Goal: Information Seeking & Learning: Compare options

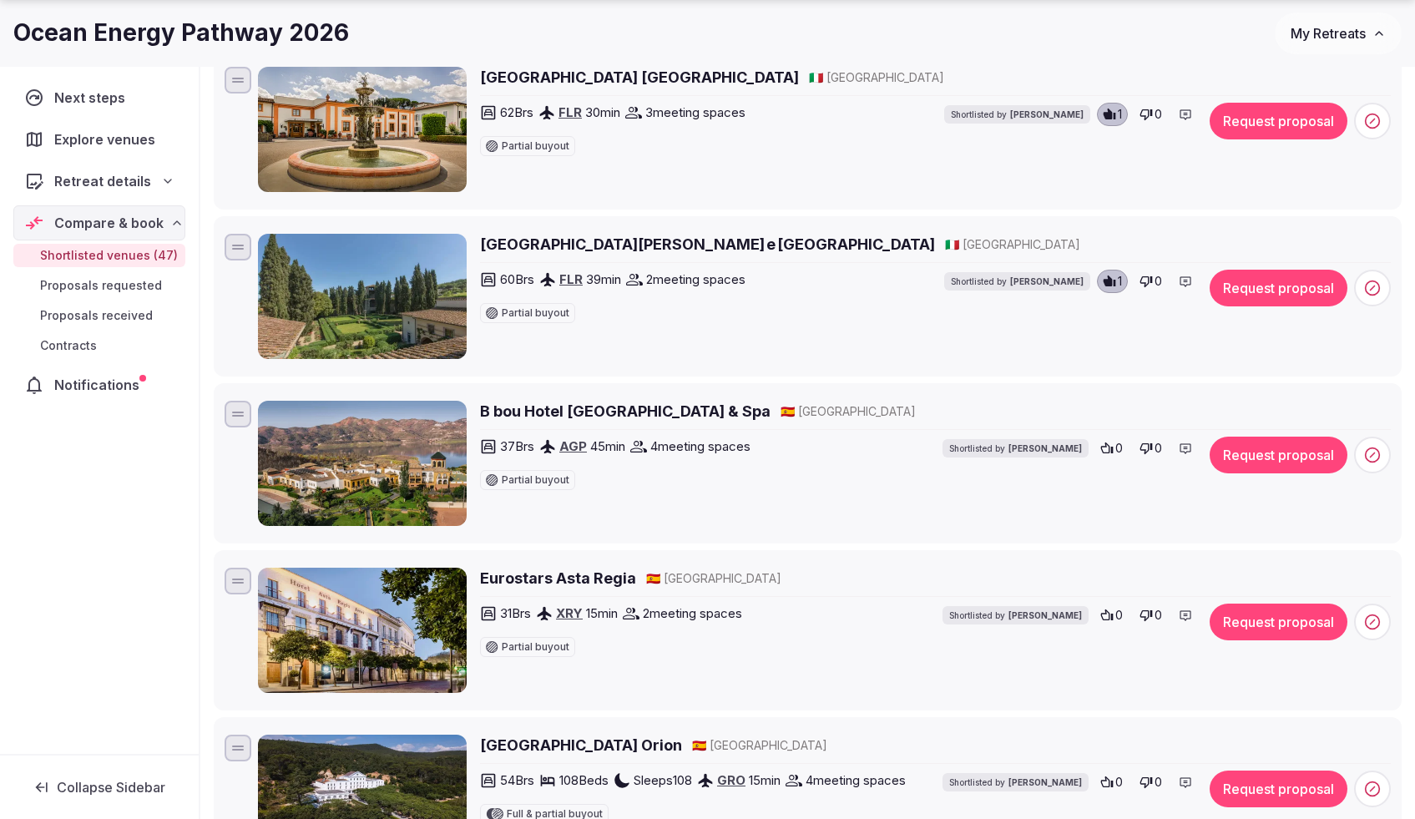
scroll to position [1039, 0]
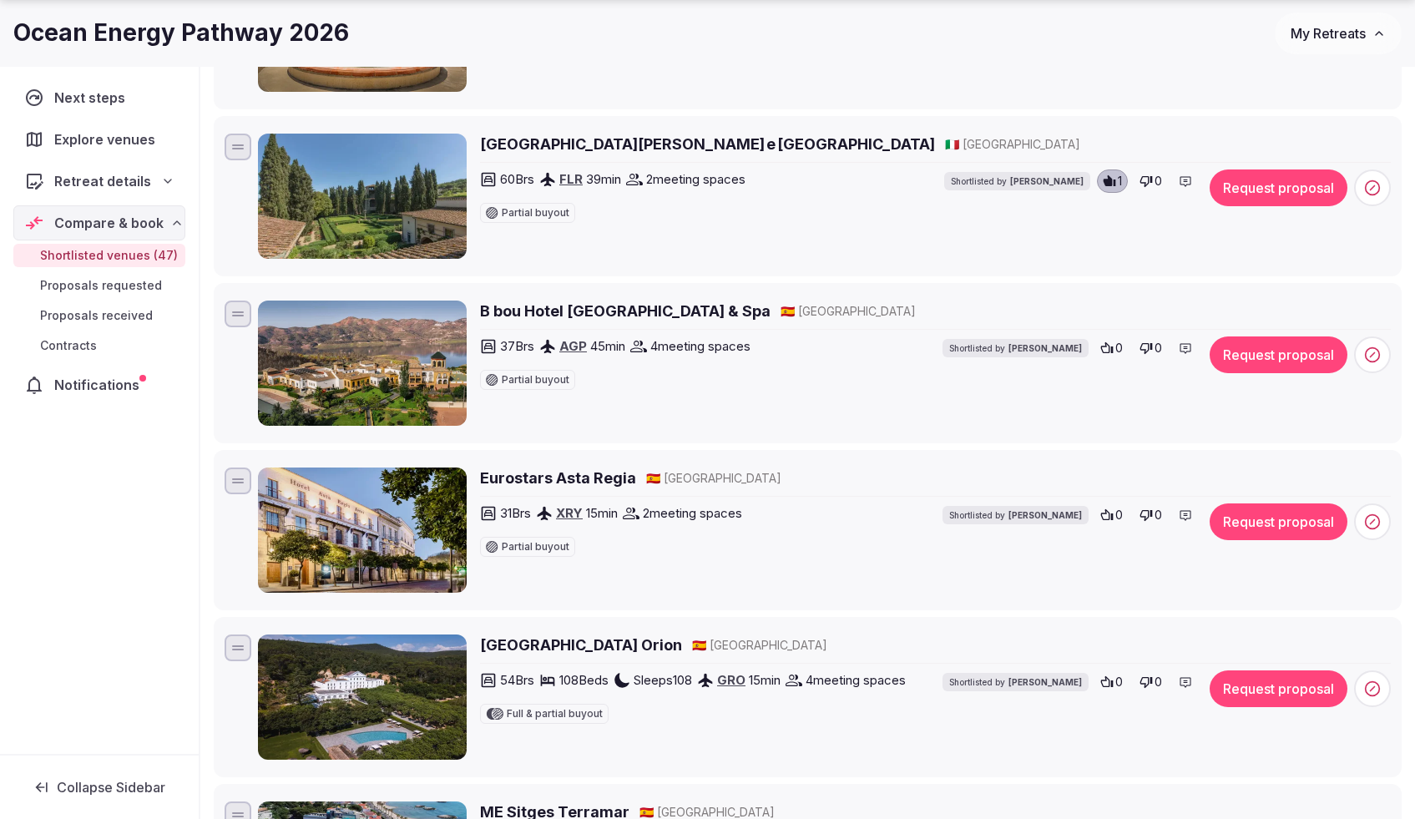
click at [638, 311] on h2 "B bou Hotel La Viñuela & Spa" at bounding box center [625, 311] width 291 height 21
click at [1105, 346] on icon at bounding box center [1106, 347] width 13 height 13
click at [579, 644] on h2 "[GEOGRAPHIC_DATA] Orion" at bounding box center [581, 644] width 202 height 21
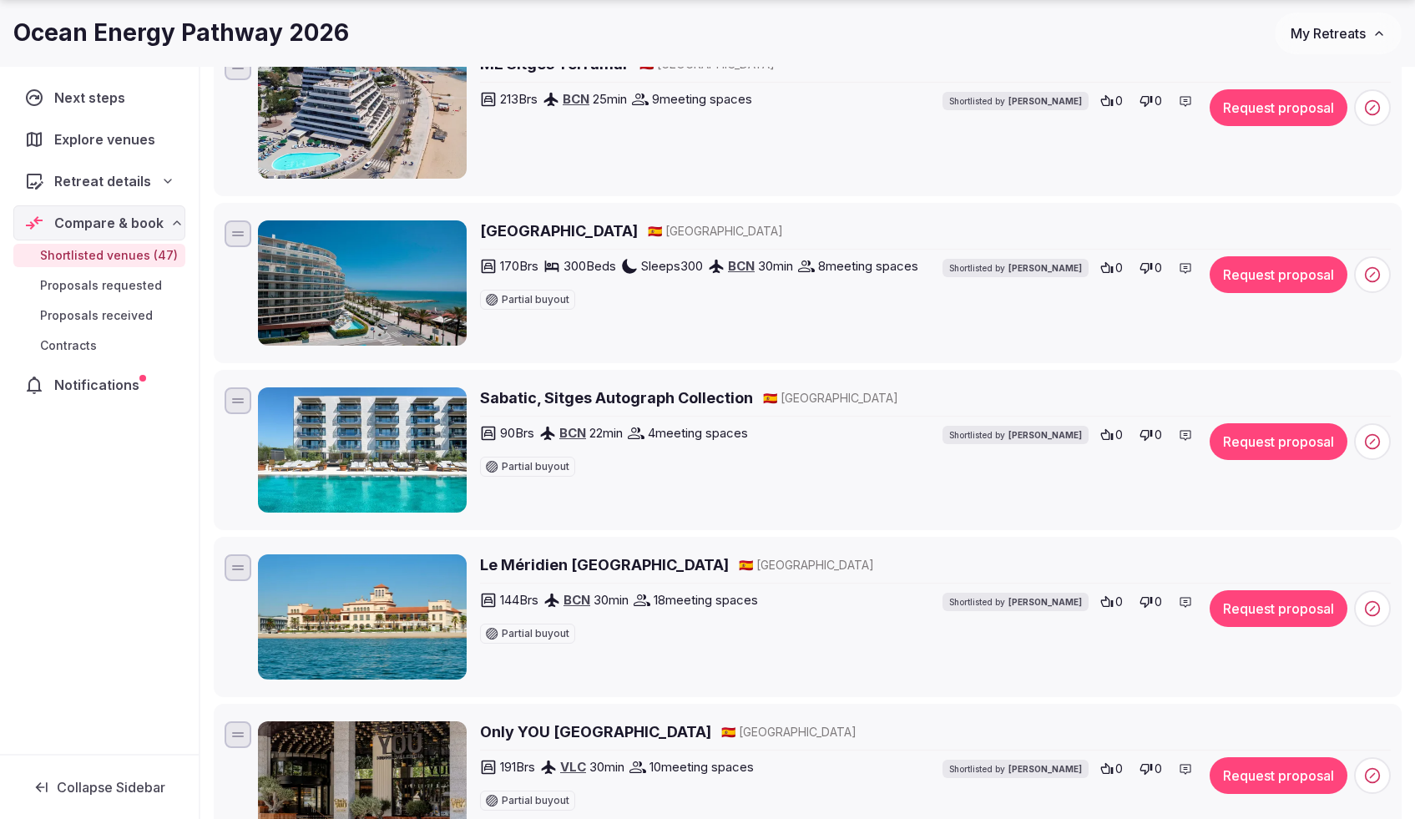
scroll to position [1883, 0]
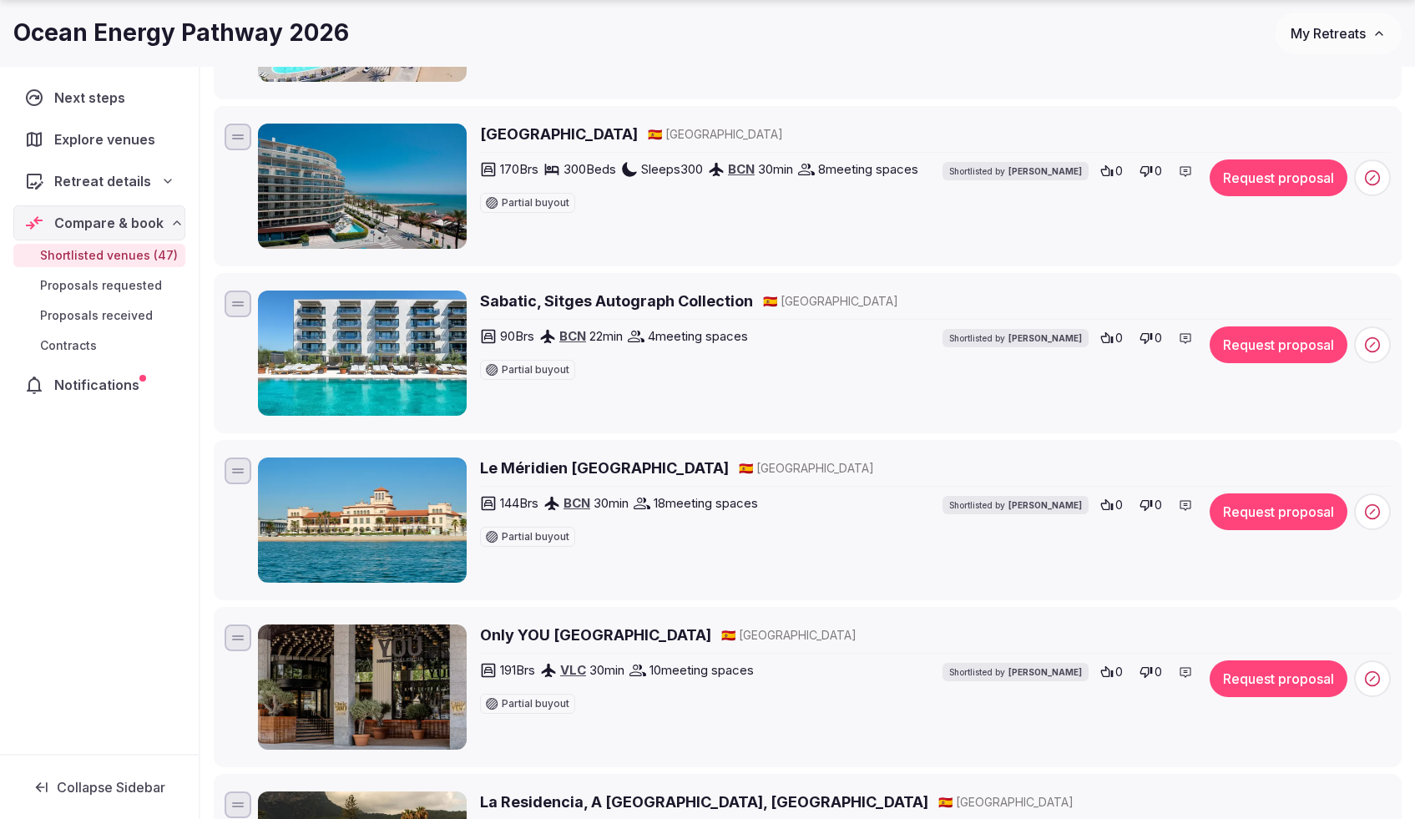
click at [605, 473] on h2 "Le Méridien Ra Beach Hotel & Spa" at bounding box center [604, 467] width 249 height 21
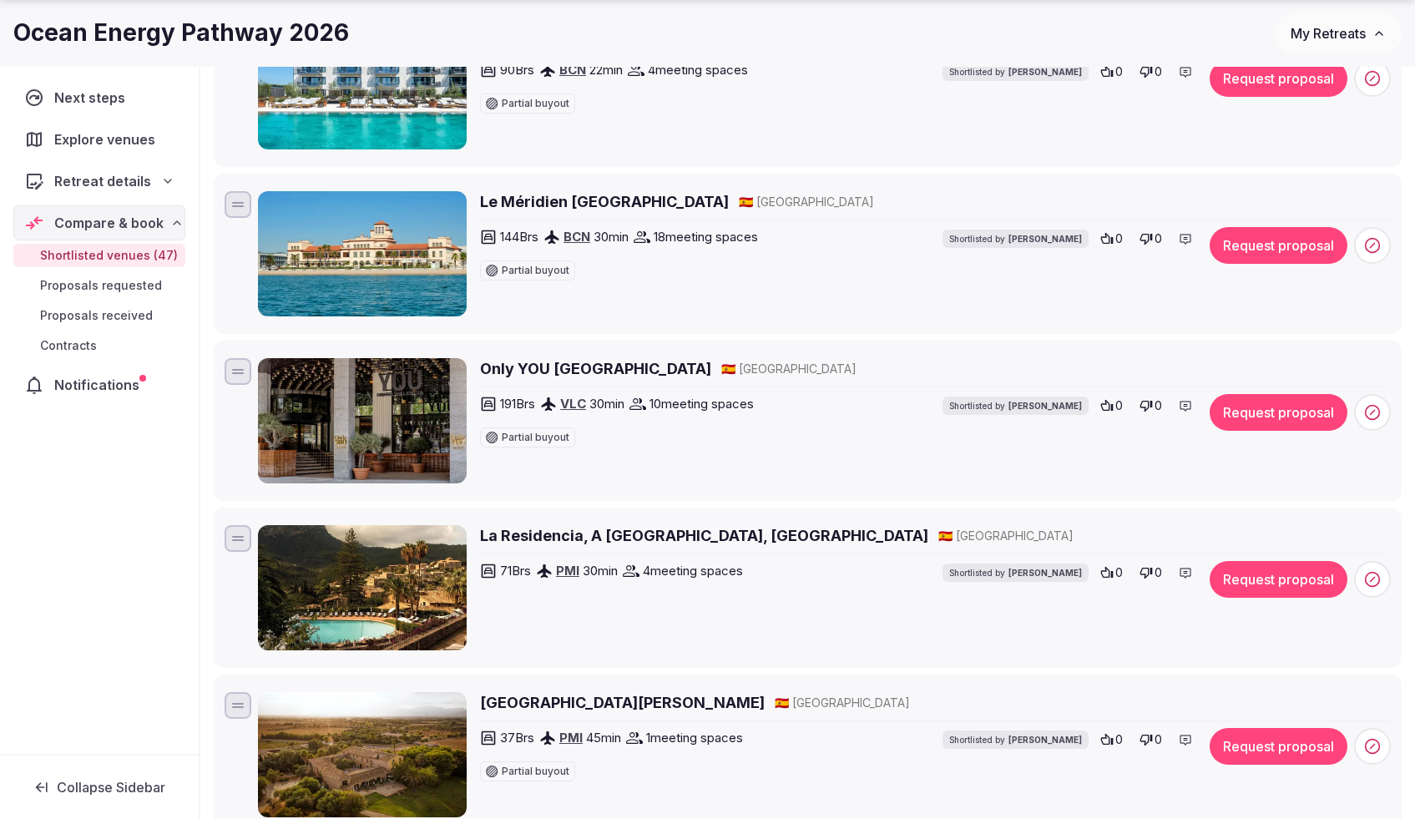
scroll to position [2355, 0]
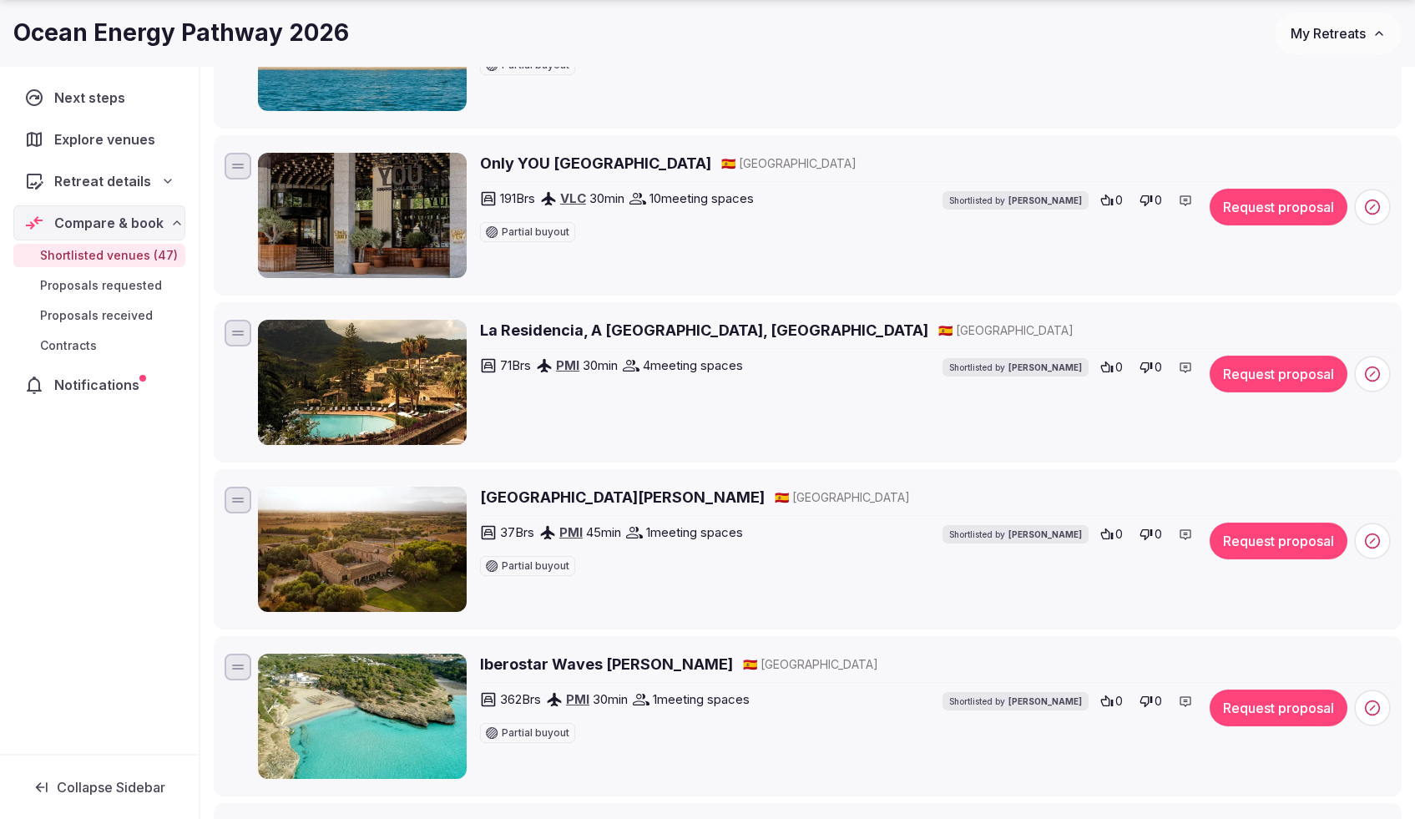
click at [648, 326] on h2 "La Residencia, A Belmond Hotel, Mallorca" at bounding box center [704, 330] width 448 height 21
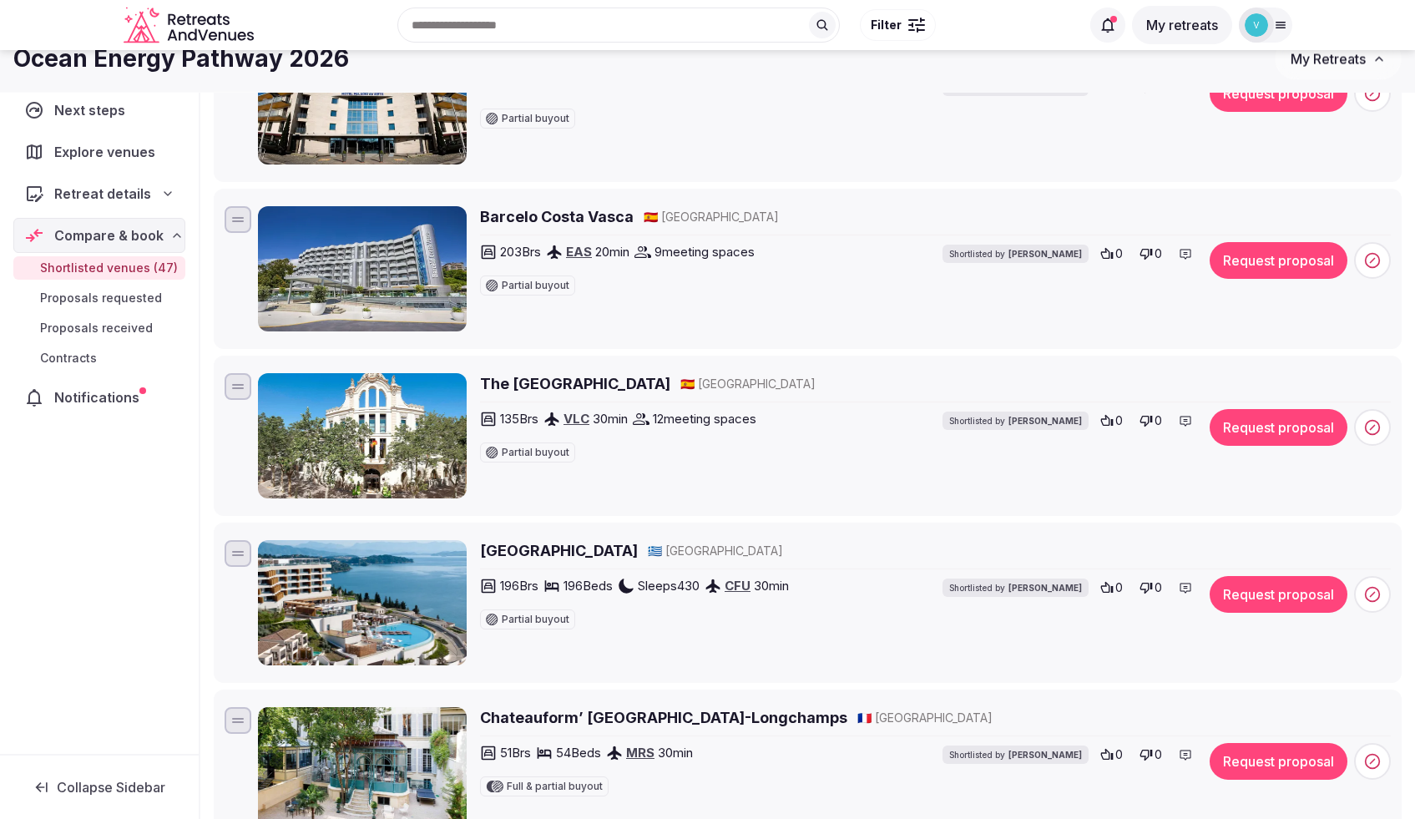
scroll to position [5447, 0]
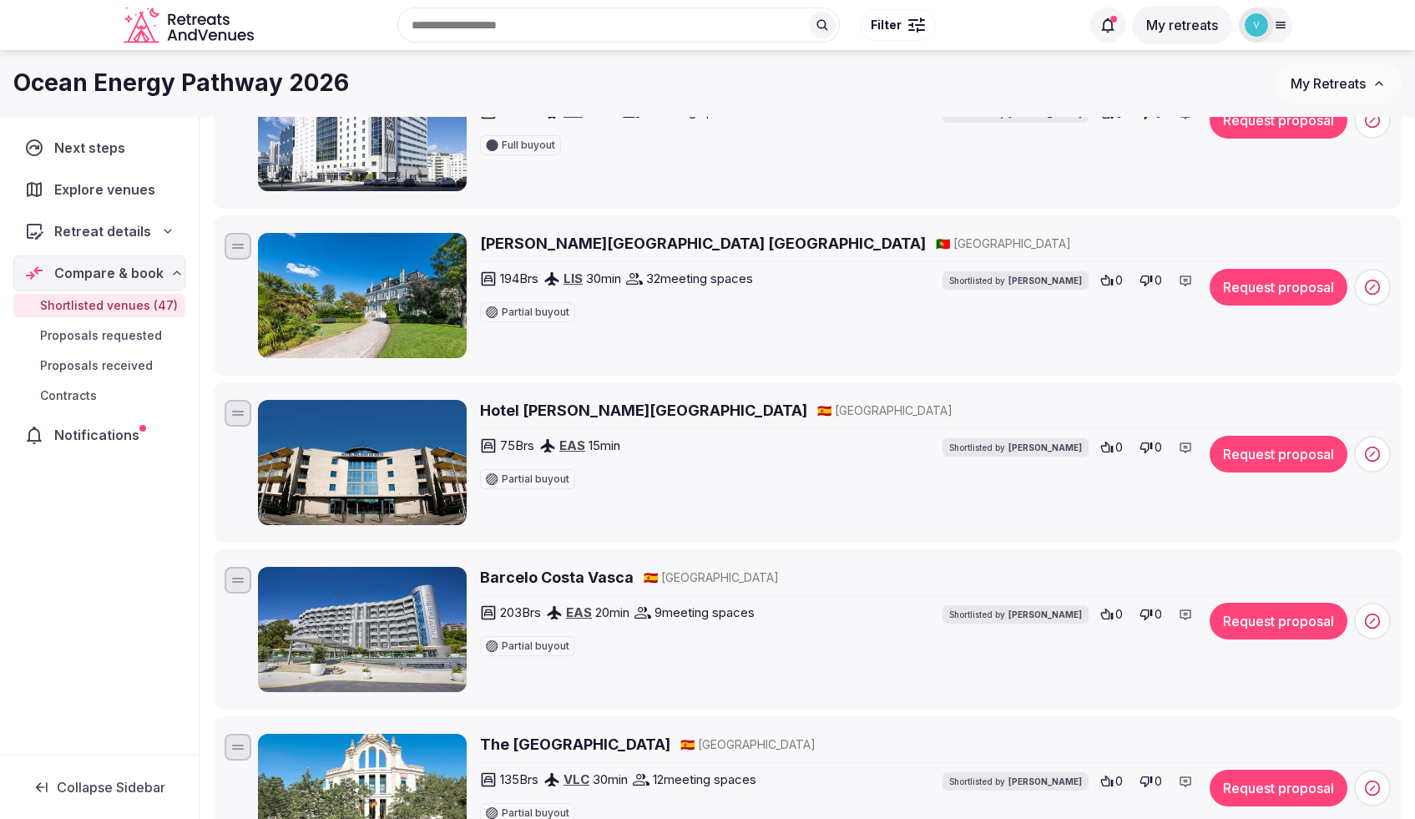
click at [564, 244] on h2 "[PERSON_NAME][GEOGRAPHIC_DATA] [GEOGRAPHIC_DATA]" at bounding box center [703, 243] width 446 height 21
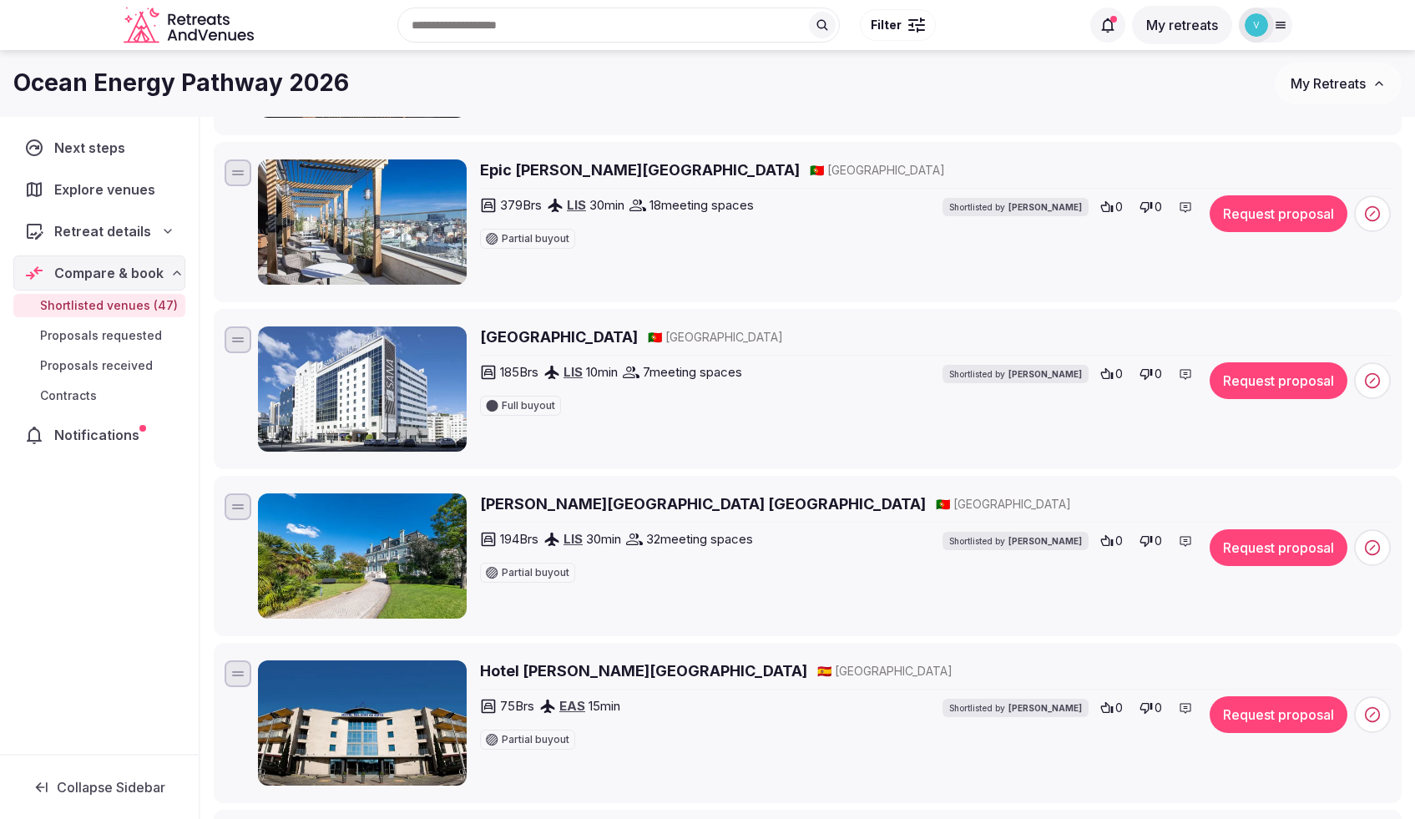
scroll to position [5129, 0]
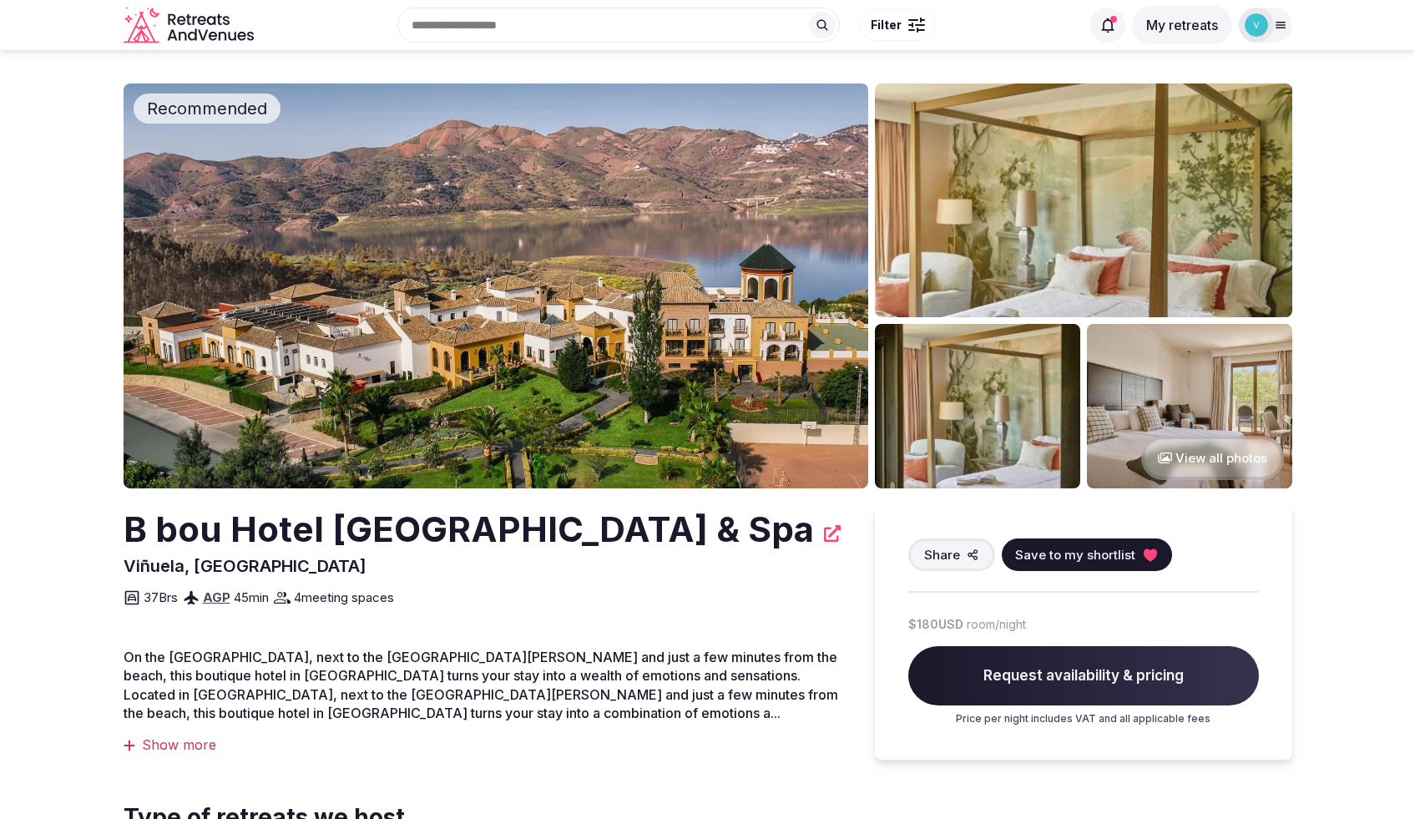
click at [1194, 462] on button "View all photos" at bounding box center [1212, 458] width 143 height 44
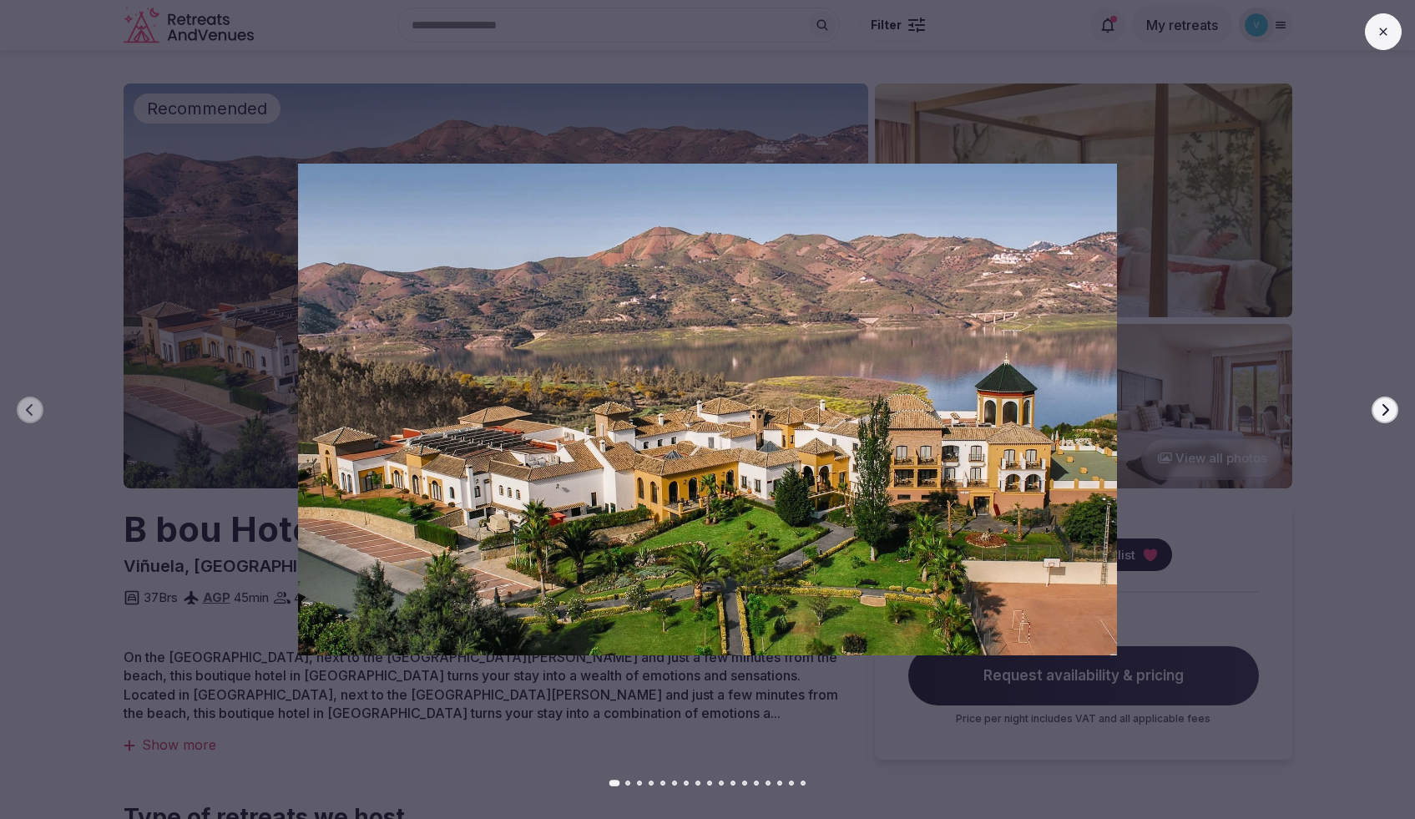
click at [1369, 420] on div at bounding box center [701, 410] width 1428 height 492
click at [1413, 404] on div at bounding box center [701, 410] width 1428 height 492
click at [1383, 407] on icon "button" at bounding box center [1384, 409] width 13 height 13
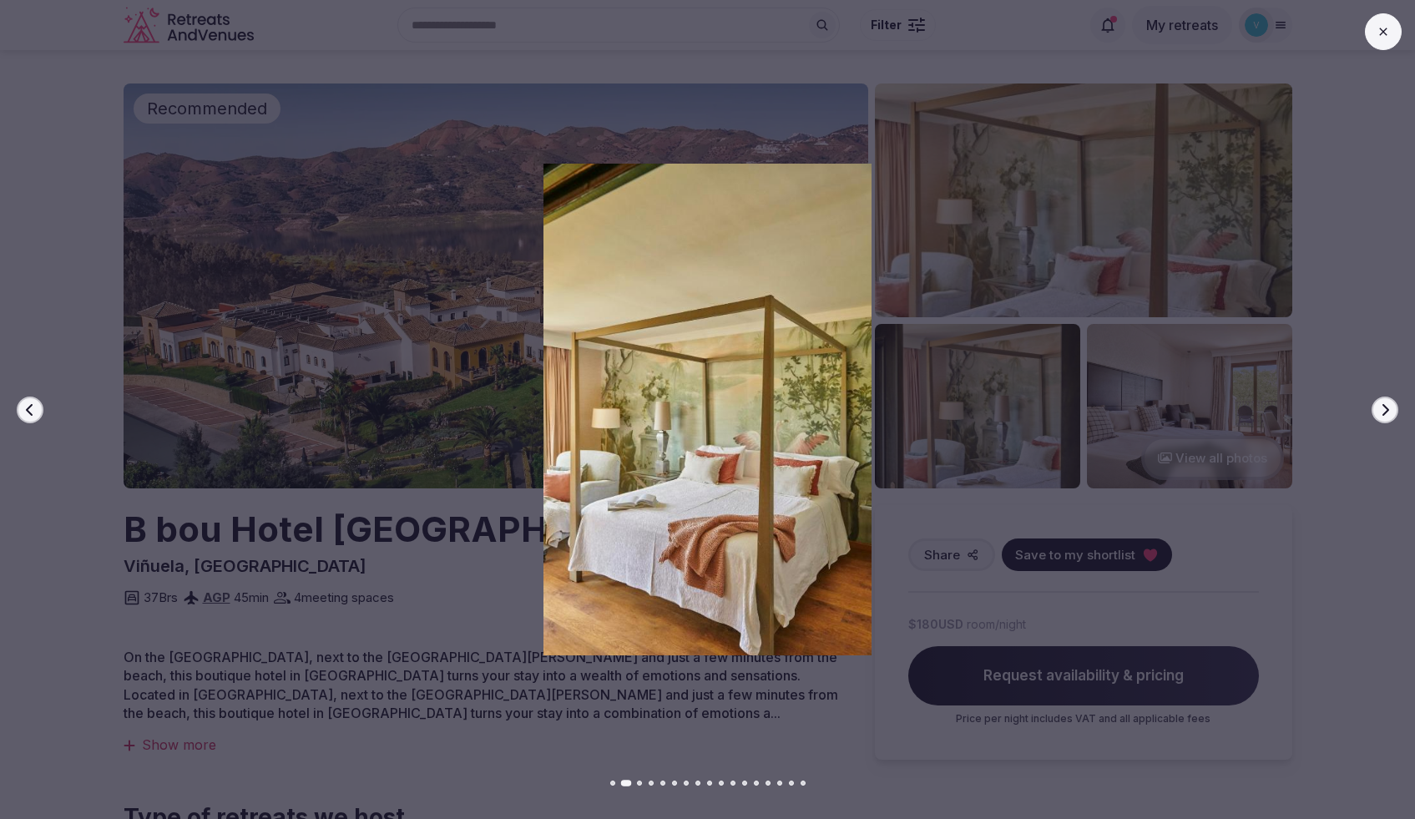
click at [1383, 407] on icon "button" at bounding box center [1384, 409] width 13 height 13
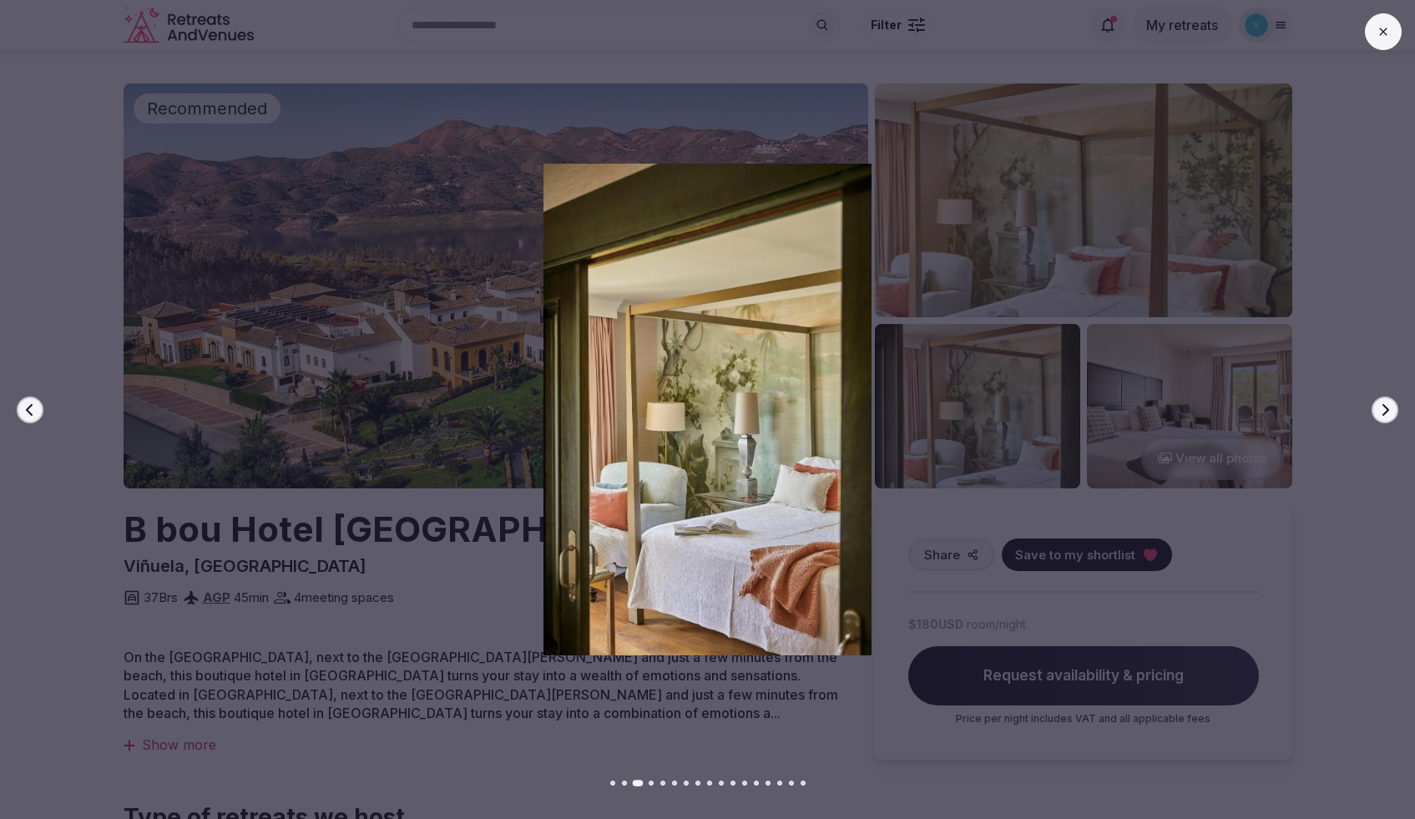
click at [1383, 407] on icon "button" at bounding box center [1384, 409] width 13 height 13
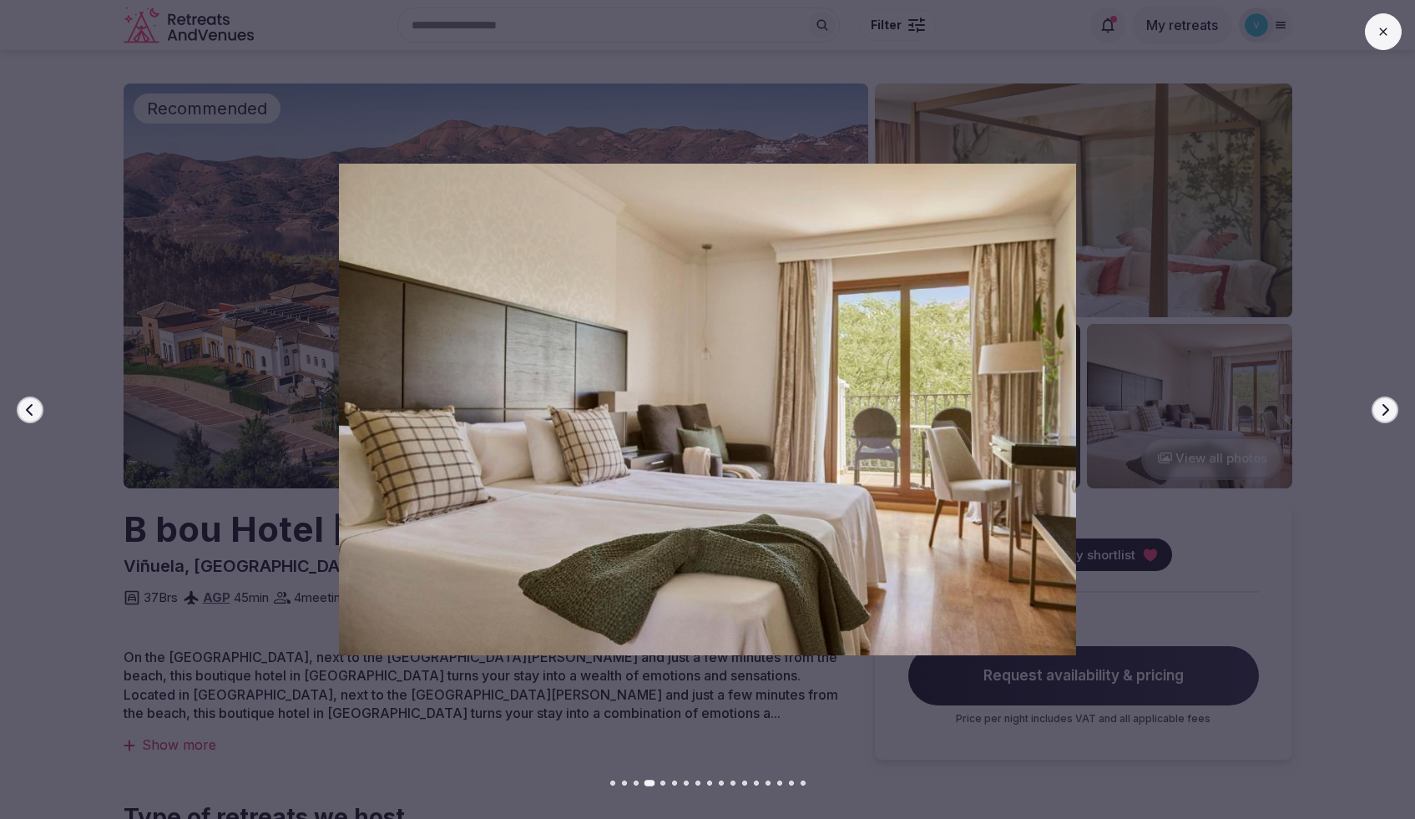
click at [1383, 407] on icon "button" at bounding box center [1384, 409] width 13 height 13
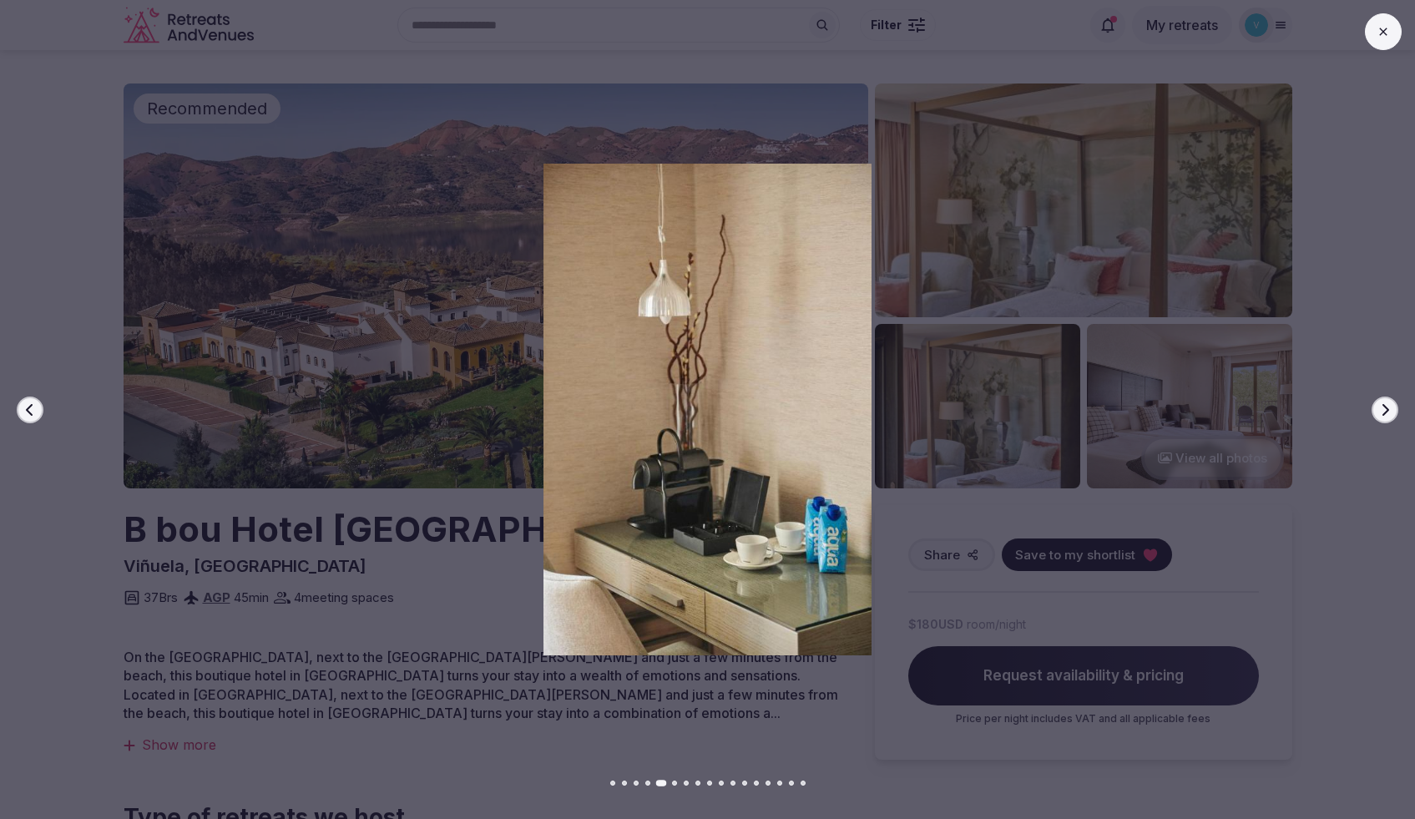
click at [1383, 407] on icon "button" at bounding box center [1384, 409] width 13 height 13
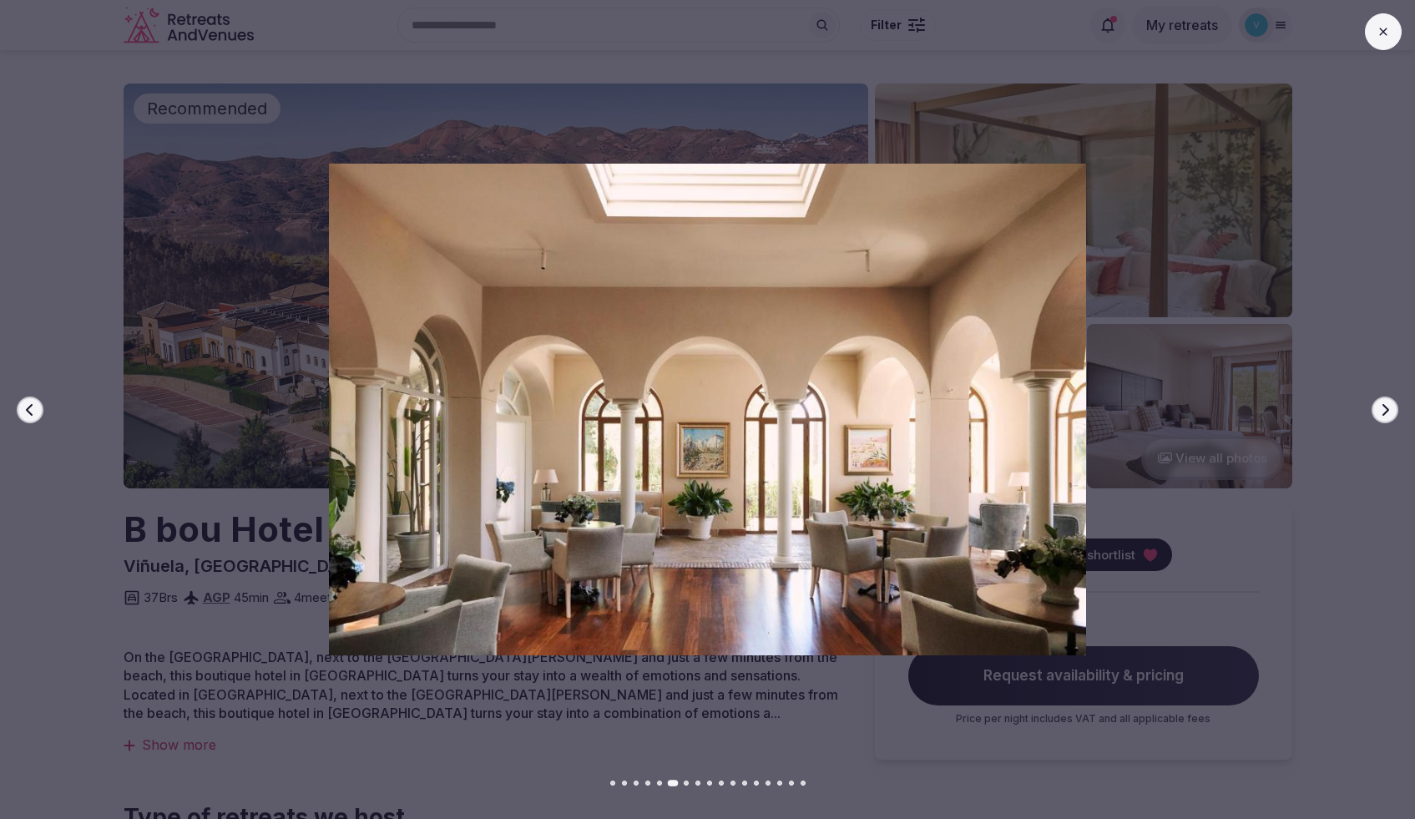
click at [1383, 407] on icon "button" at bounding box center [1384, 409] width 13 height 13
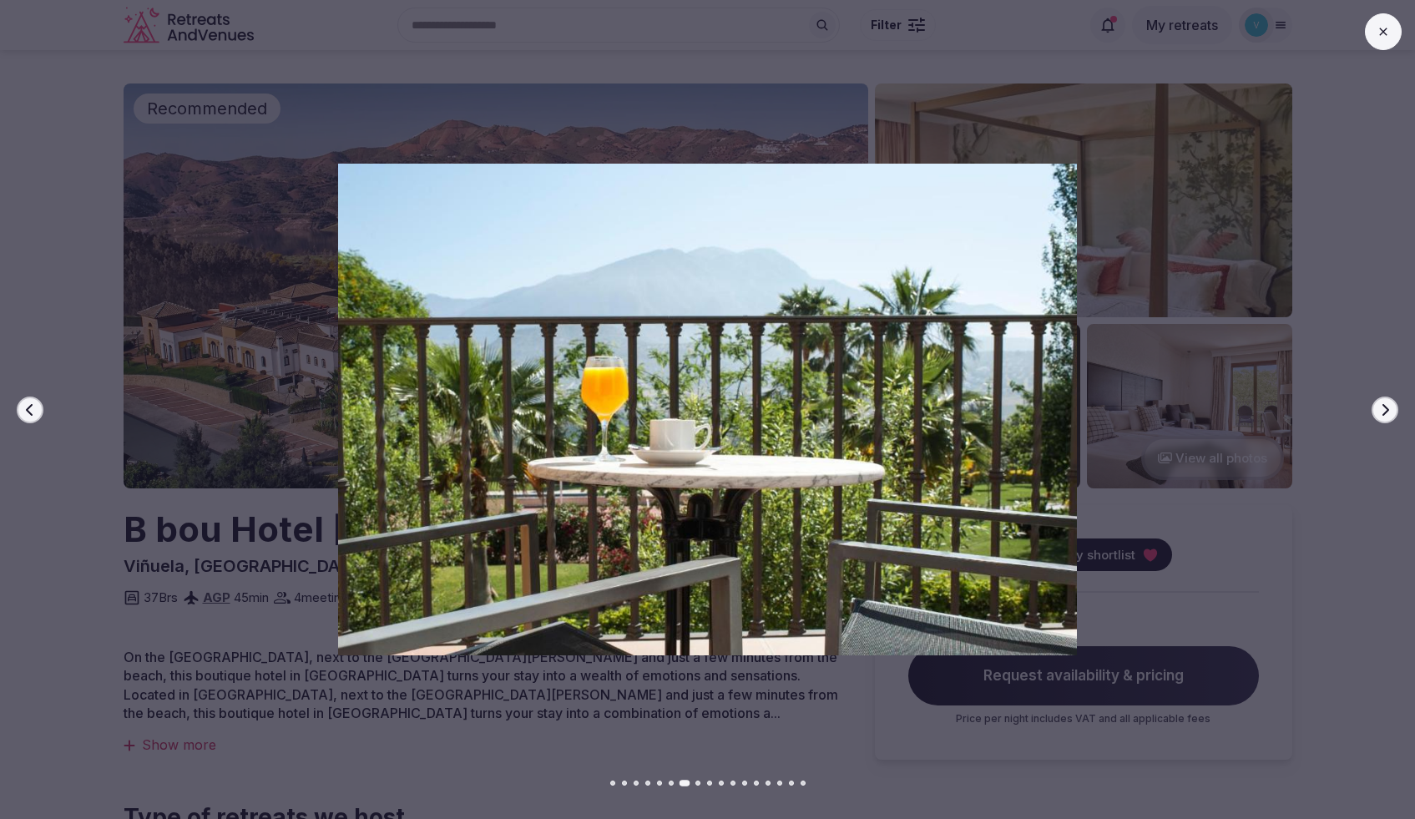
click at [1383, 407] on icon "button" at bounding box center [1384, 409] width 13 height 13
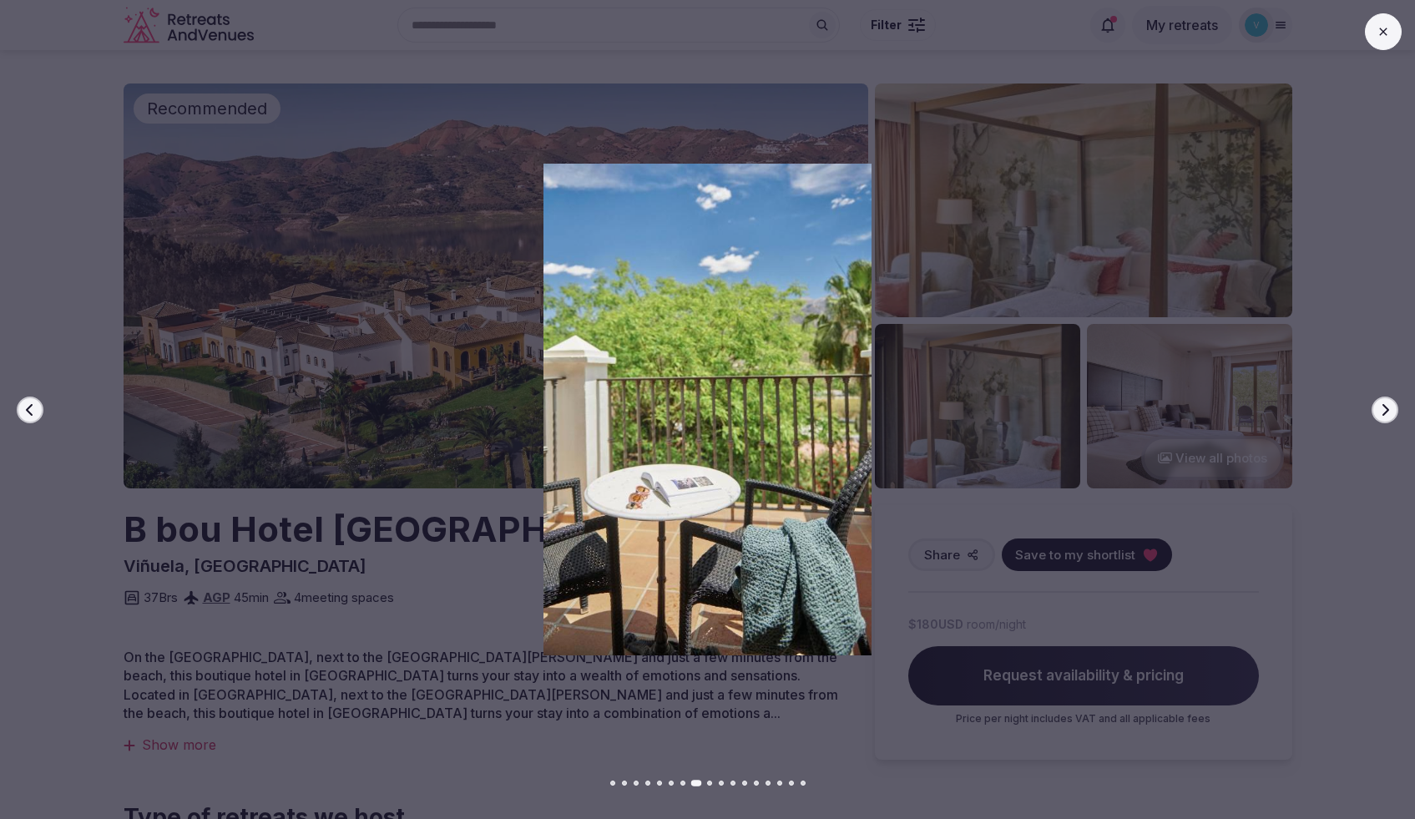
click at [1383, 407] on icon "button" at bounding box center [1384, 409] width 13 height 13
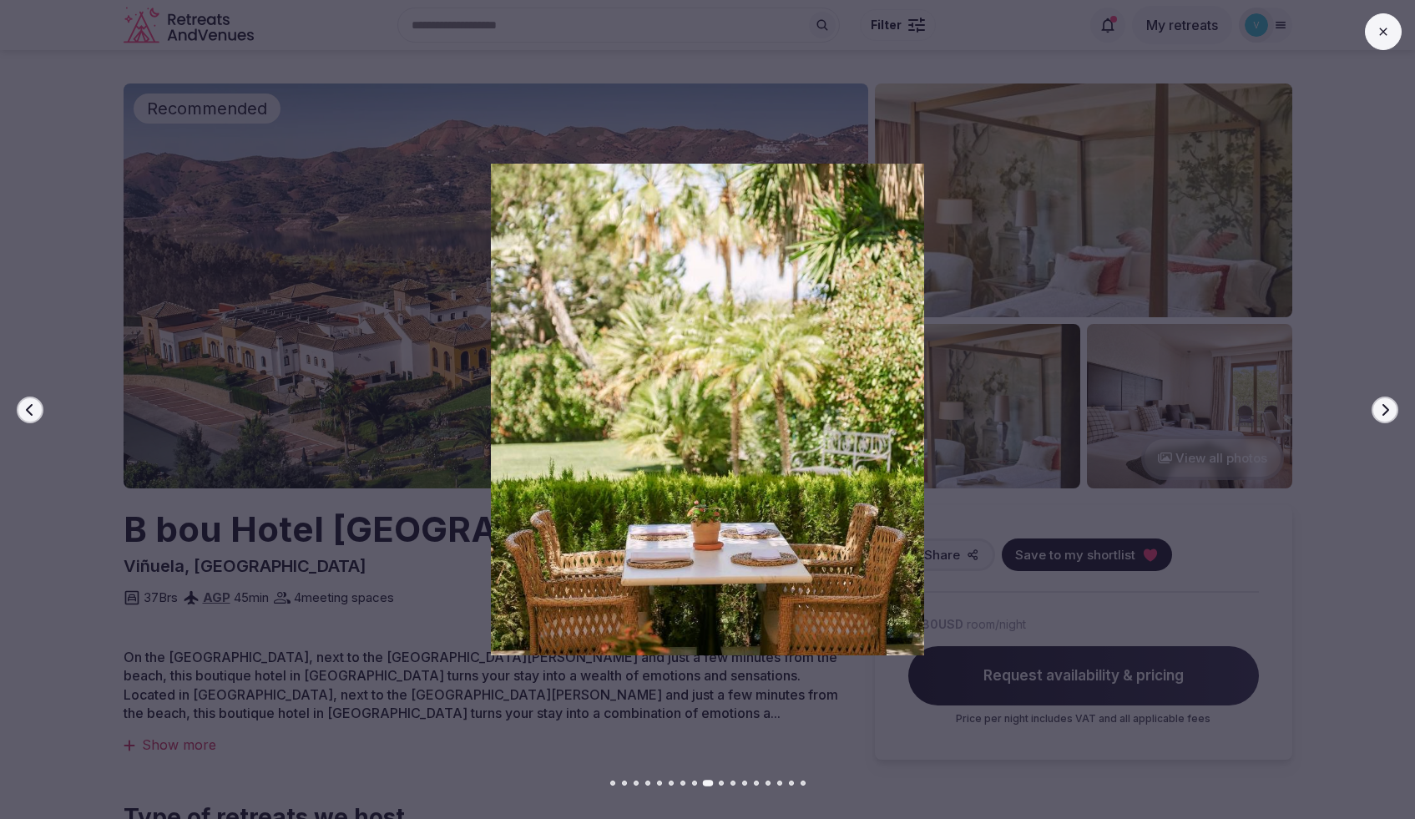
click at [1383, 407] on icon "button" at bounding box center [1384, 409] width 13 height 13
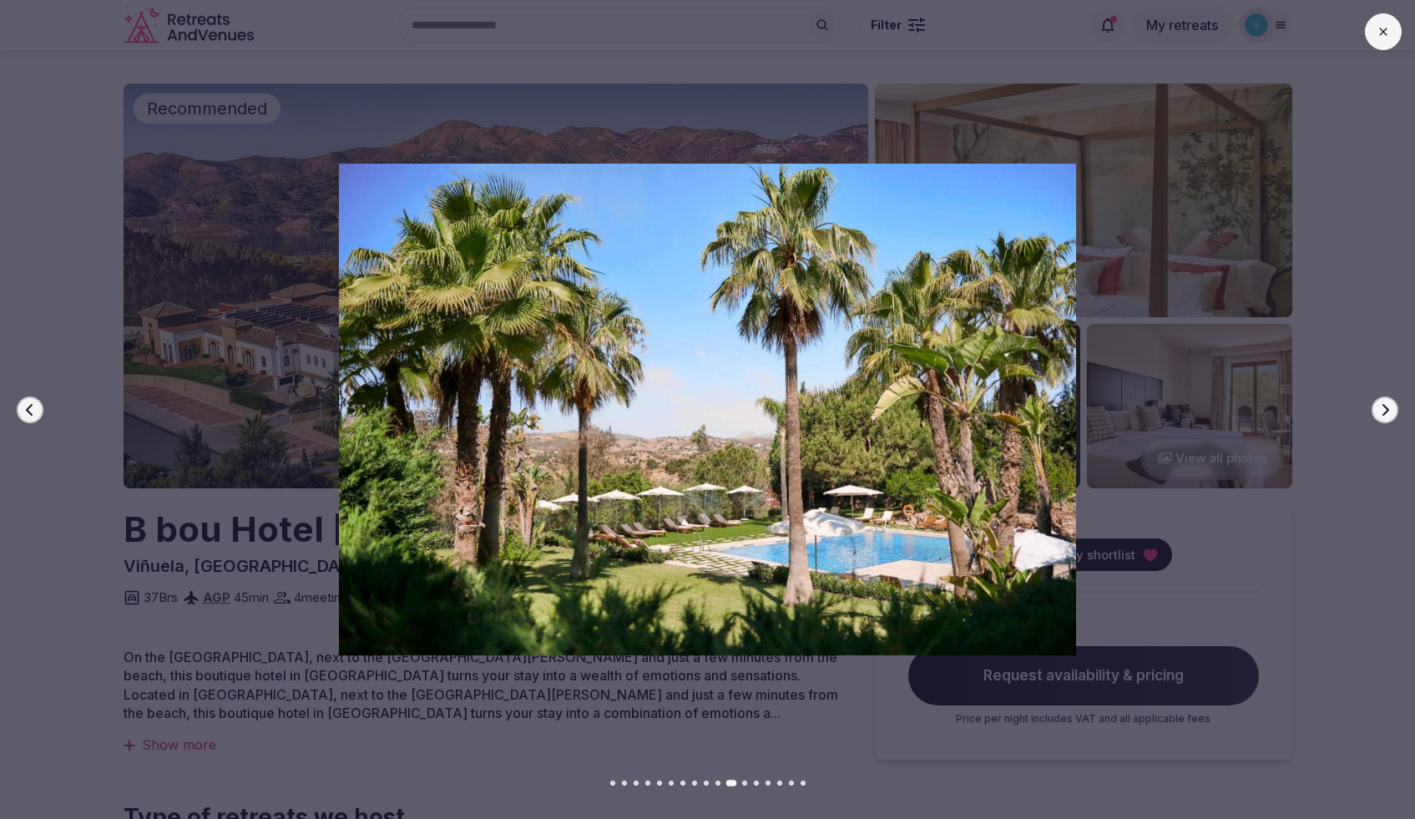
click at [1383, 407] on icon "button" at bounding box center [1384, 409] width 13 height 13
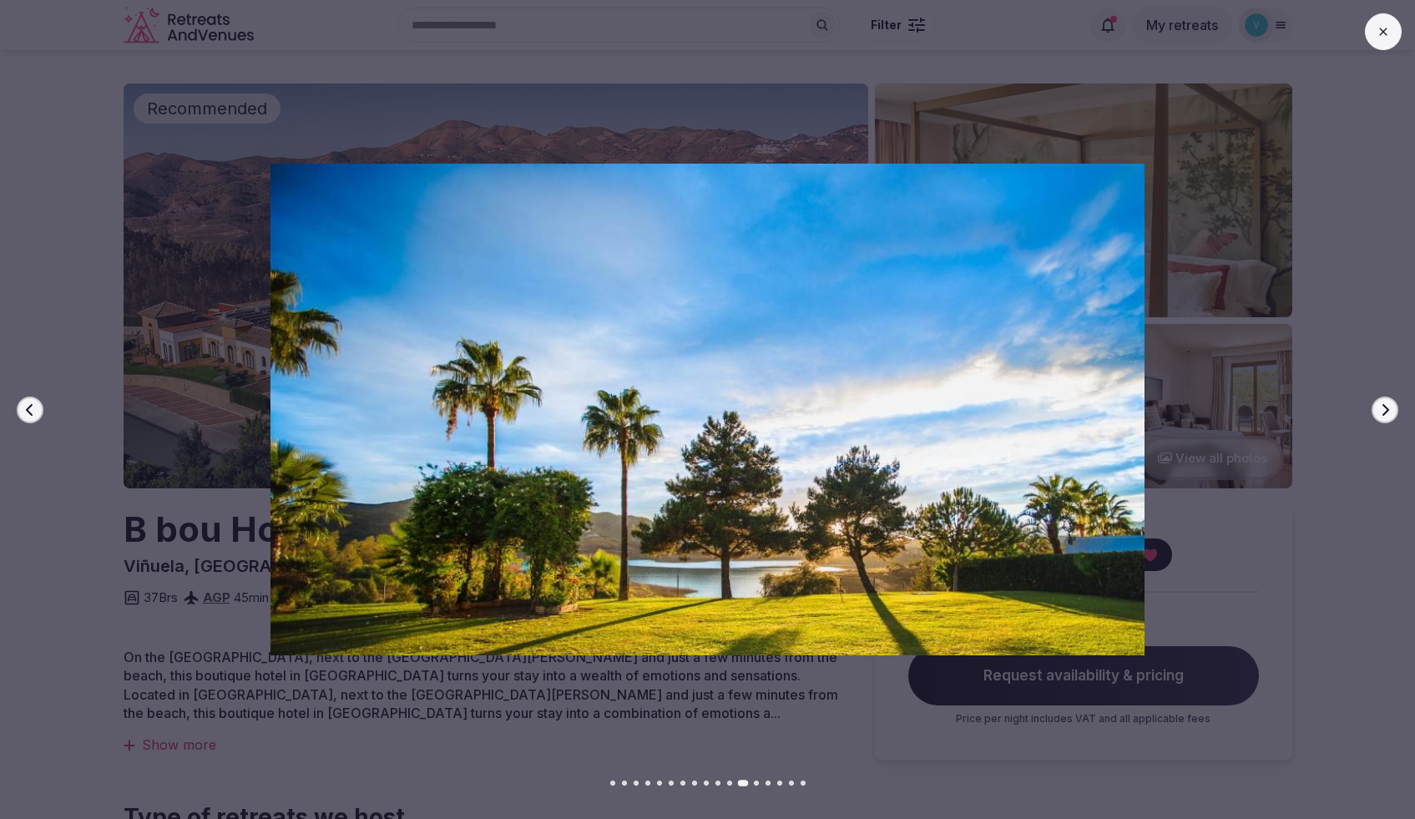
click at [1383, 407] on icon "button" at bounding box center [1384, 409] width 13 height 13
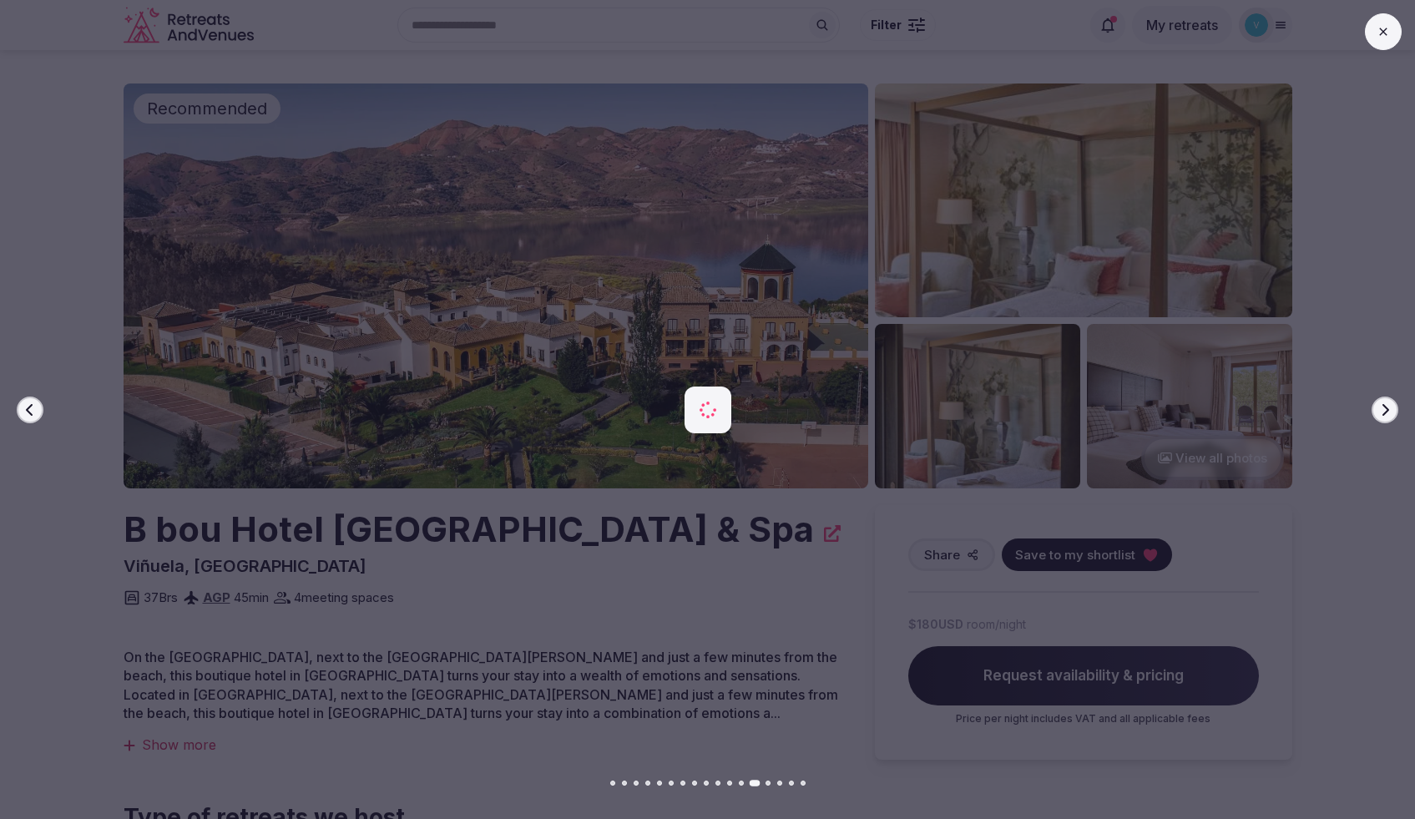
click at [1383, 407] on icon "button" at bounding box center [1384, 409] width 13 height 13
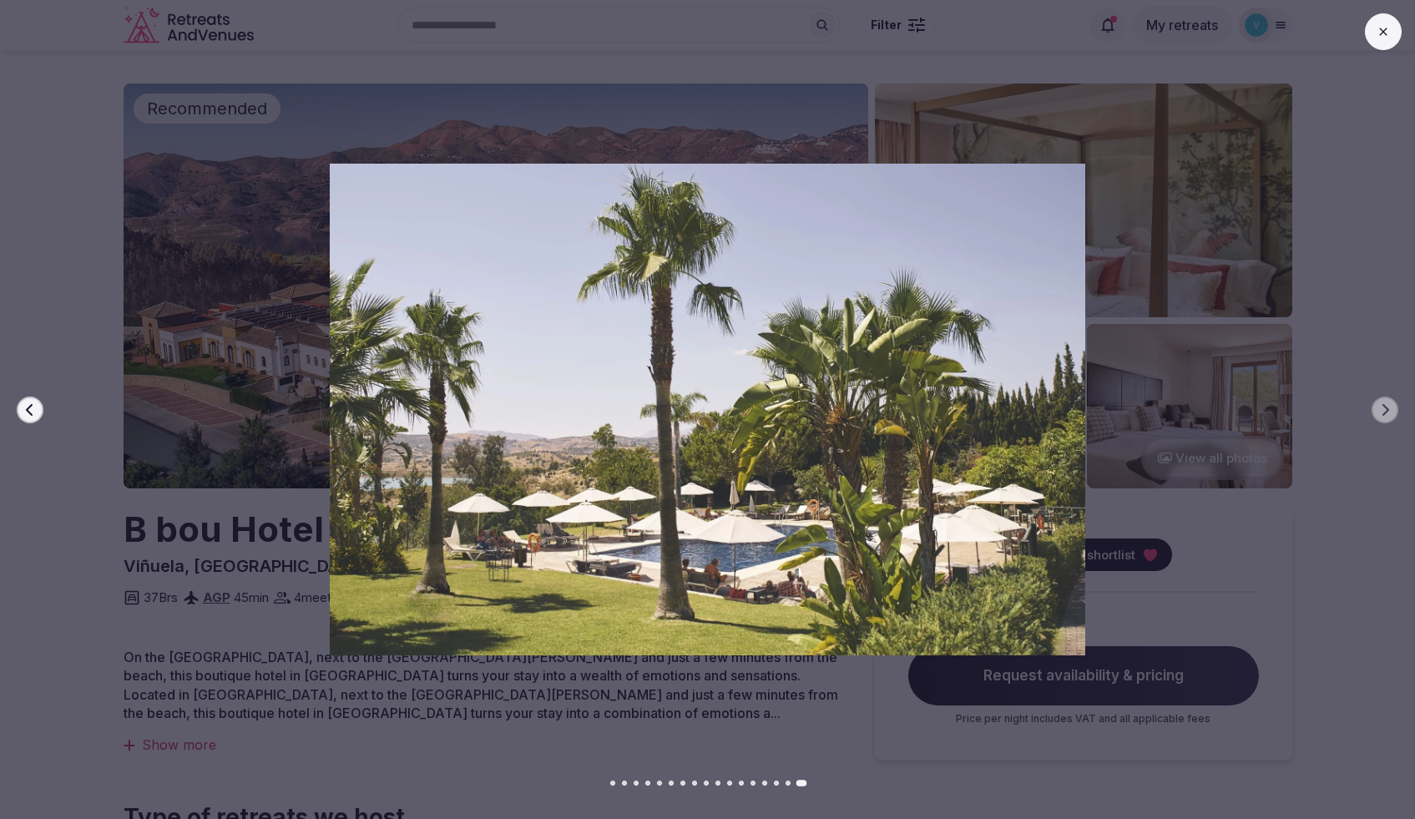
click at [1374, 41] on button at bounding box center [1383, 31] width 37 height 37
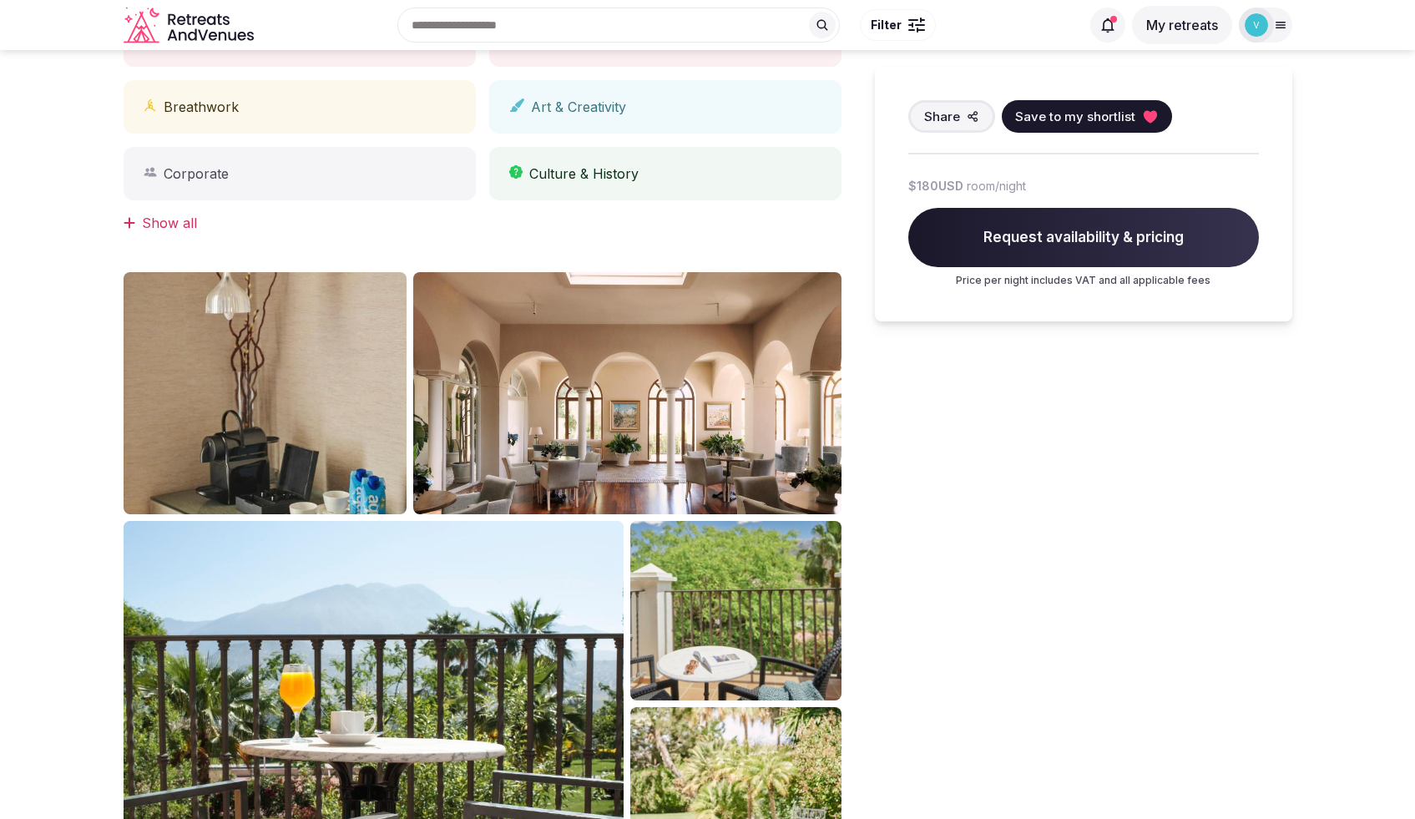
scroll to position [4, 0]
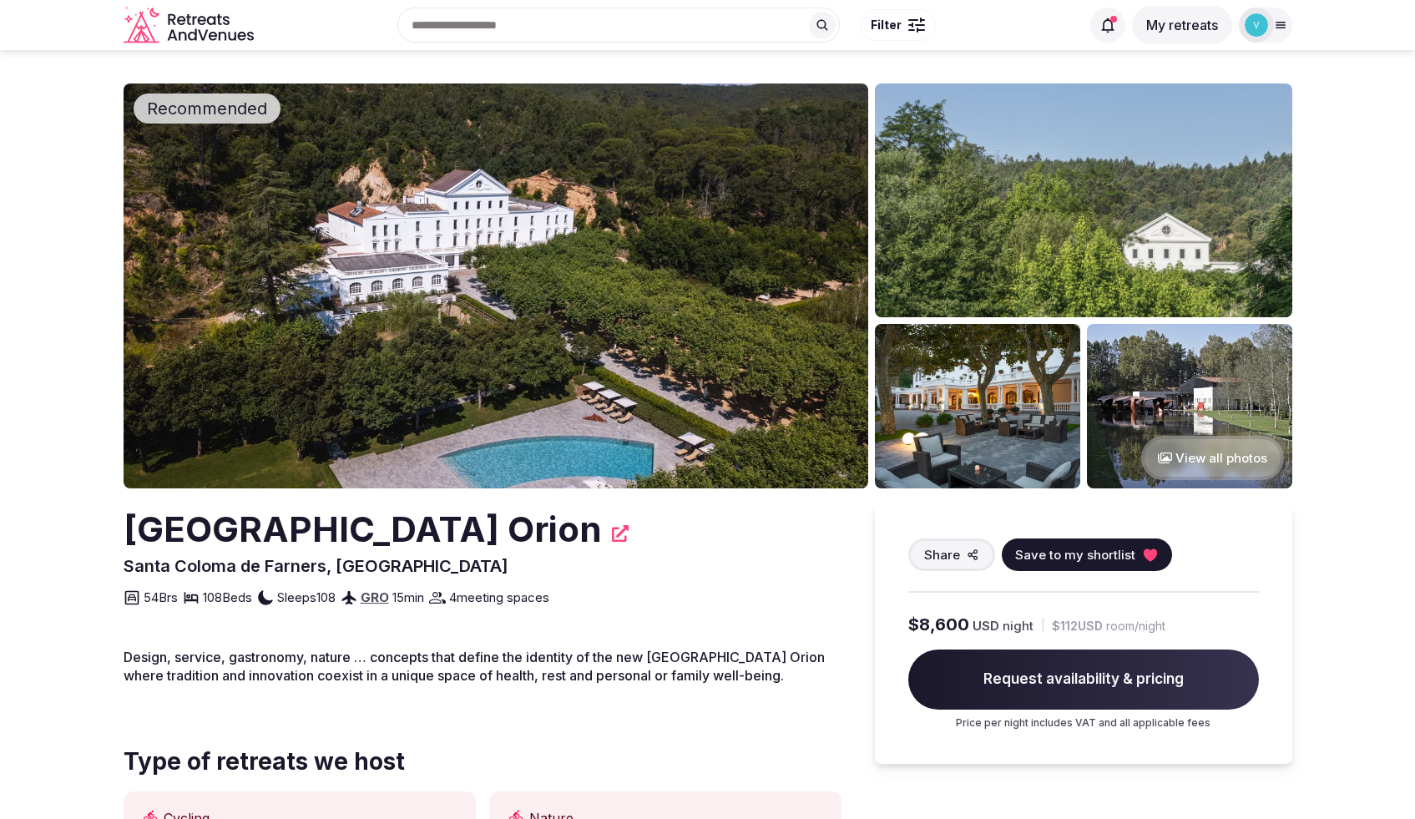
click at [610, 328] on img at bounding box center [496, 285] width 745 height 405
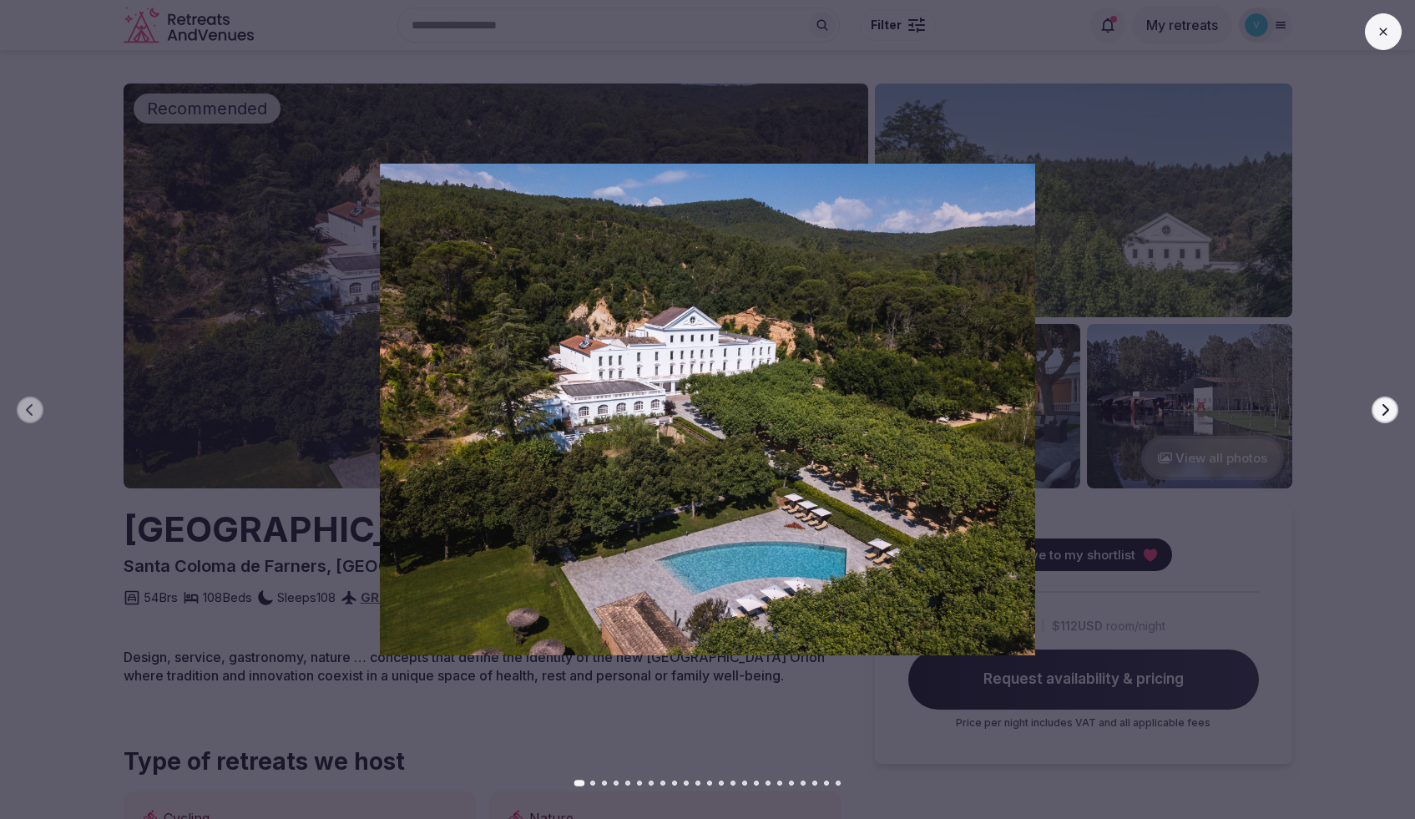
click at [1385, 410] on icon "button" at bounding box center [1384, 409] width 13 height 13
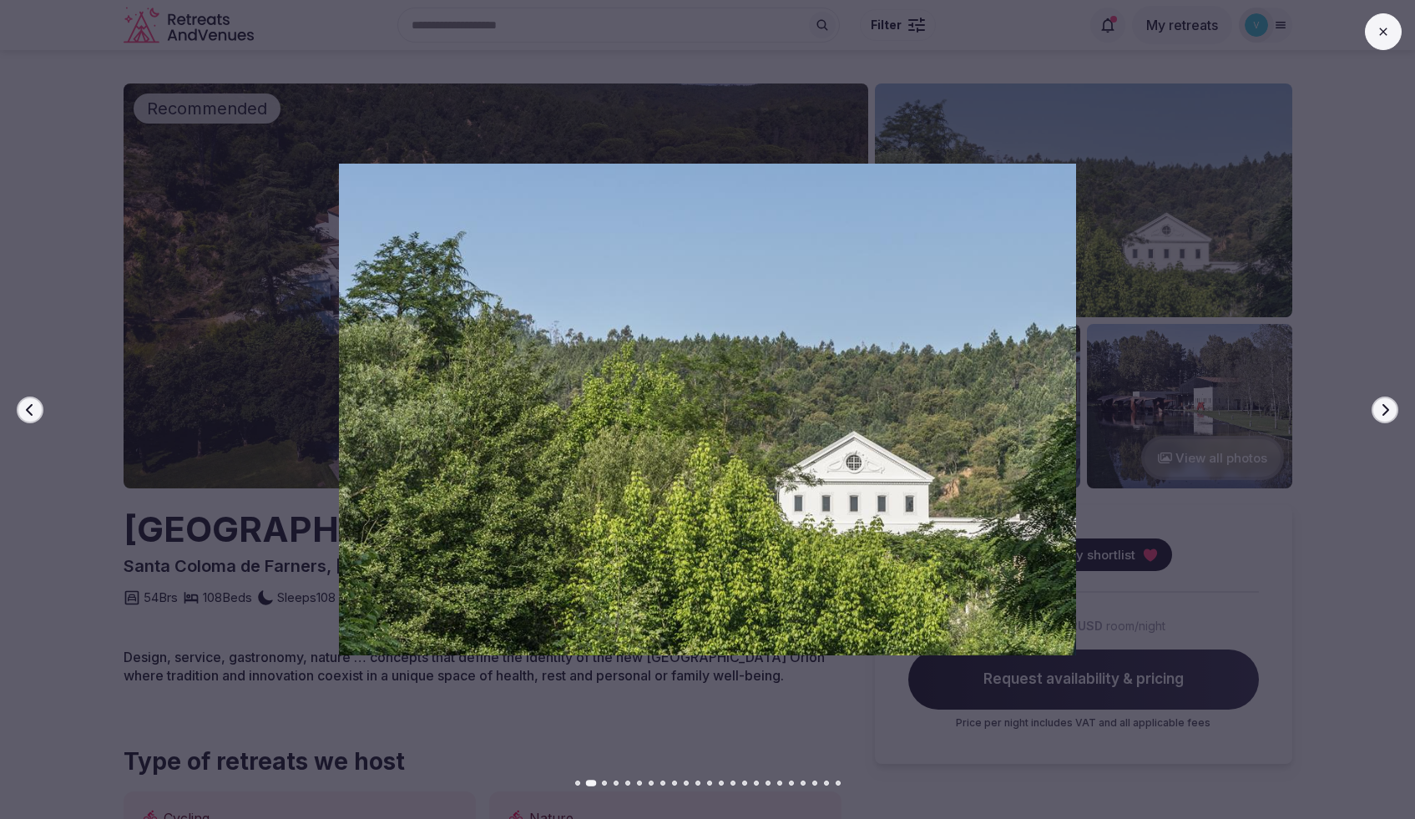
click at [1385, 410] on icon "button" at bounding box center [1384, 409] width 13 height 13
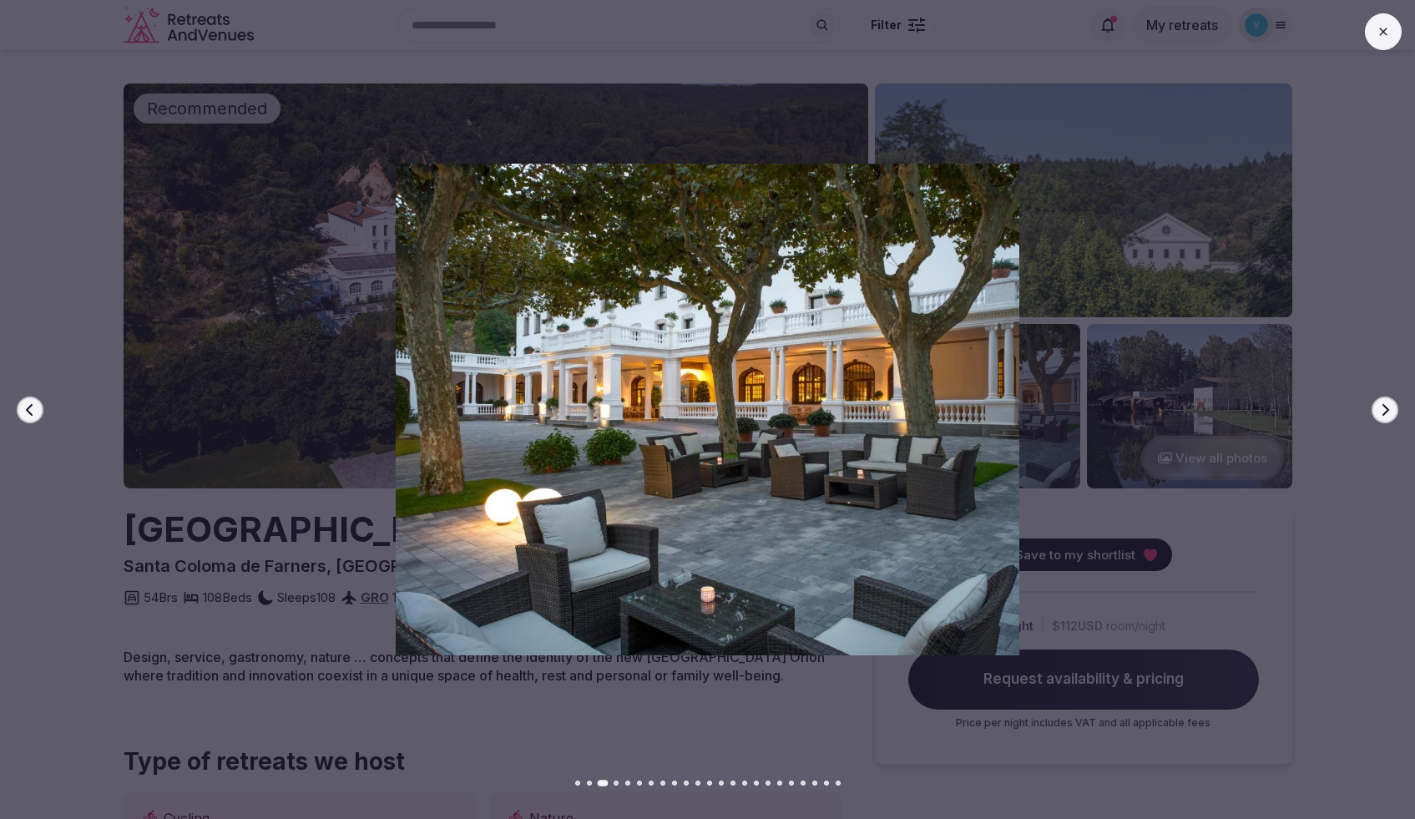
click at [1385, 410] on icon "button" at bounding box center [1384, 409] width 13 height 13
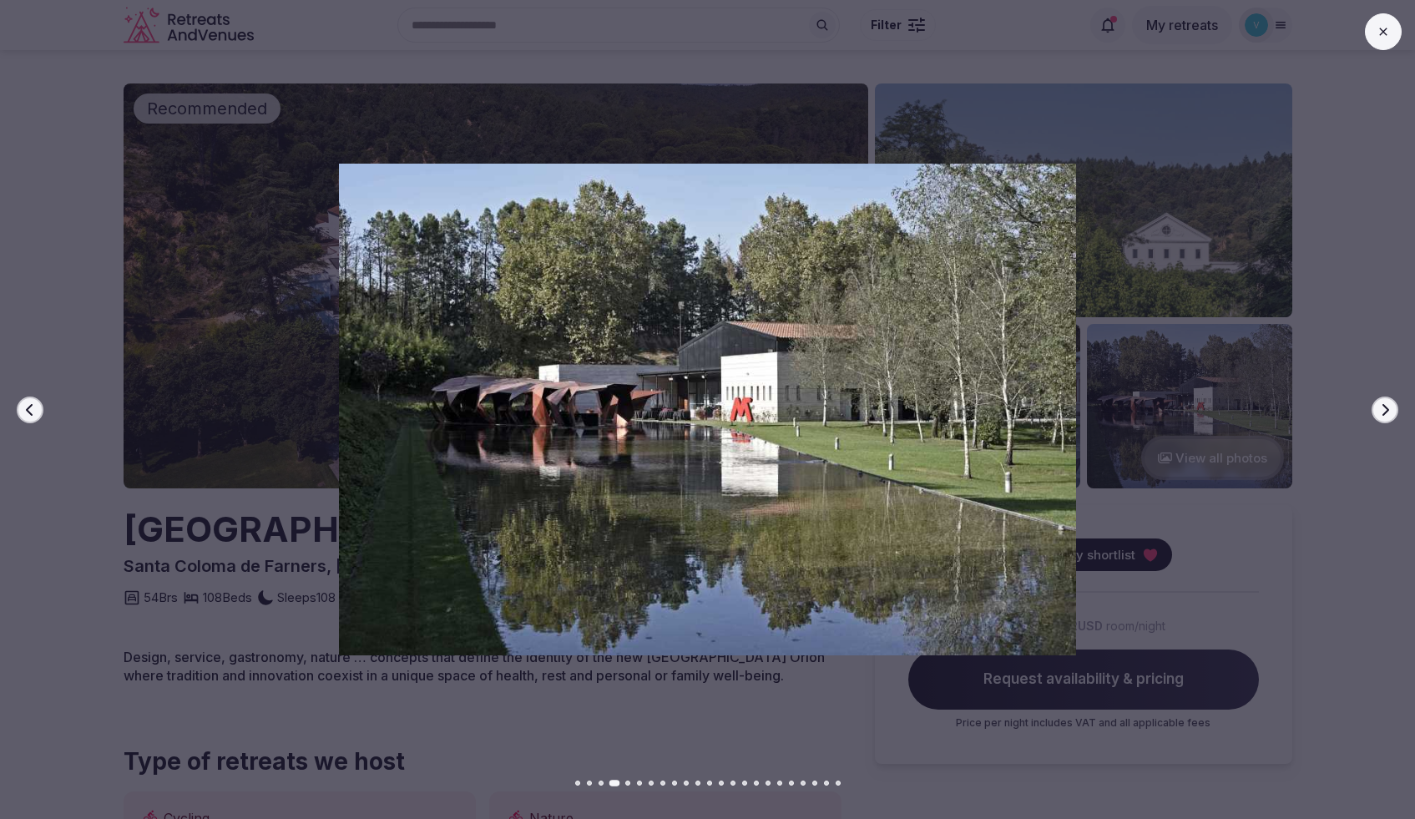
click at [1385, 410] on icon "button" at bounding box center [1384, 409] width 13 height 13
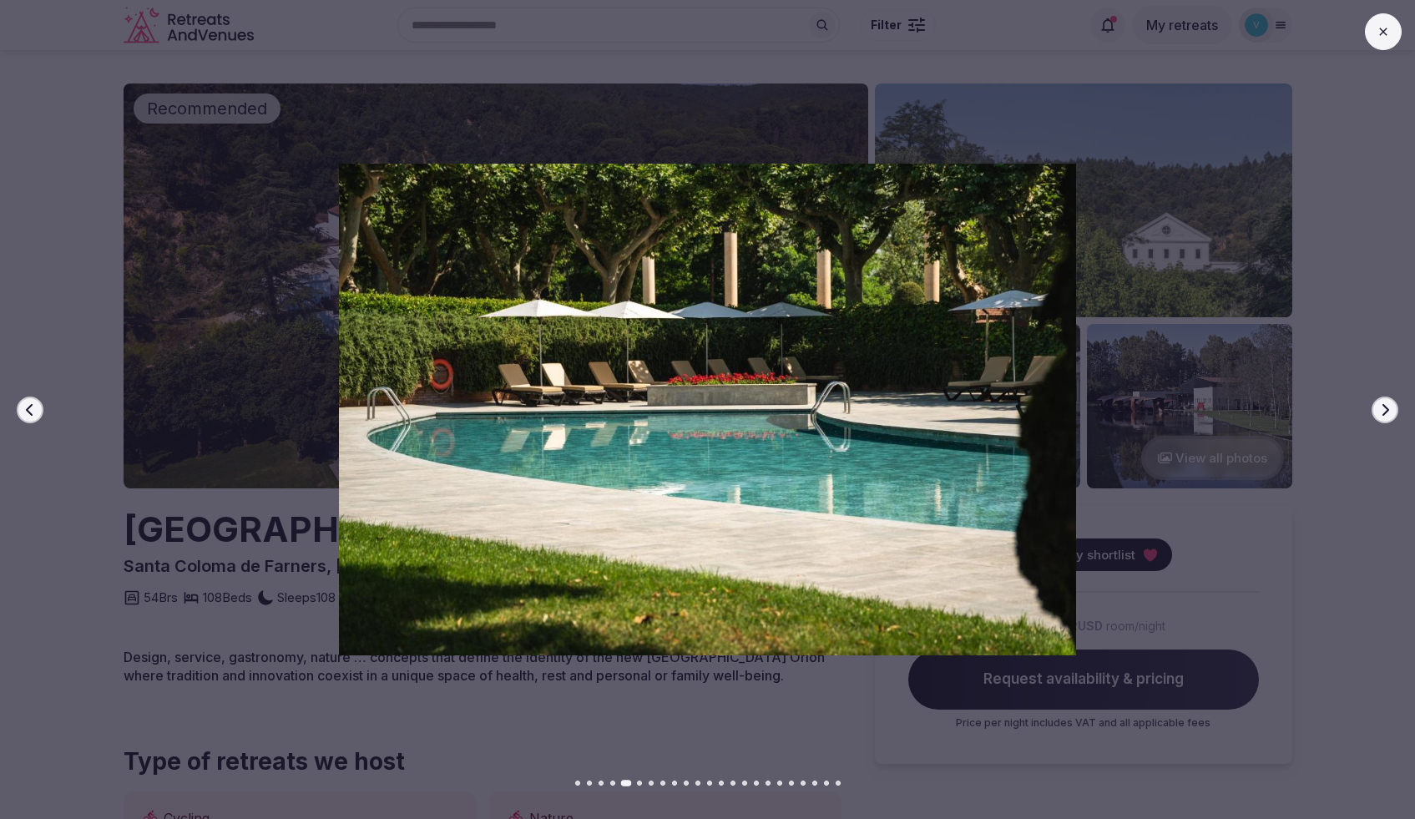
click at [1385, 410] on icon "button" at bounding box center [1384, 409] width 13 height 13
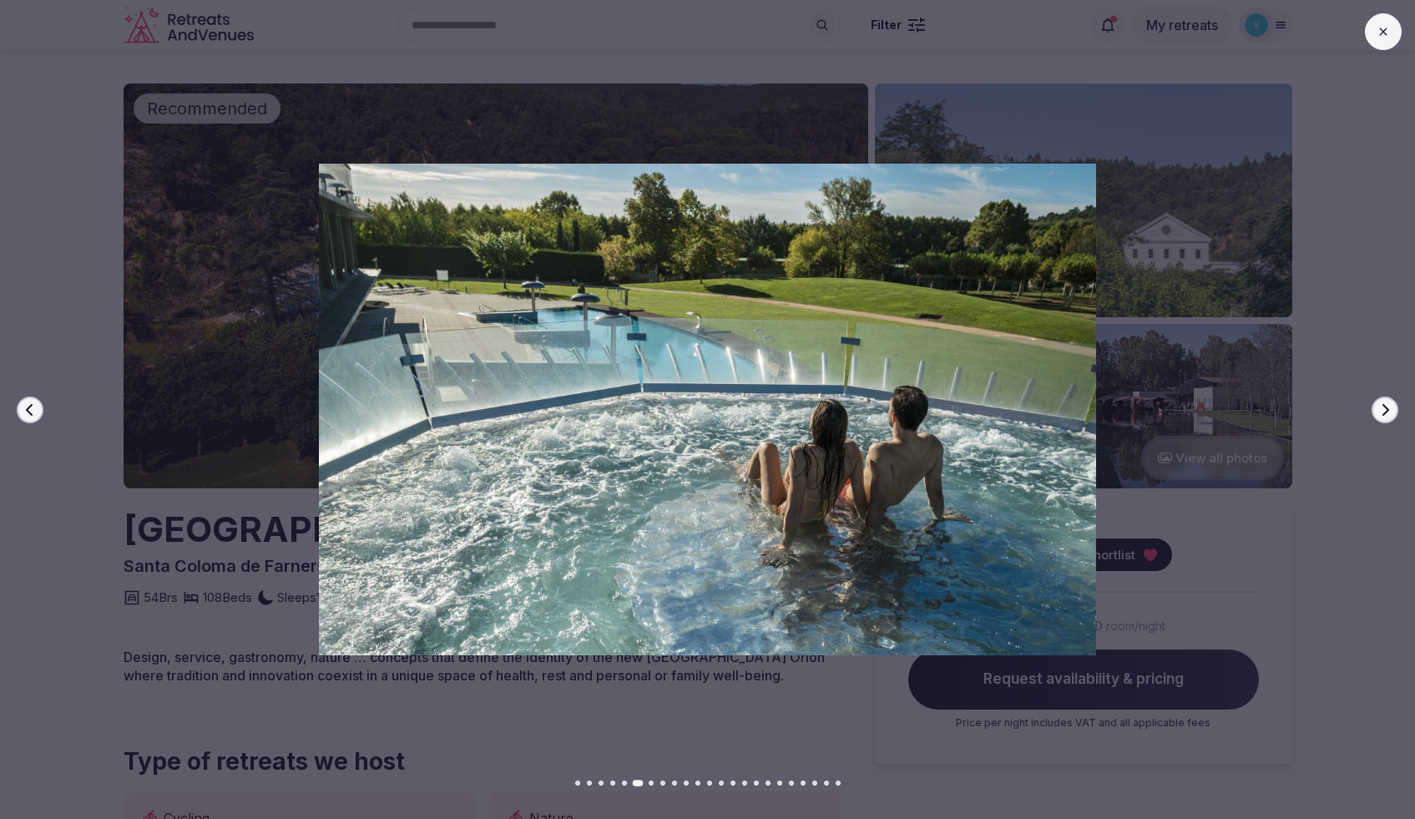
click at [1385, 410] on icon "button" at bounding box center [1384, 409] width 13 height 13
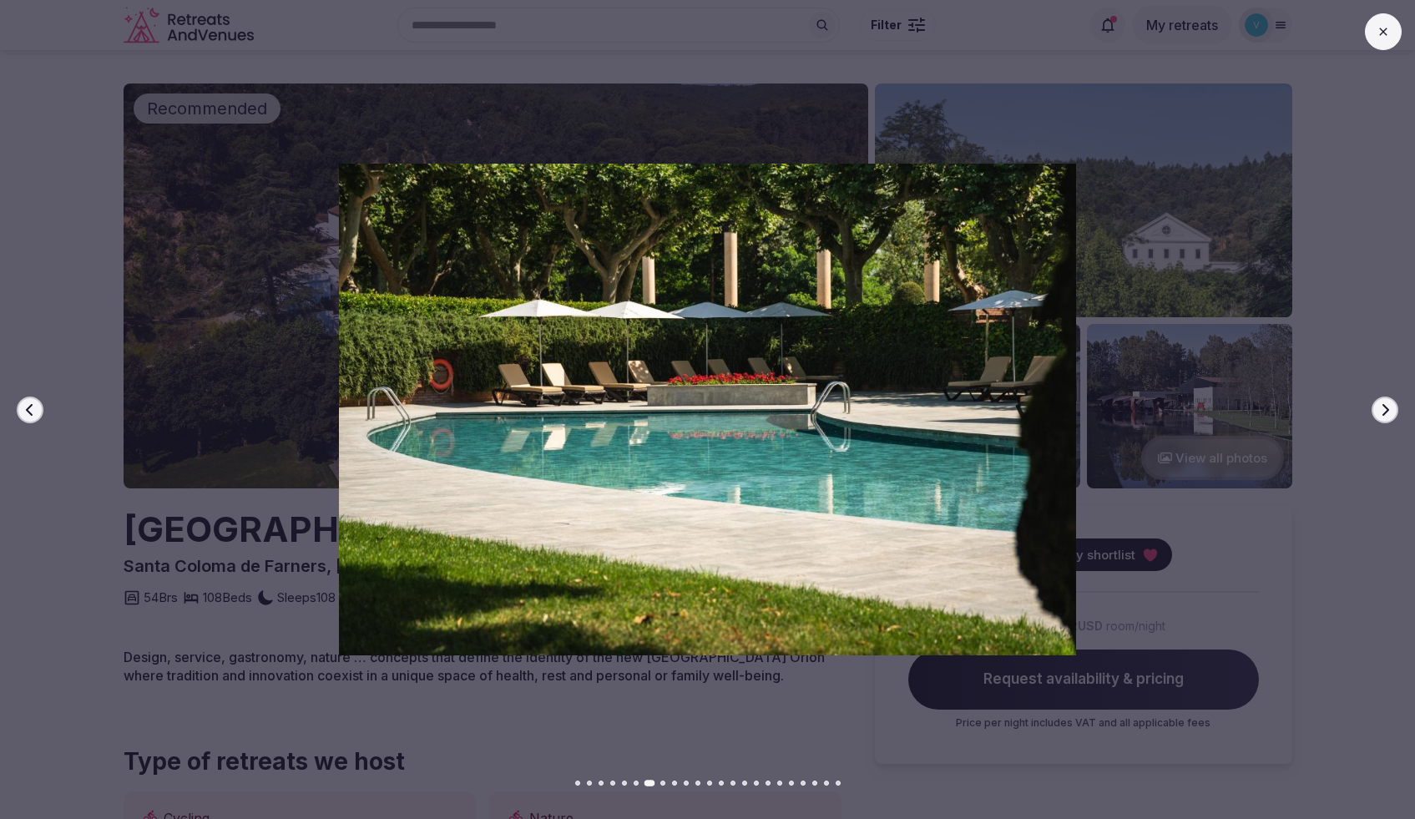
click at [1385, 410] on icon "button" at bounding box center [1384, 409] width 13 height 13
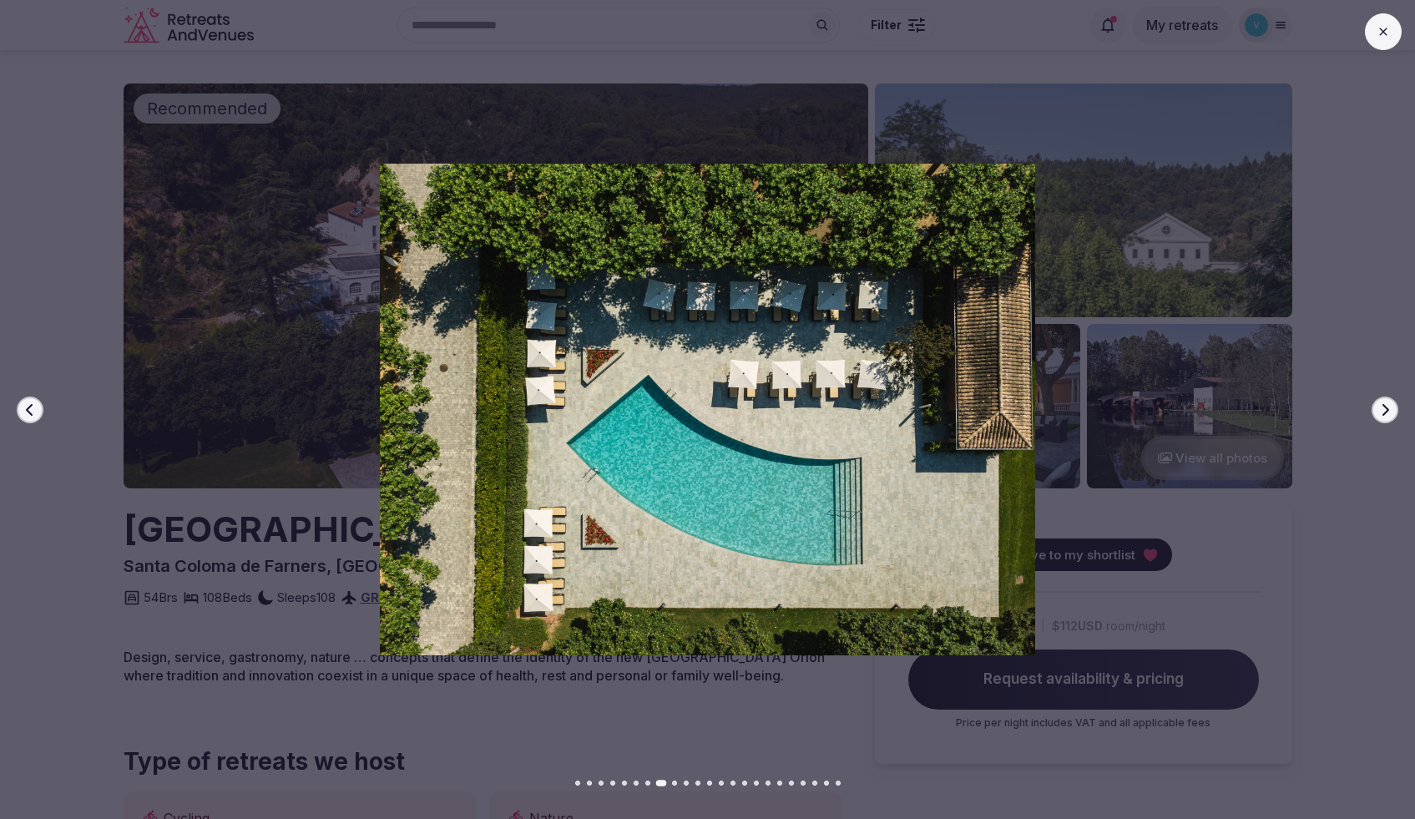
click at [1385, 410] on icon "button" at bounding box center [1384, 409] width 13 height 13
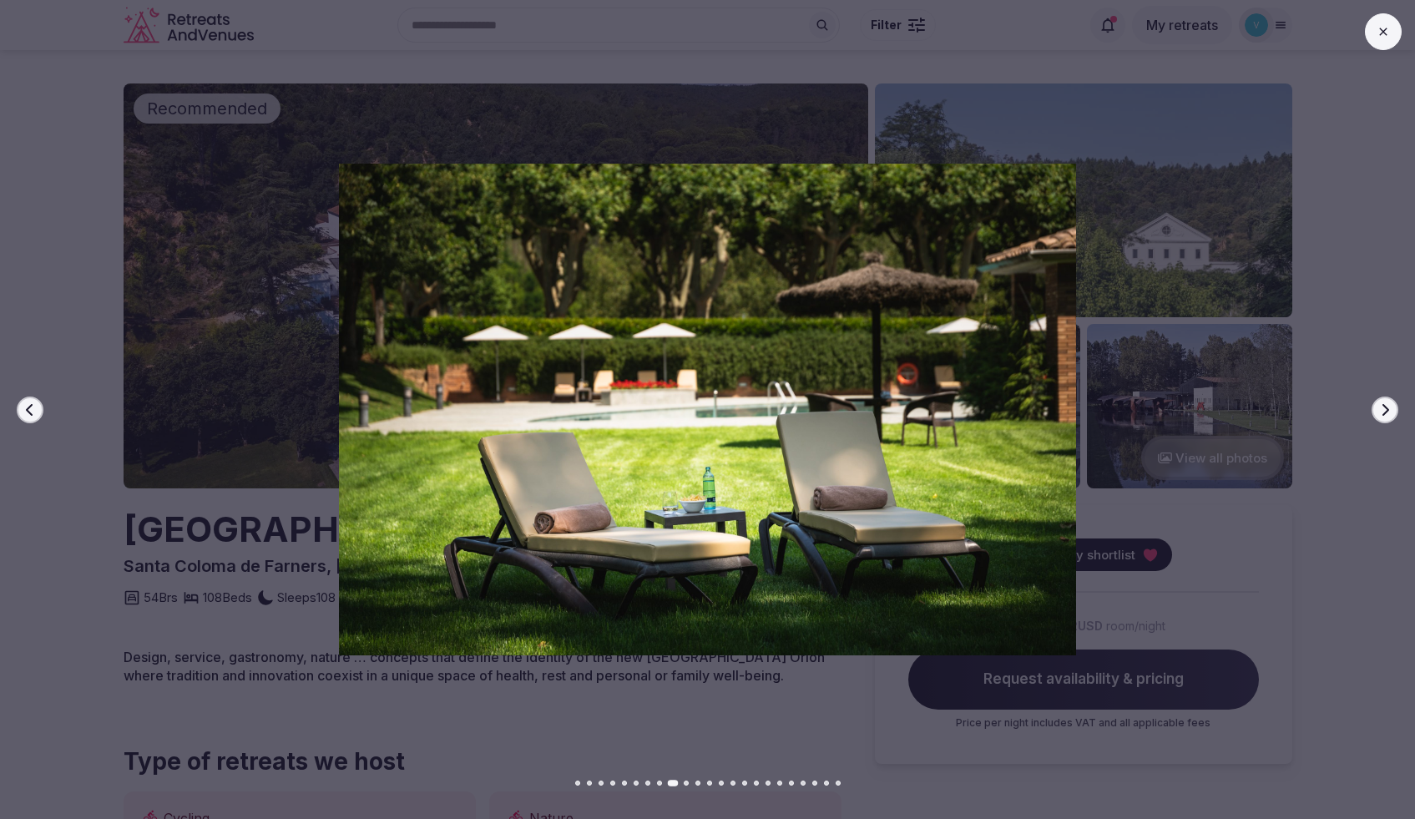
click at [1385, 410] on icon "button" at bounding box center [1384, 409] width 13 height 13
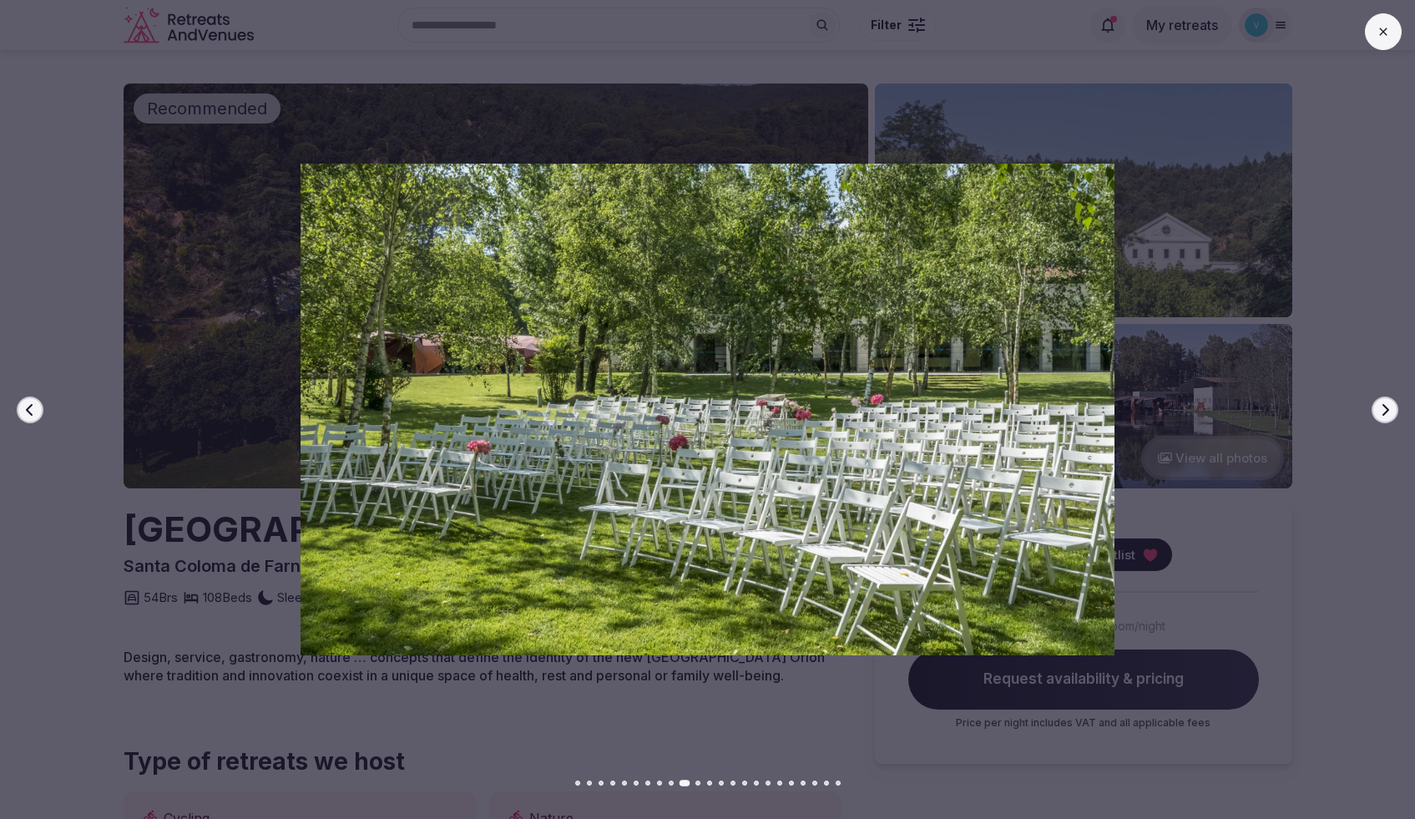
click at [1385, 410] on icon "button" at bounding box center [1384, 409] width 13 height 13
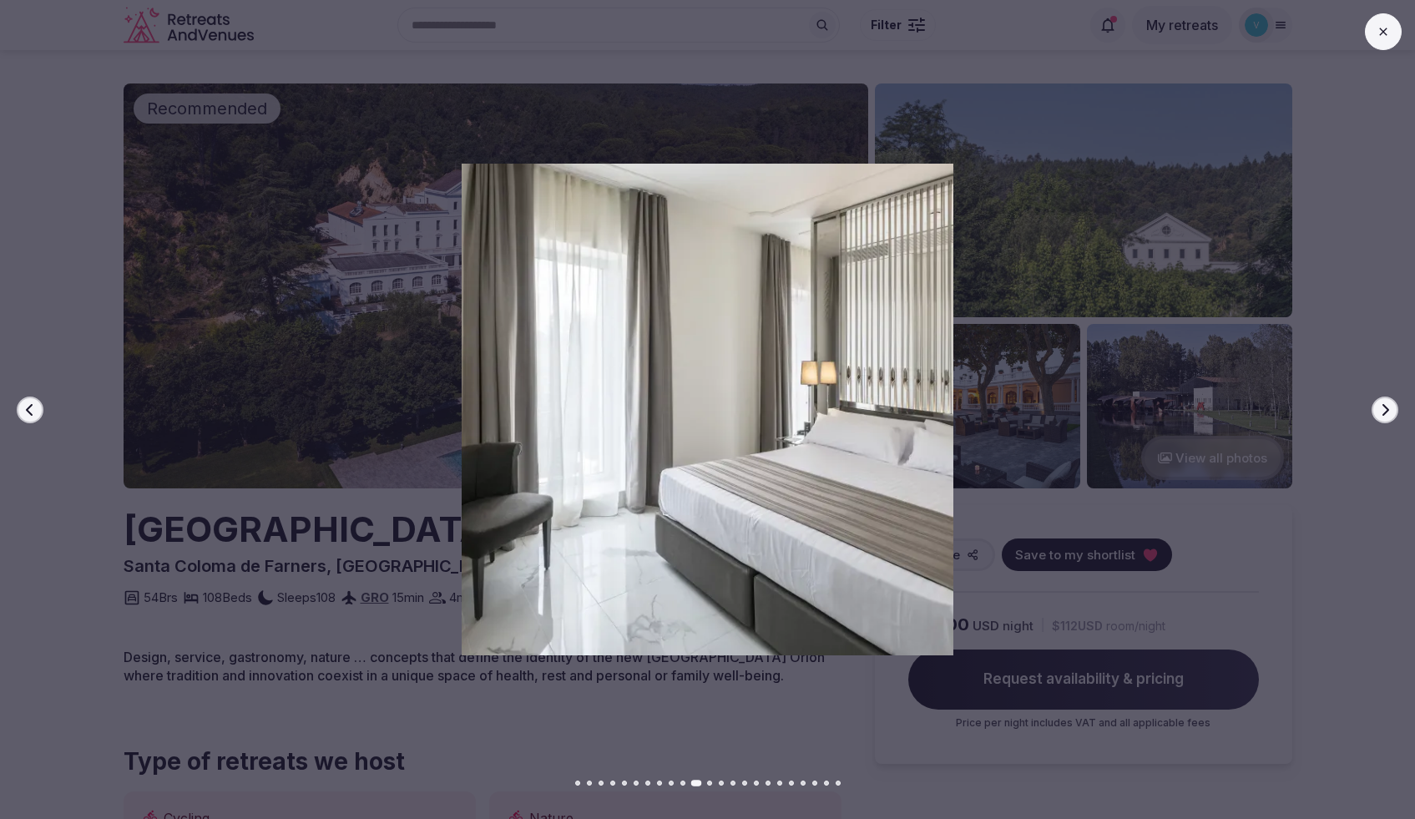
click at [1385, 410] on icon "button" at bounding box center [1384, 409] width 13 height 13
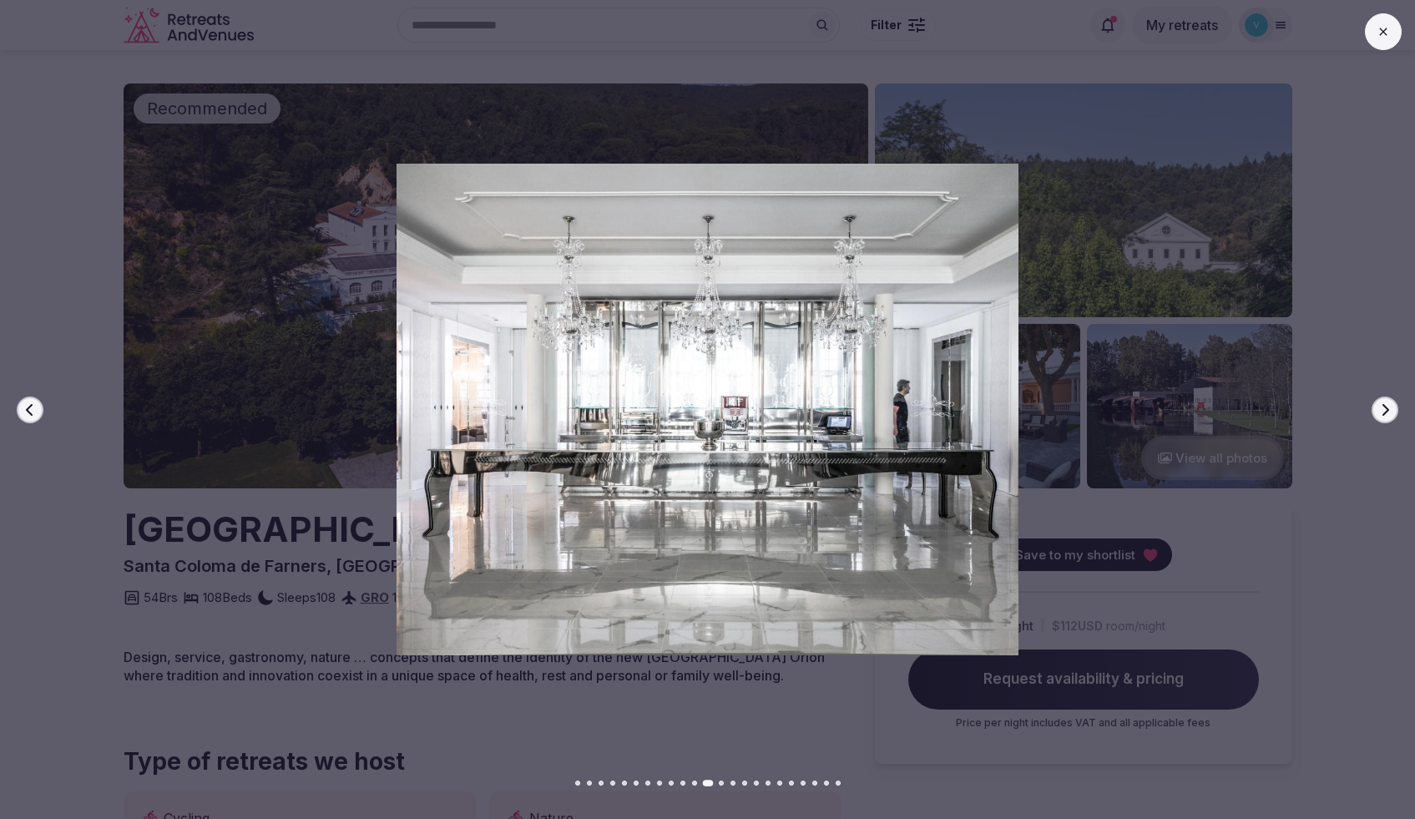
click at [1385, 410] on icon "button" at bounding box center [1384, 409] width 13 height 13
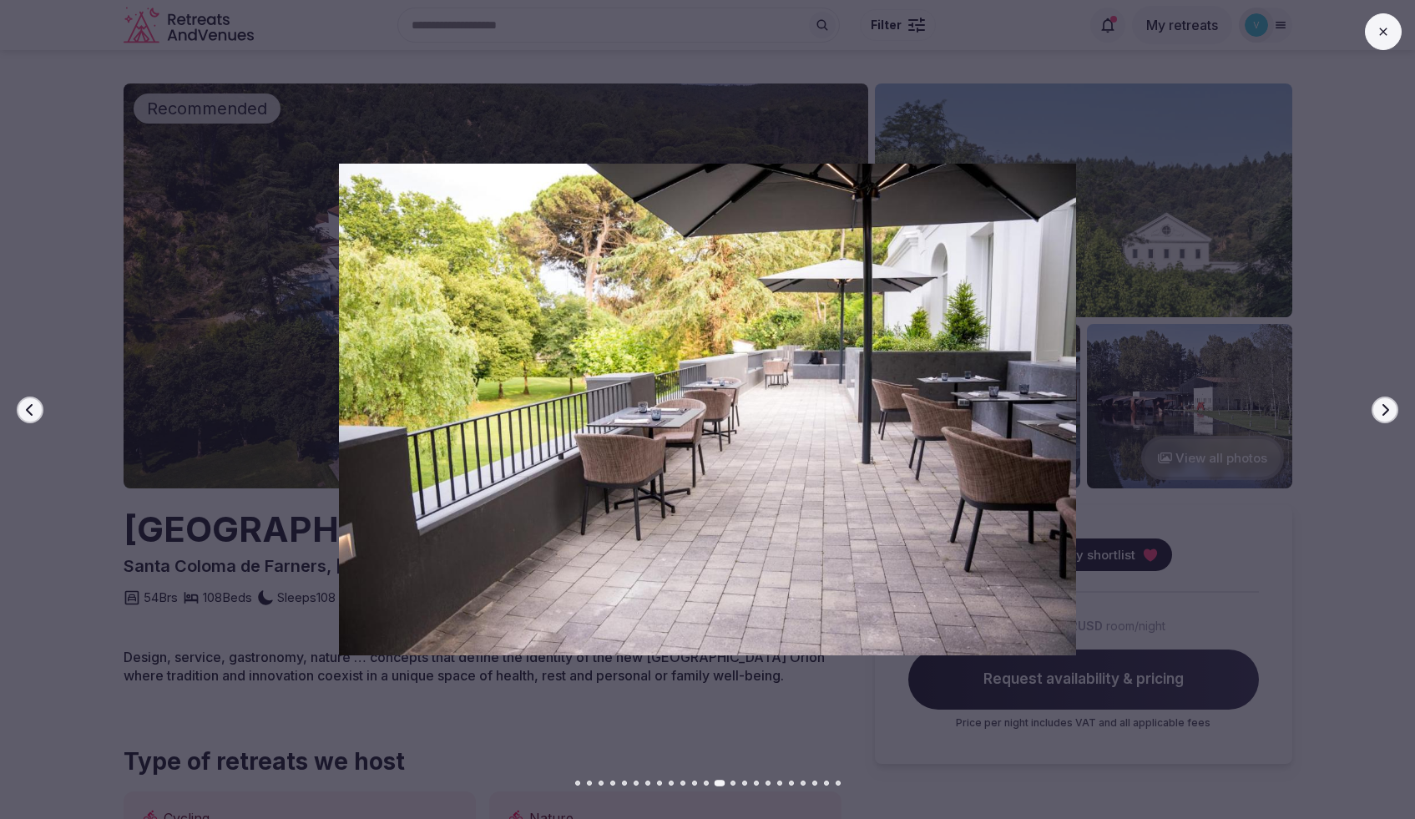
click at [1385, 410] on icon "button" at bounding box center [1384, 409] width 13 height 13
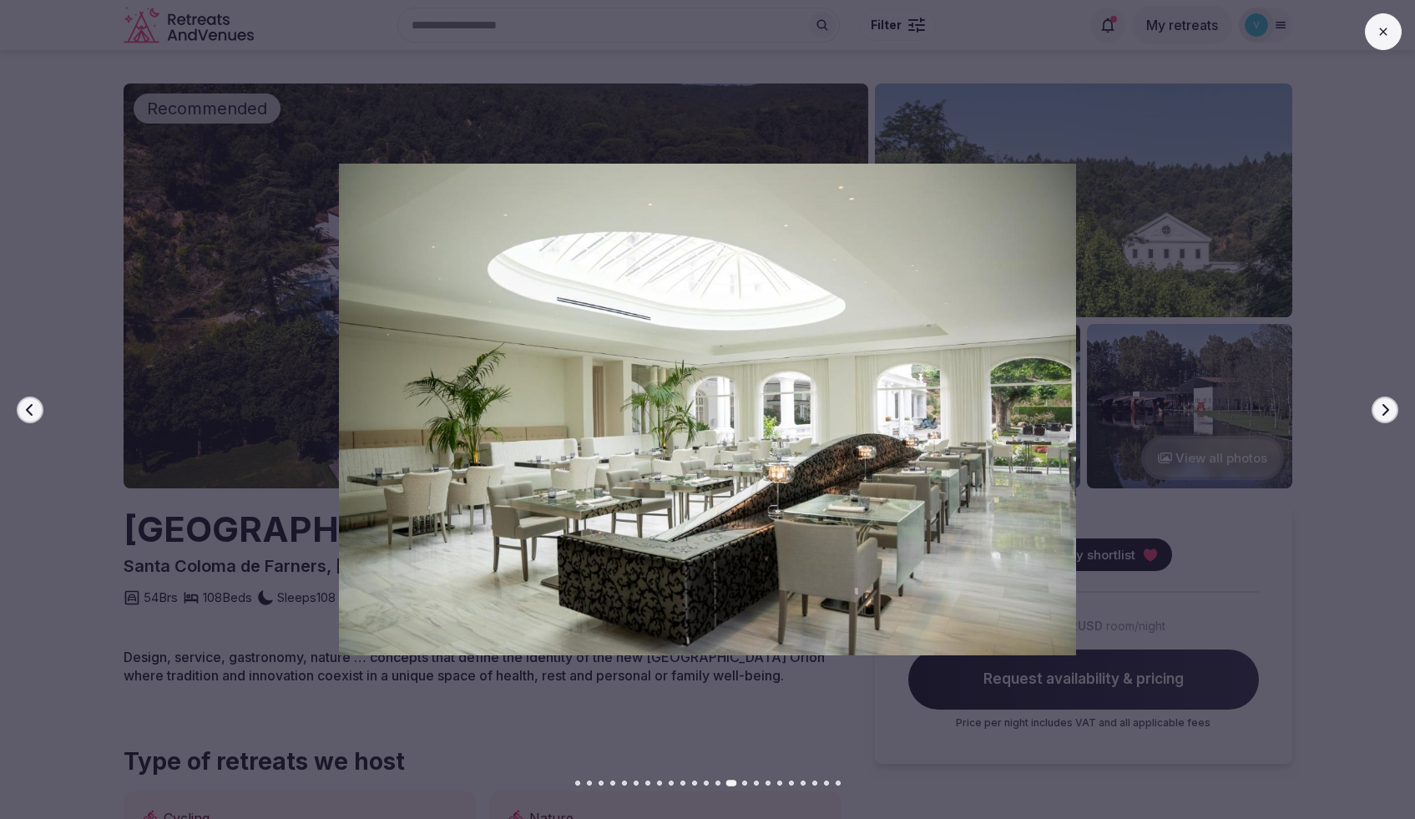
click at [1385, 410] on icon "button" at bounding box center [1384, 409] width 13 height 13
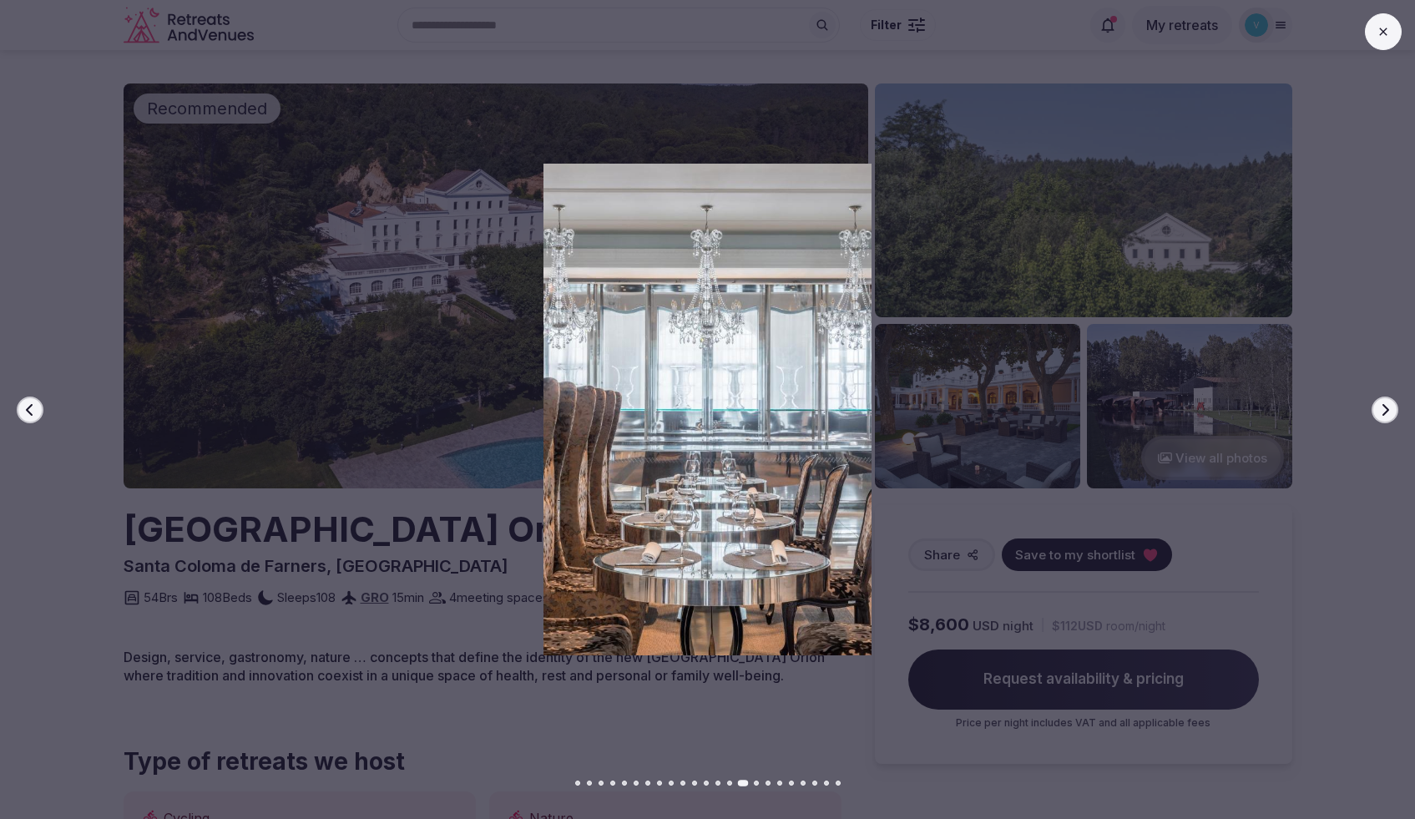
click at [1385, 410] on icon "button" at bounding box center [1384, 409] width 13 height 13
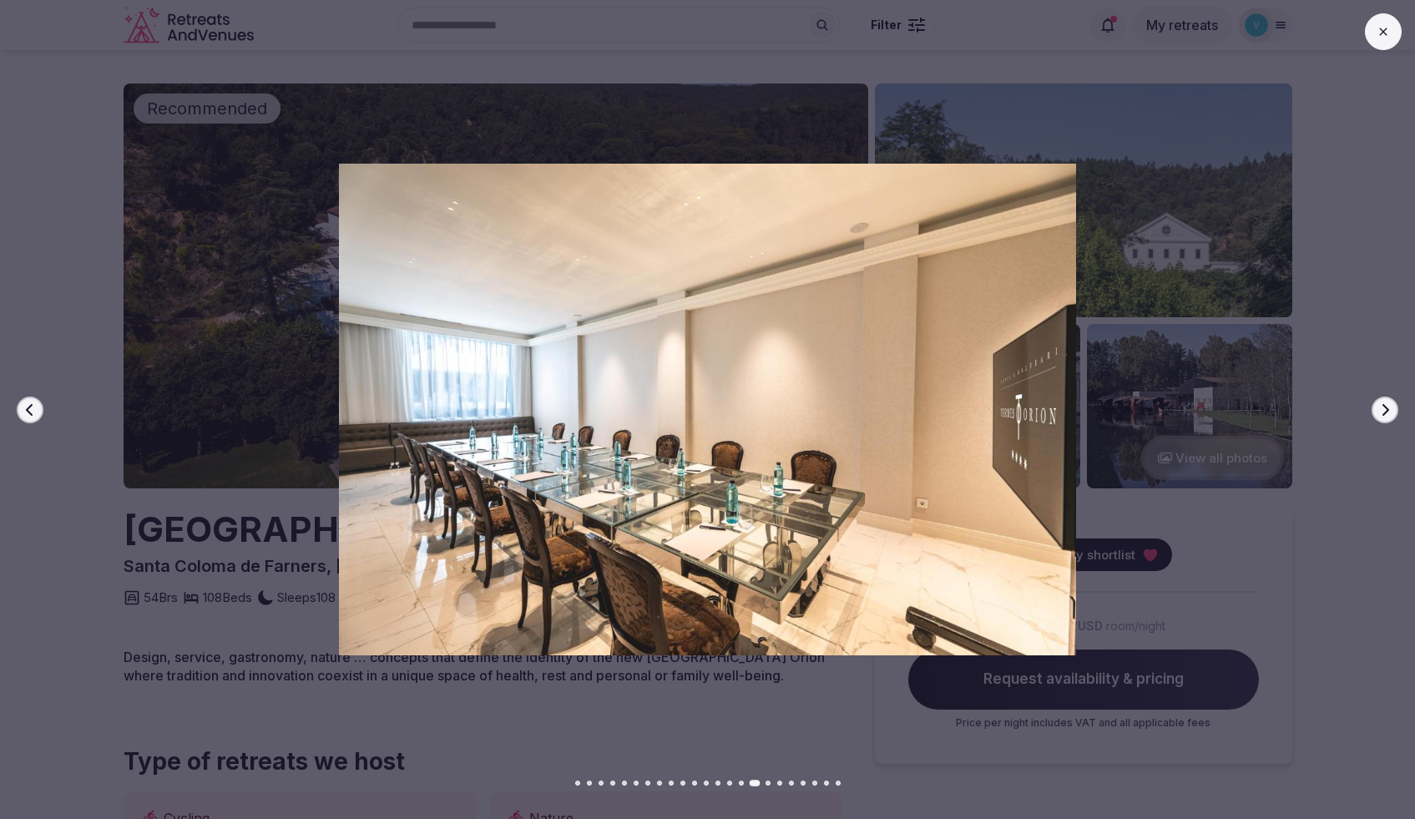
click at [1385, 410] on icon "button" at bounding box center [1384, 409] width 13 height 13
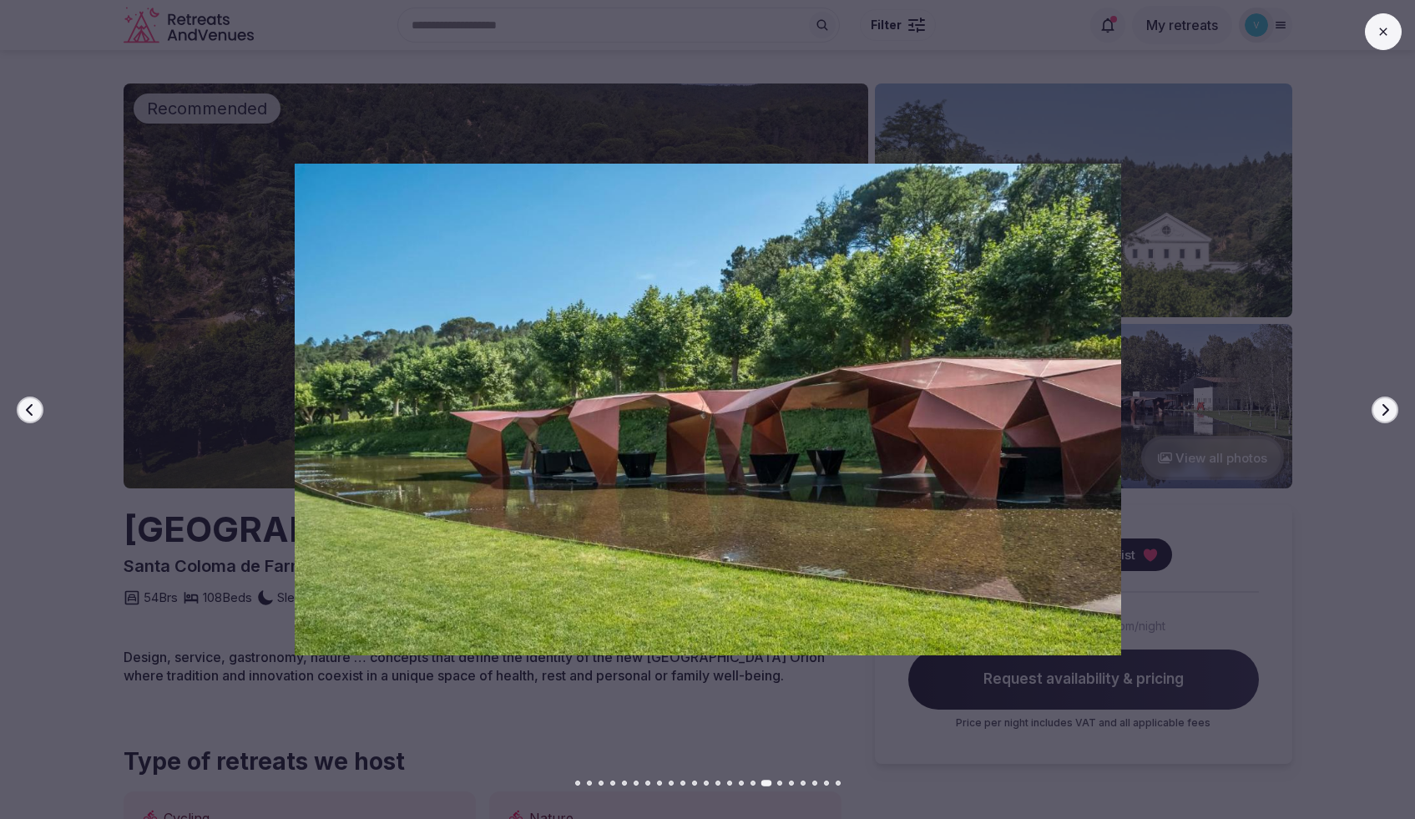
click at [1385, 410] on icon "button" at bounding box center [1384, 409] width 13 height 13
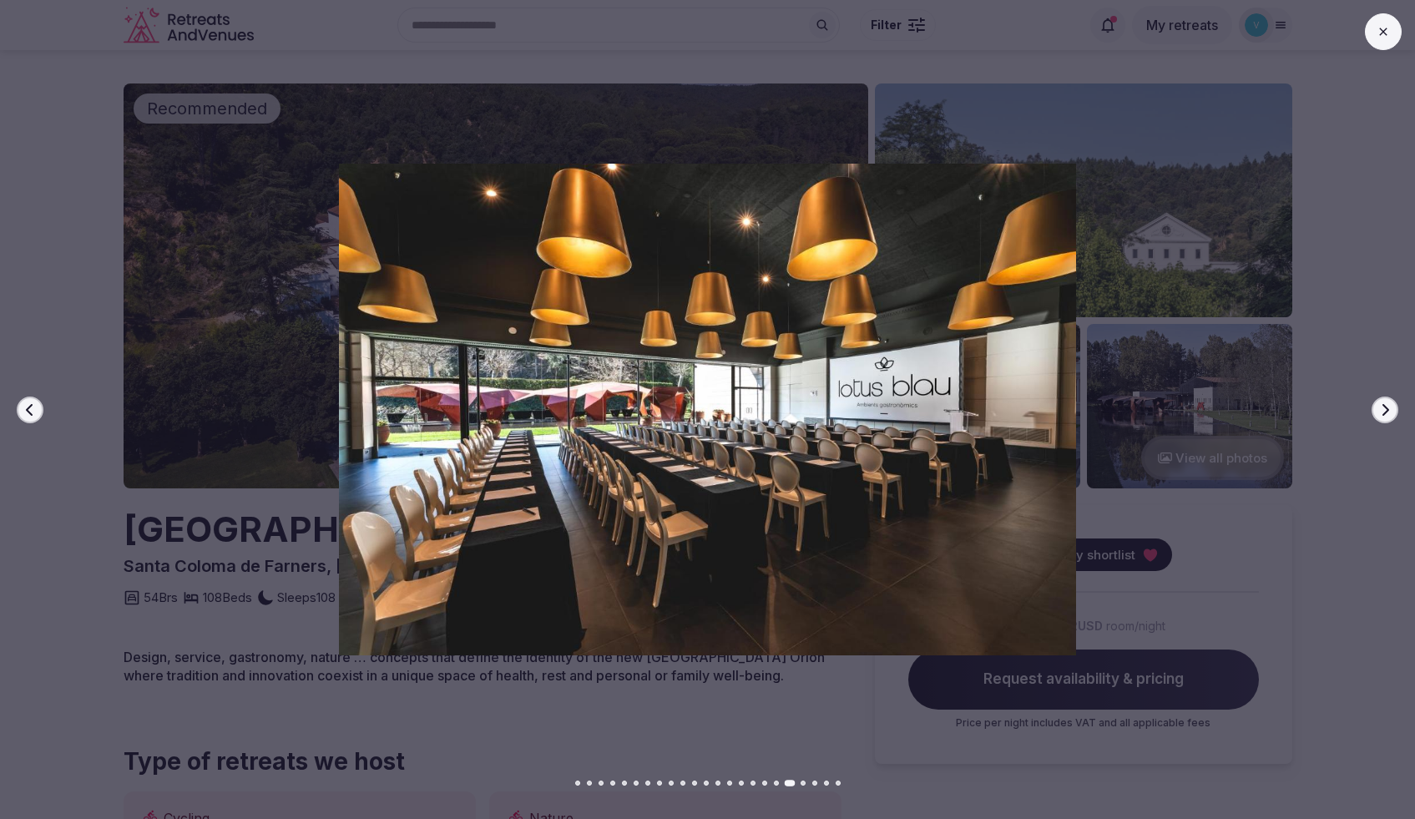
click at [1385, 410] on icon "button" at bounding box center [1384, 409] width 13 height 13
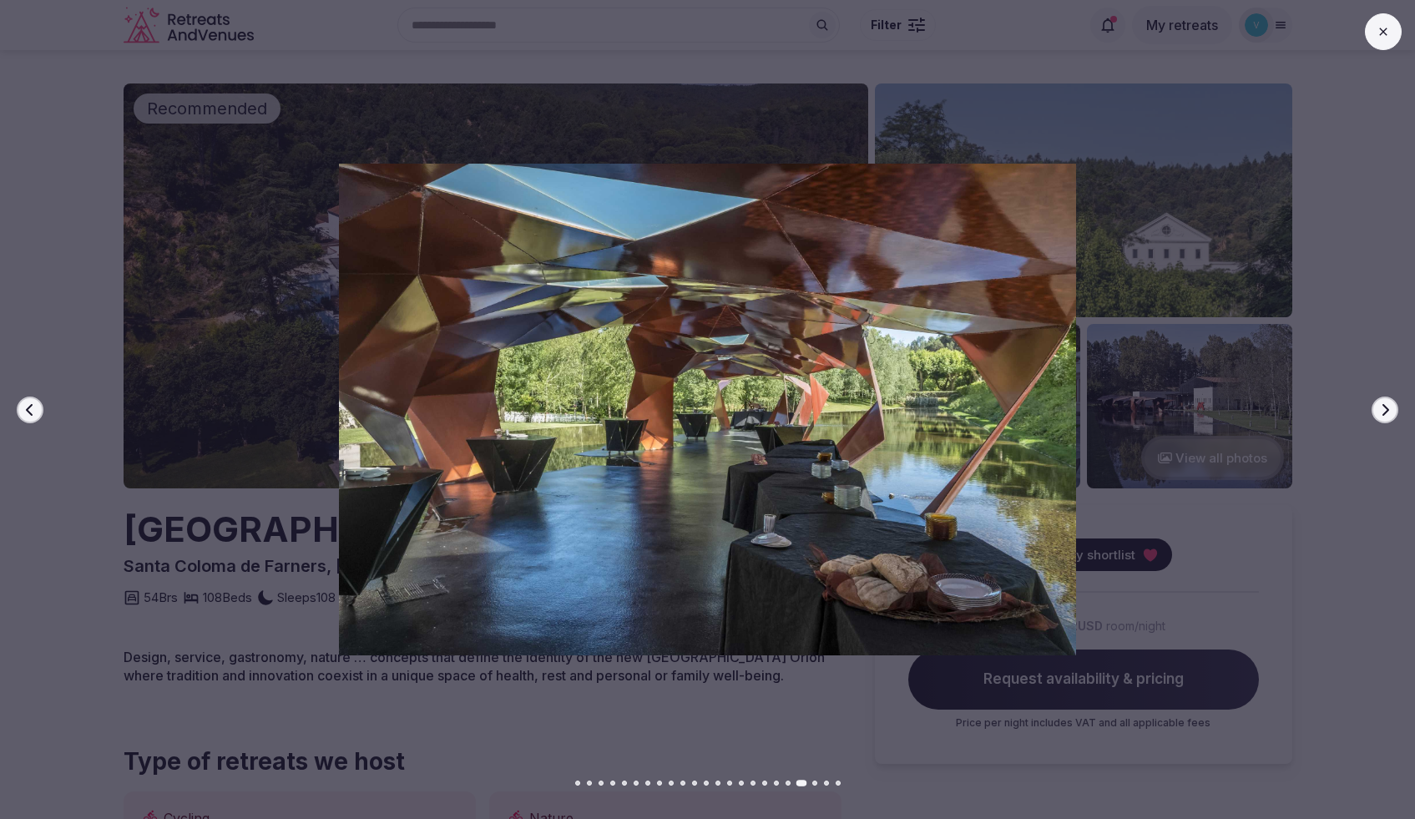
click at [1385, 410] on icon "button" at bounding box center [1384, 409] width 13 height 13
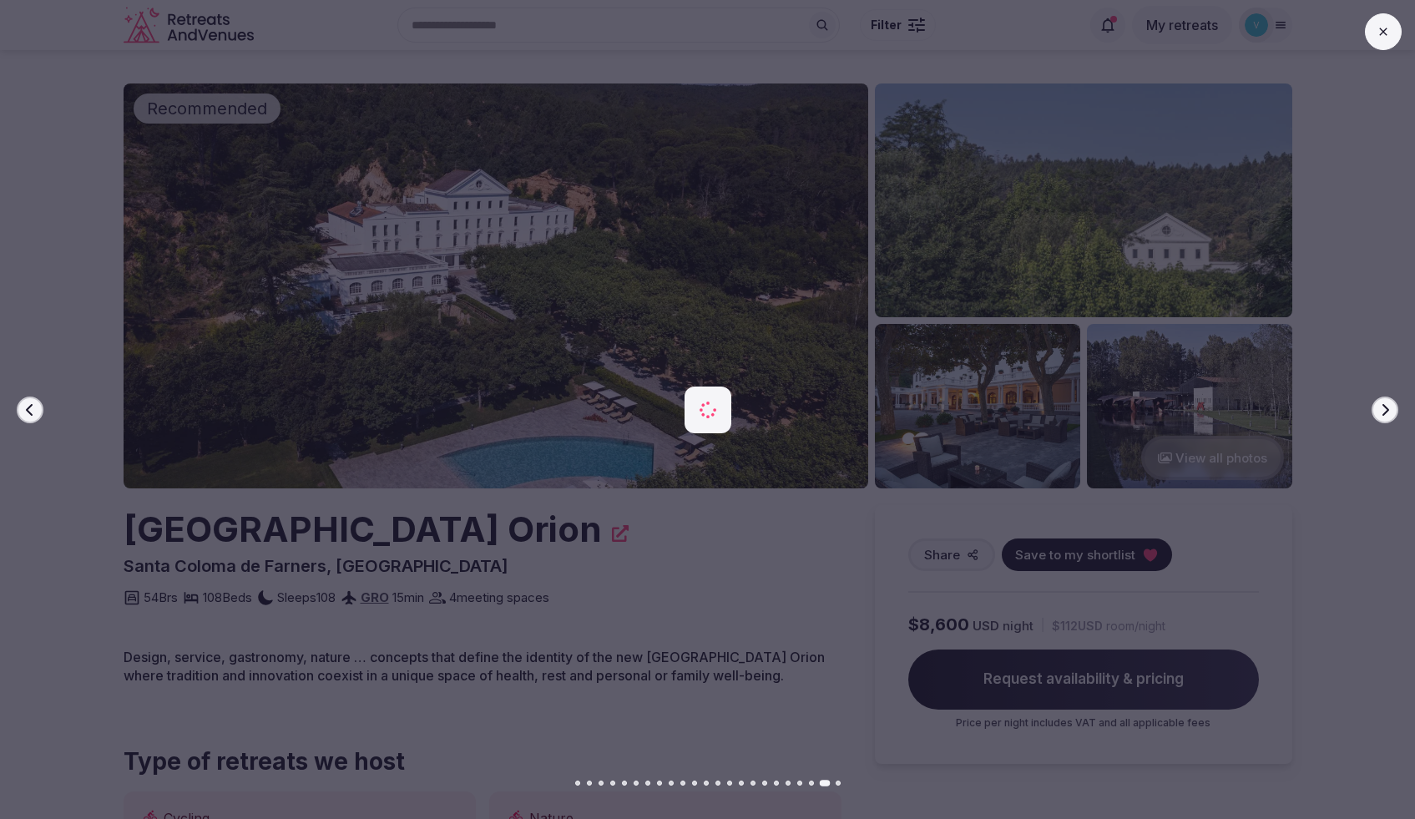
click at [1385, 410] on icon "button" at bounding box center [1384, 409] width 13 height 13
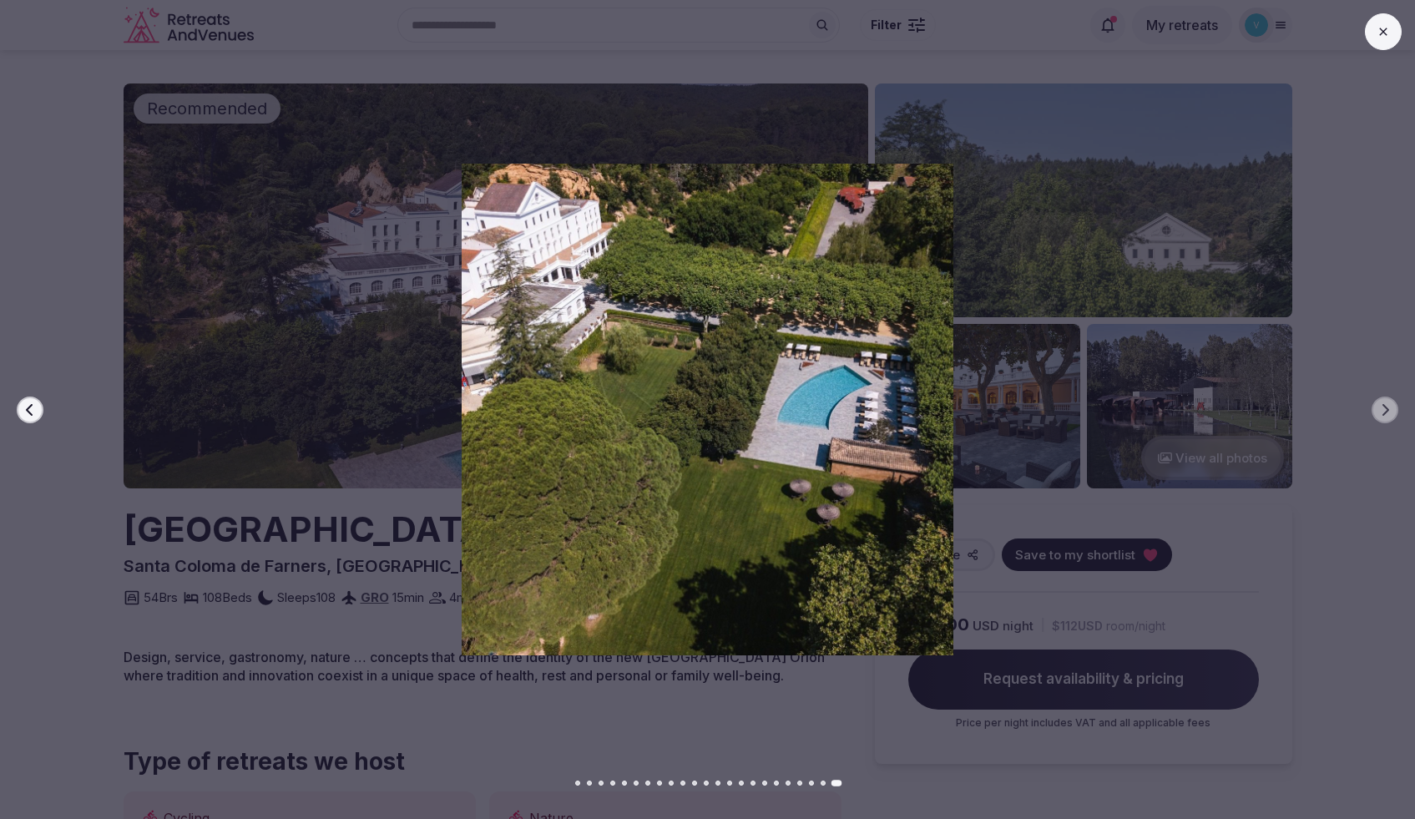
click at [1377, 30] on icon at bounding box center [1383, 31] width 13 height 13
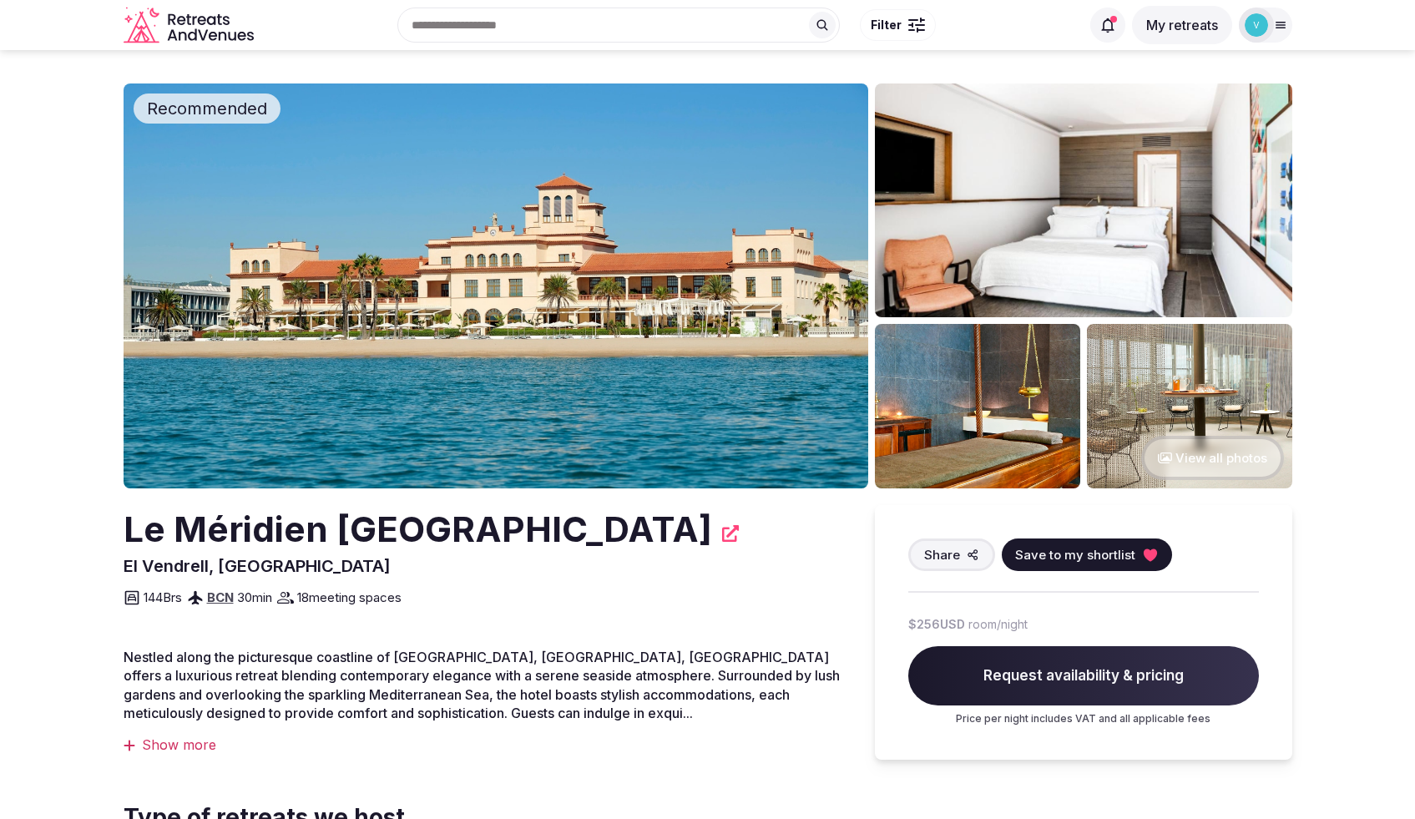
click at [493, 225] on img at bounding box center [496, 285] width 745 height 405
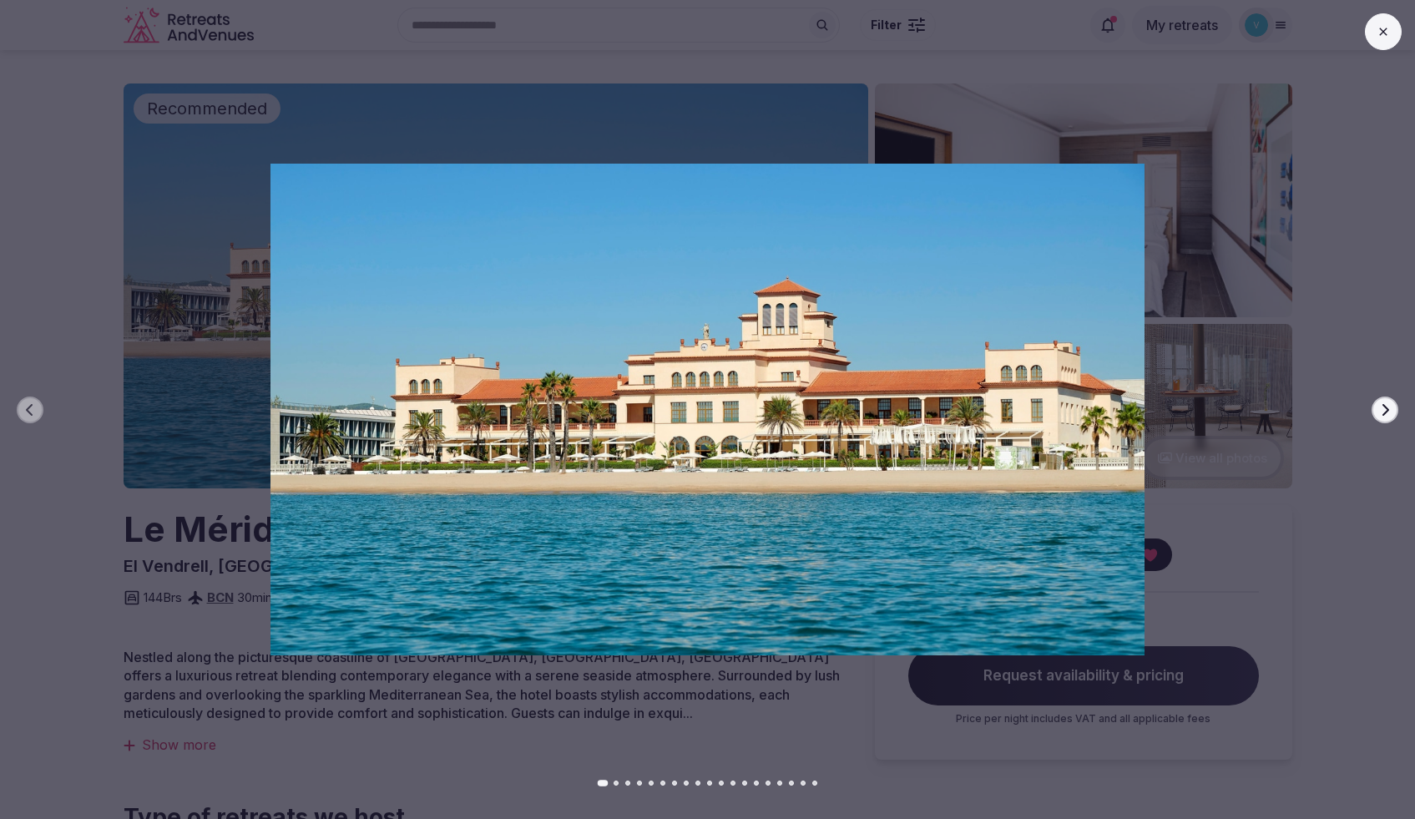
click at [1386, 412] on icon "button" at bounding box center [1385, 409] width 7 height 12
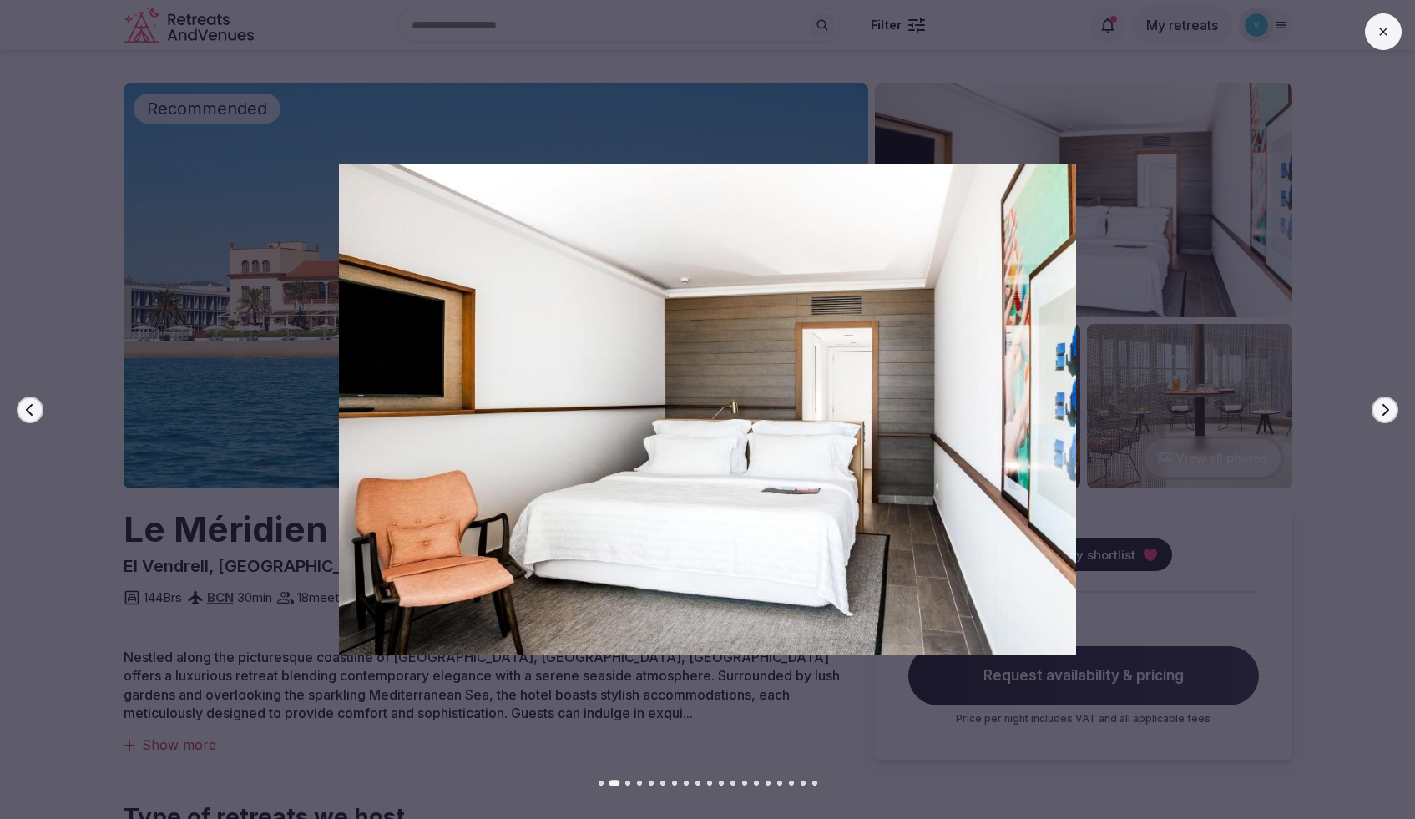
click at [1386, 412] on icon "button" at bounding box center [1385, 409] width 7 height 12
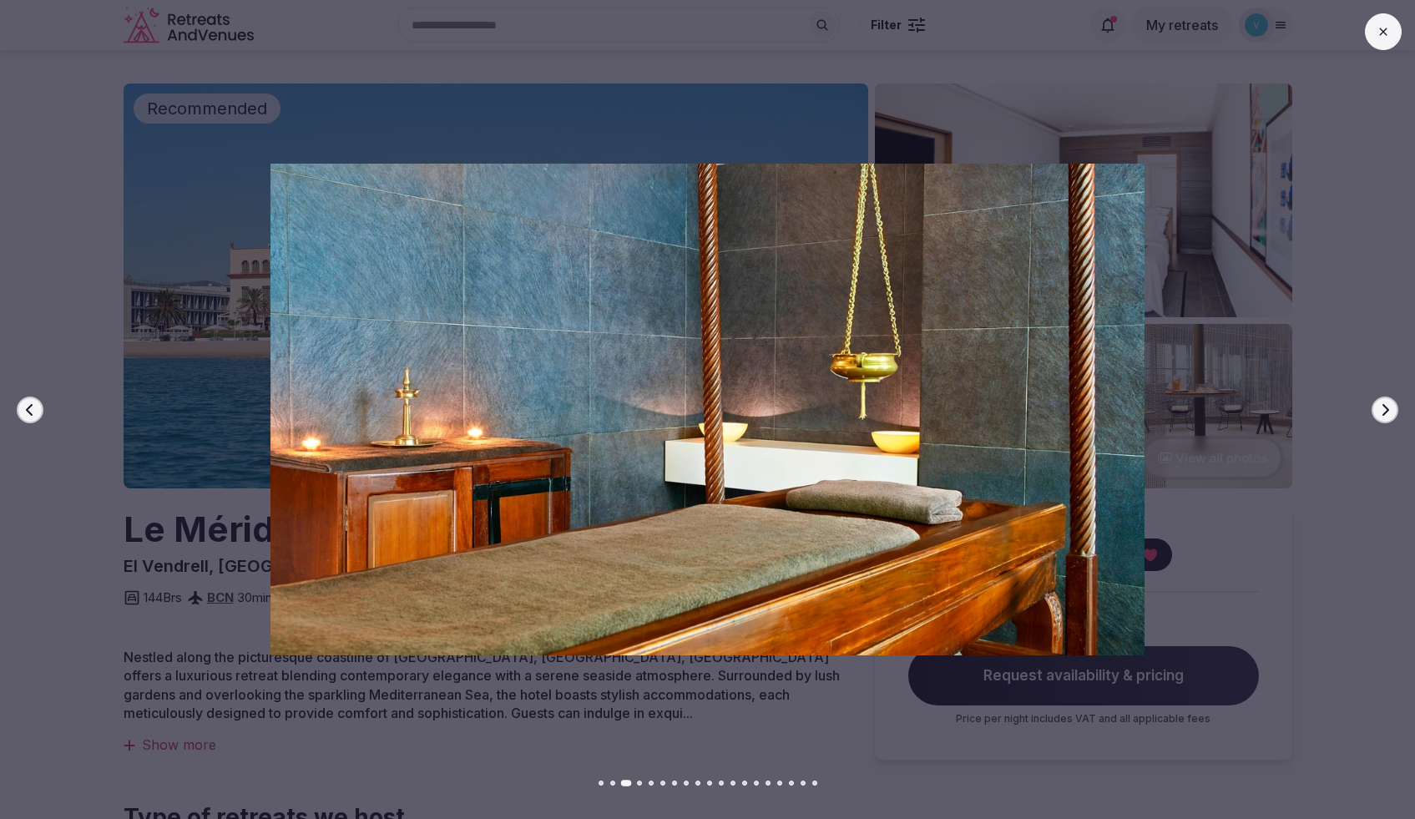
click at [1386, 412] on icon "button" at bounding box center [1385, 409] width 7 height 12
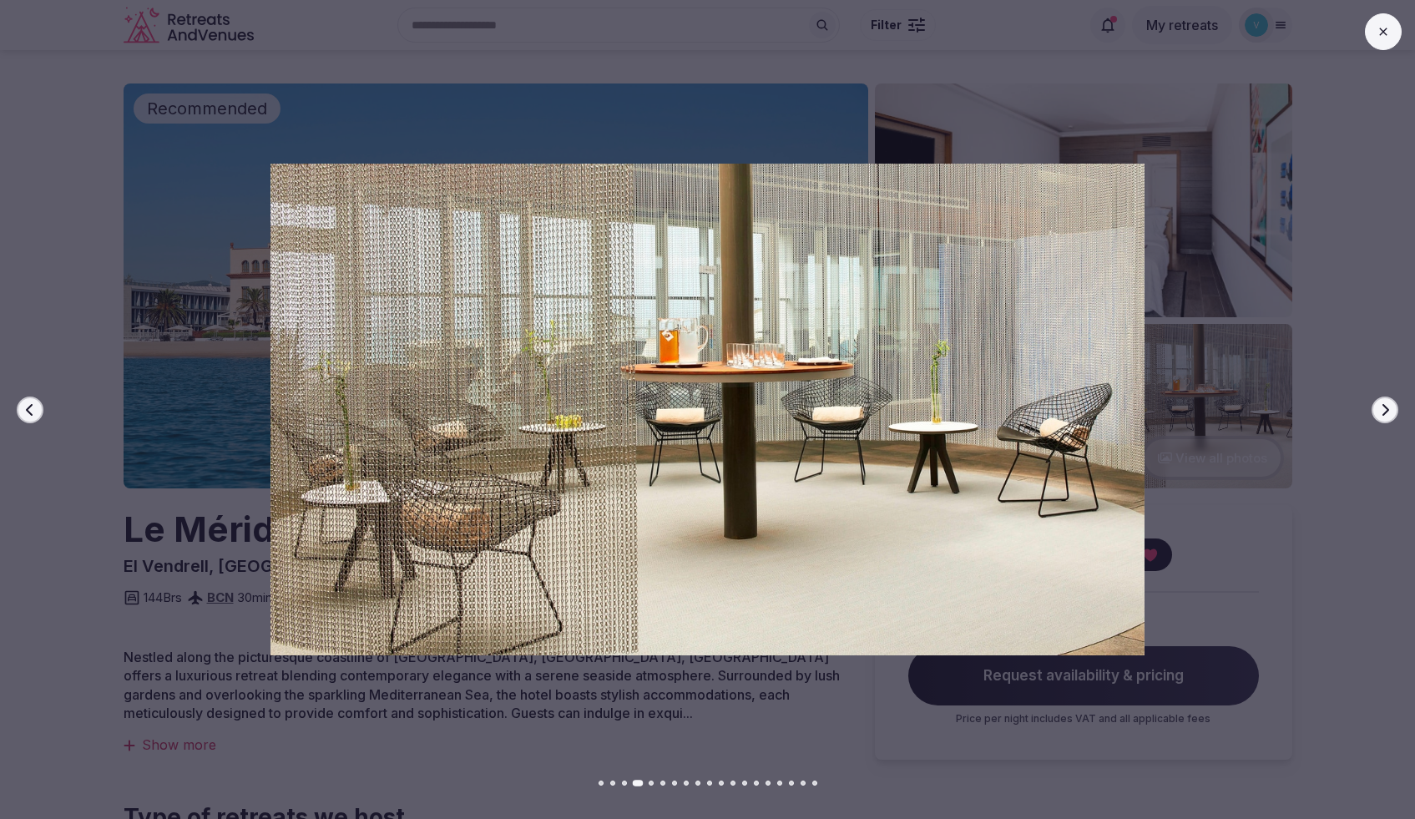
click at [1386, 412] on icon "button" at bounding box center [1385, 409] width 7 height 12
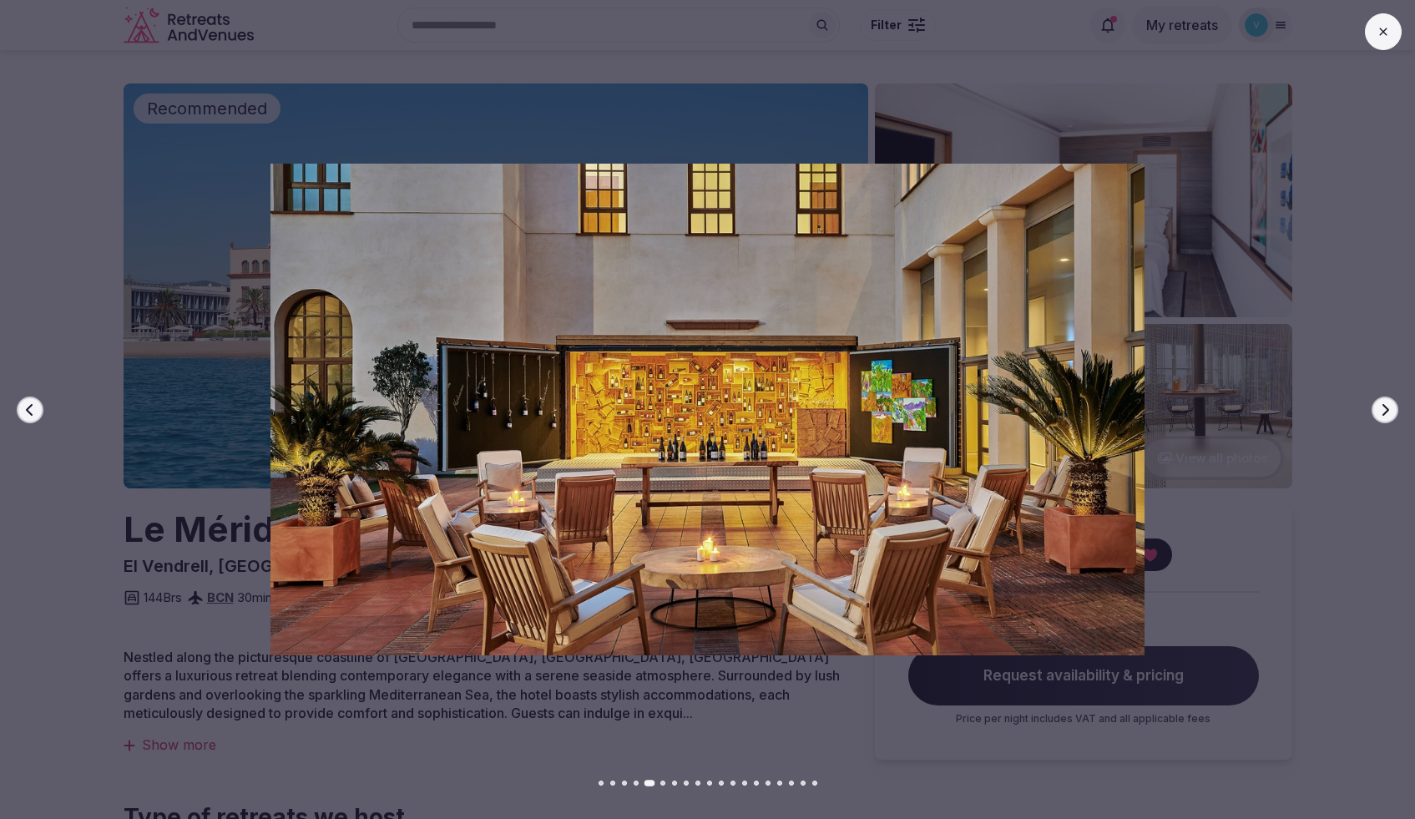
click at [1386, 412] on icon "button" at bounding box center [1385, 409] width 7 height 12
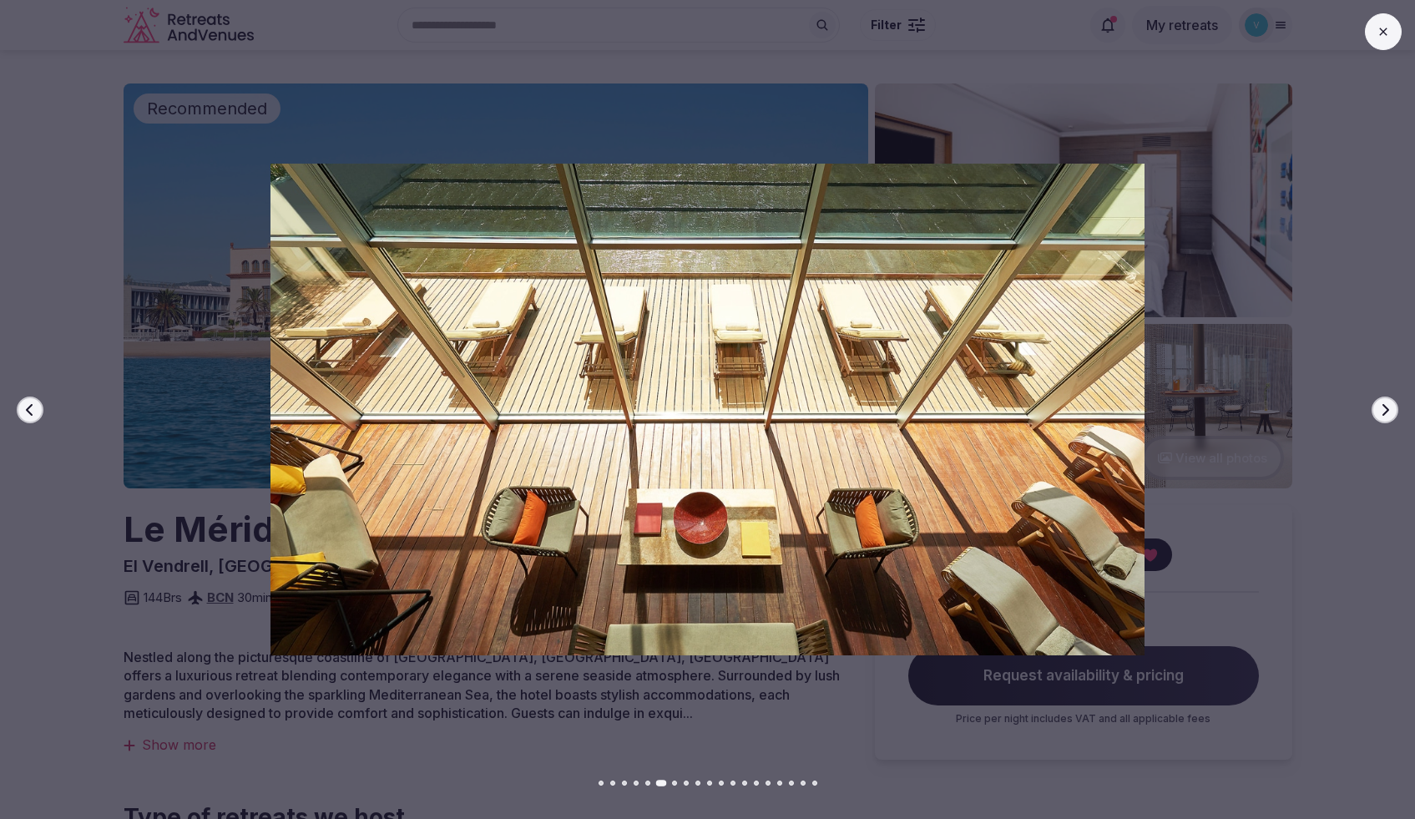
click at [1386, 412] on icon "button" at bounding box center [1385, 409] width 7 height 12
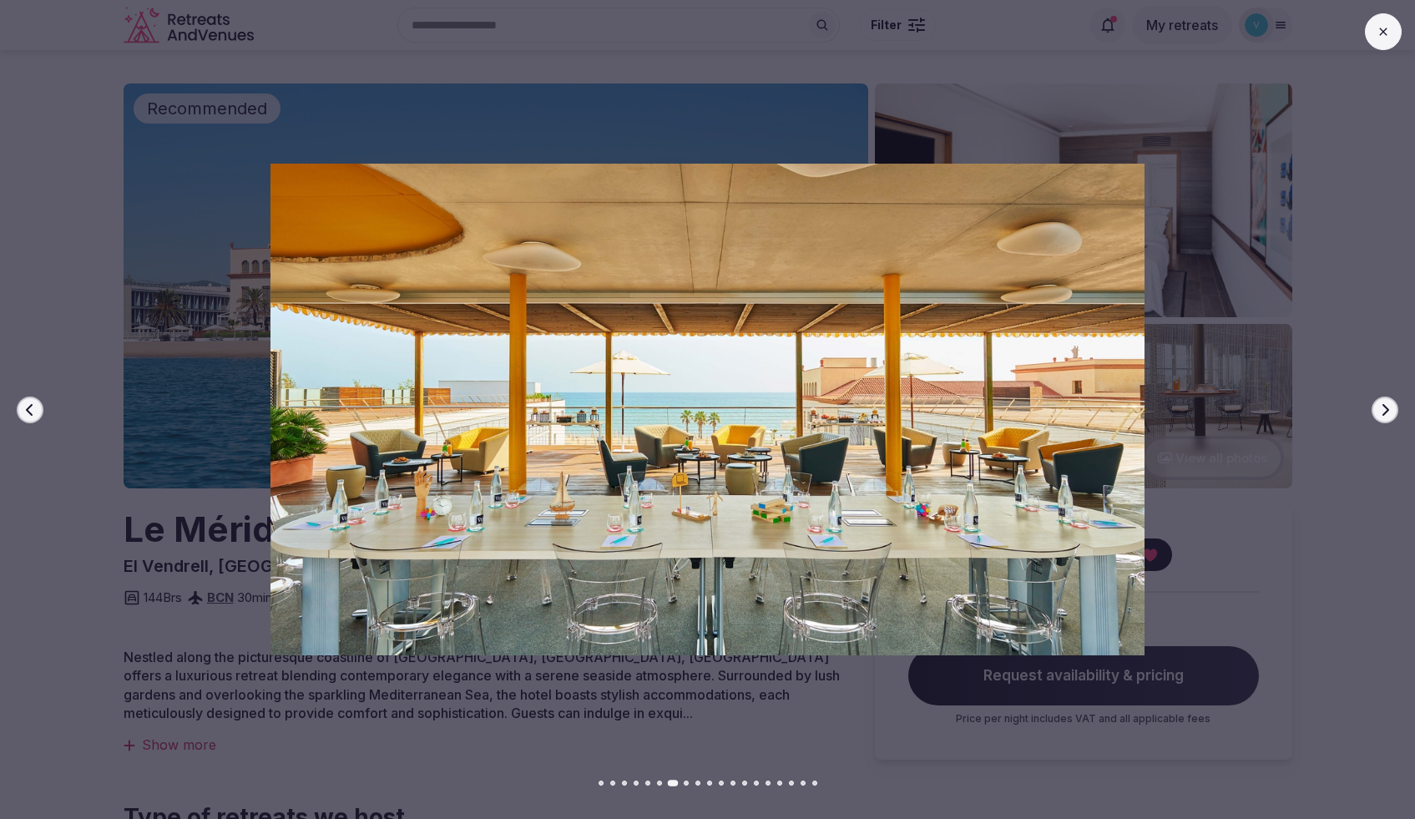
click at [1386, 412] on icon "button" at bounding box center [1385, 409] width 7 height 12
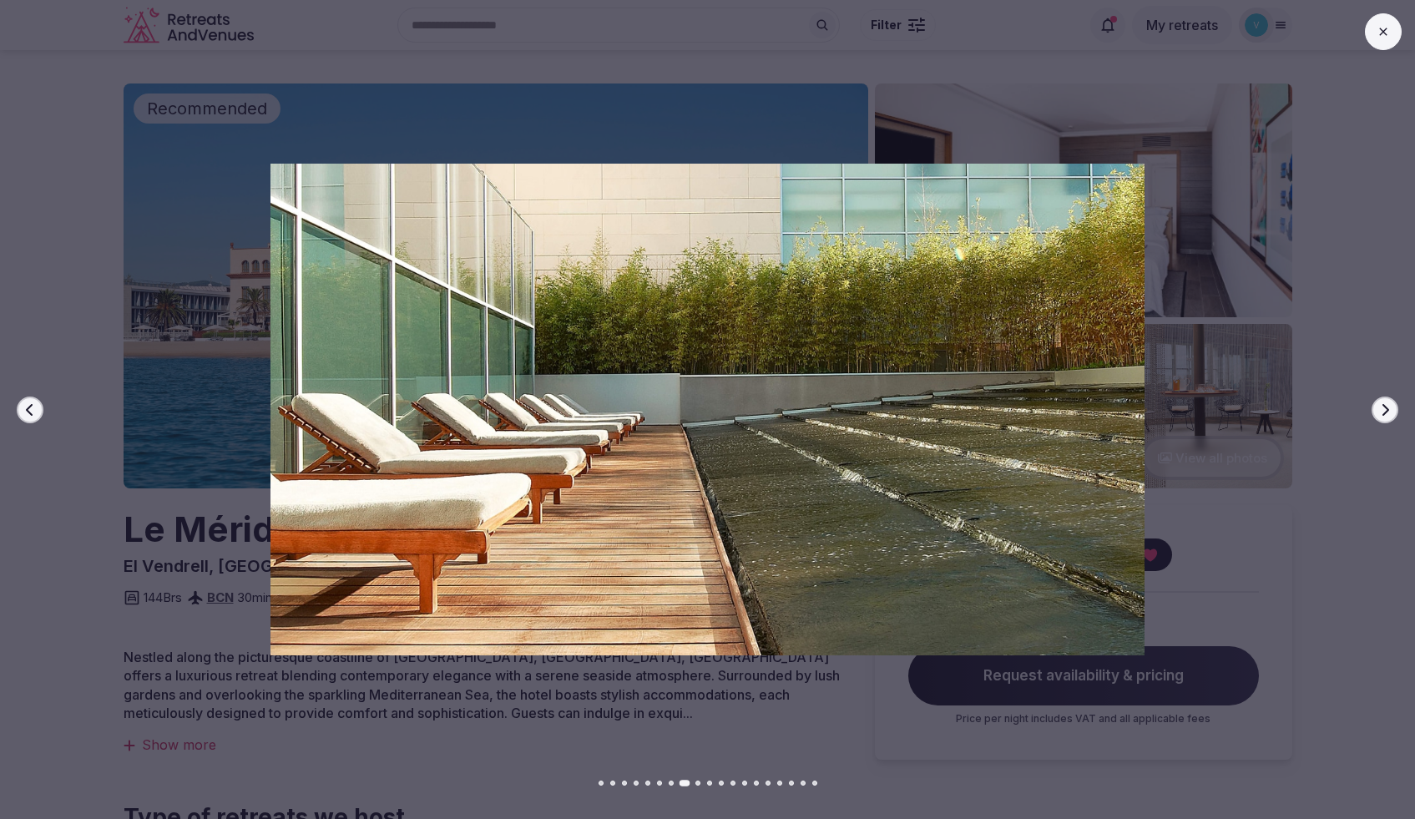
click at [1386, 412] on icon "button" at bounding box center [1385, 409] width 7 height 12
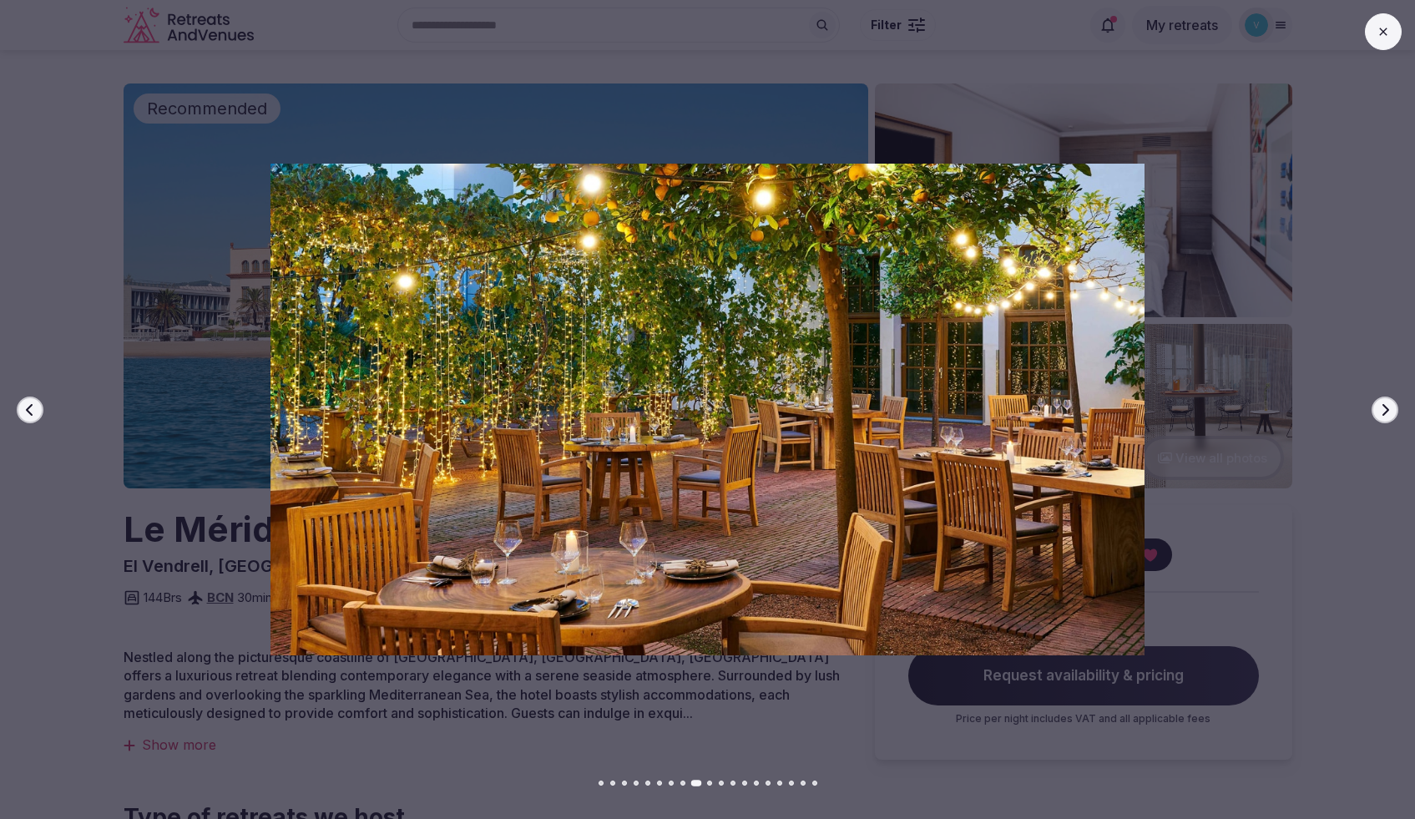
click at [1386, 412] on icon "button" at bounding box center [1385, 409] width 7 height 12
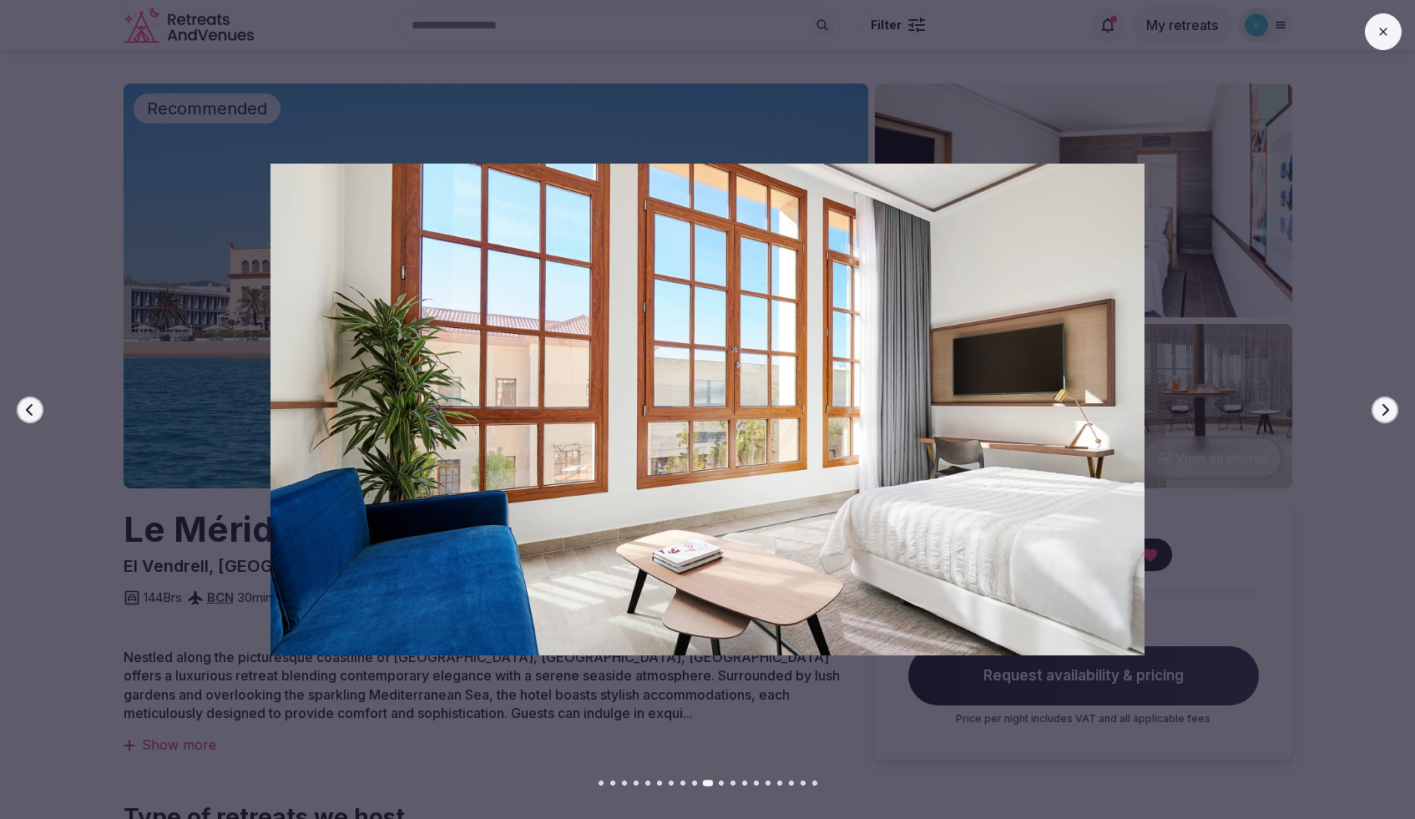
click at [1386, 412] on icon "button" at bounding box center [1385, 409] width 7 height 12
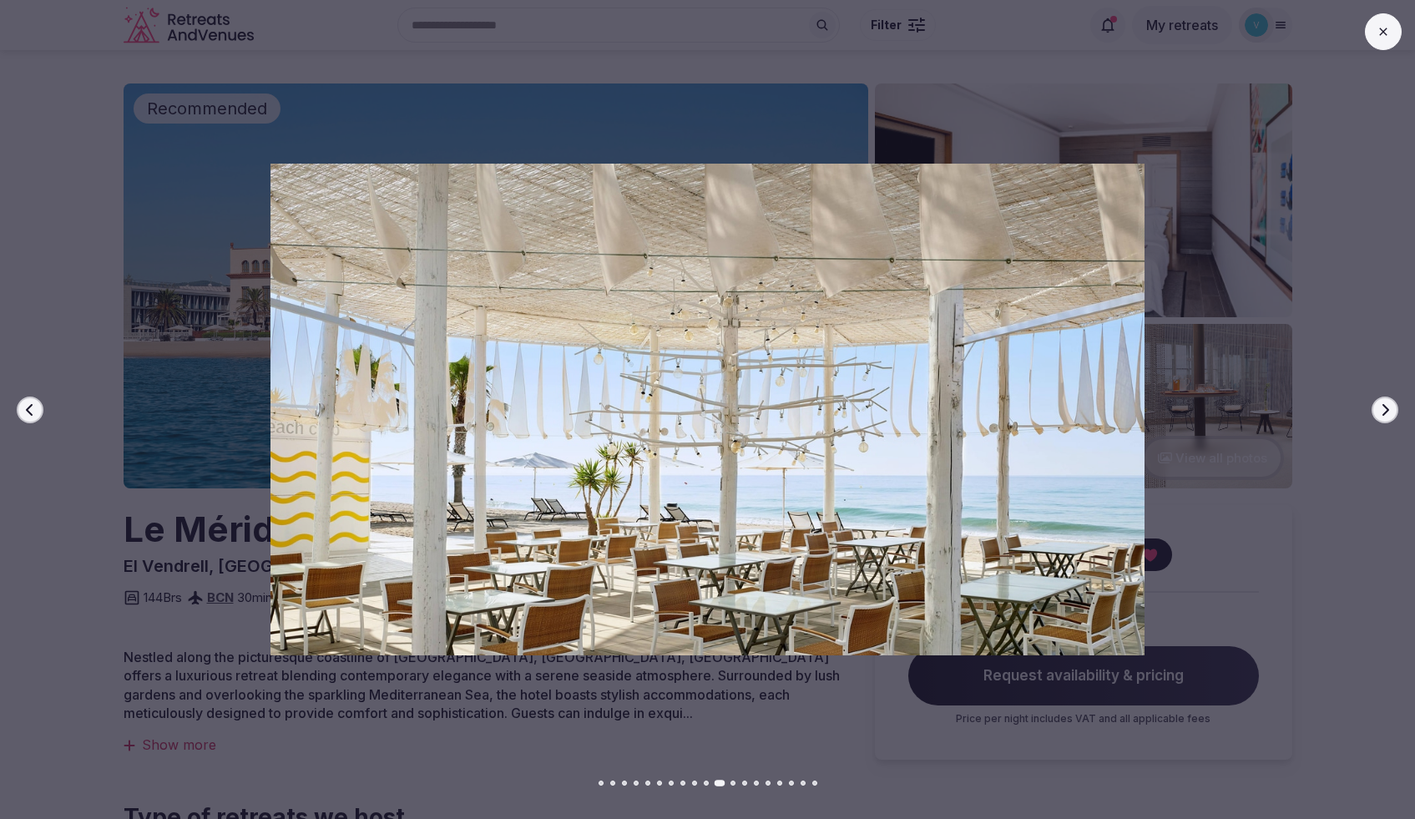
click at [1386, 412] on icon "button" at bounding box center [1385, 409] width 7 height 12
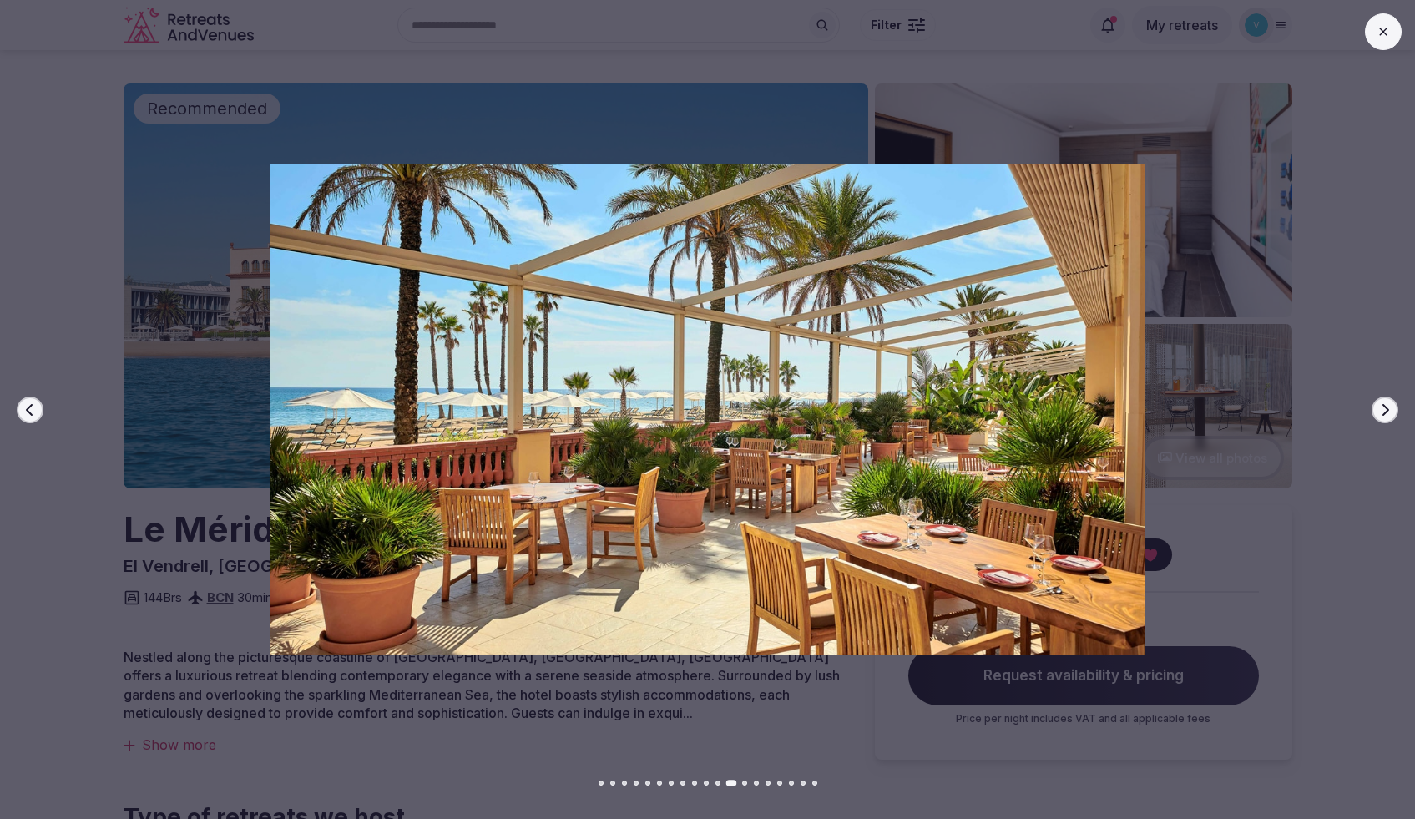
click at [1386, 412] on icon "button" at bounding box center [1385, 409] width 7 height 12
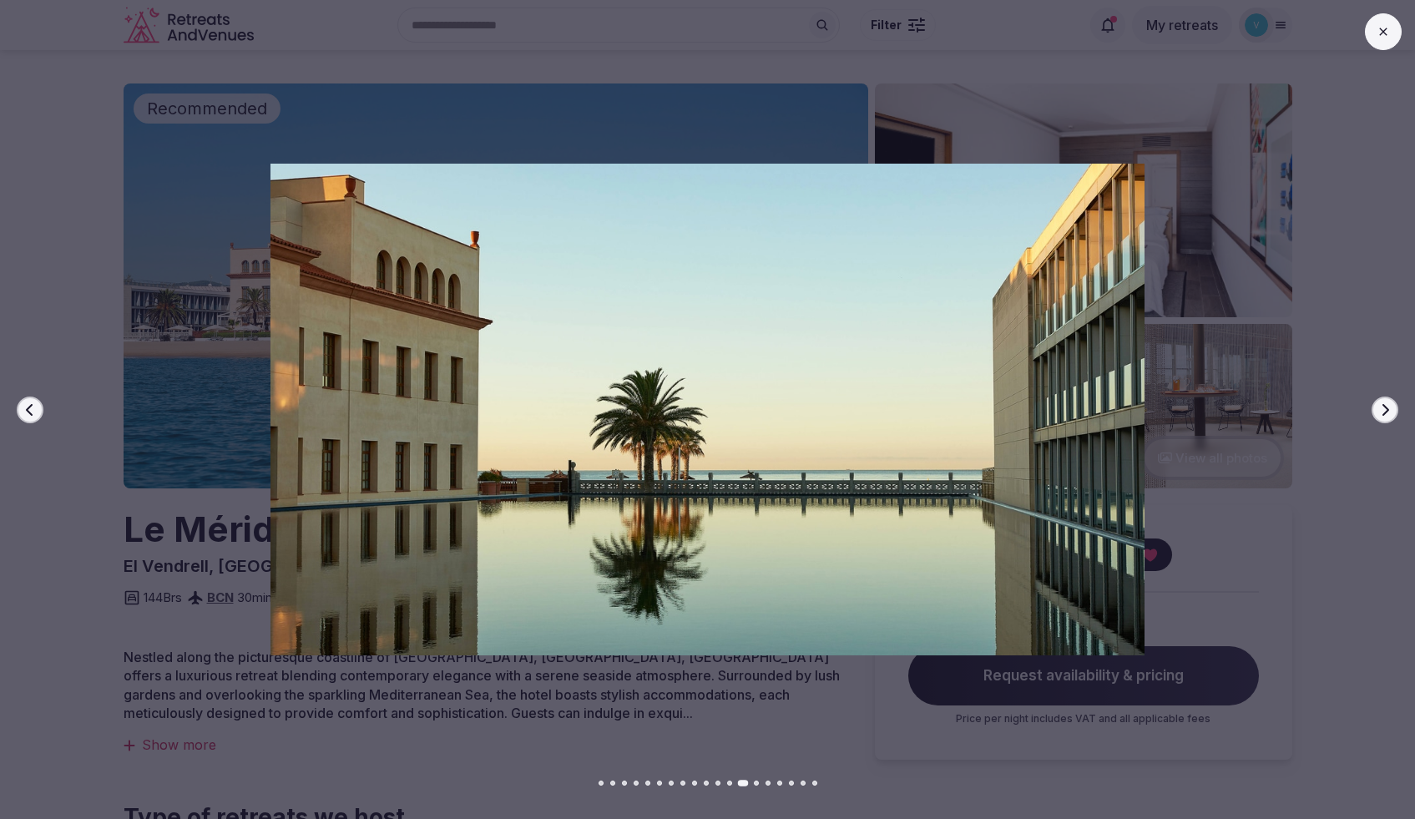
click at [1386, 412] on icon "button" at bounding box center [1385, 409] width 7 height 12
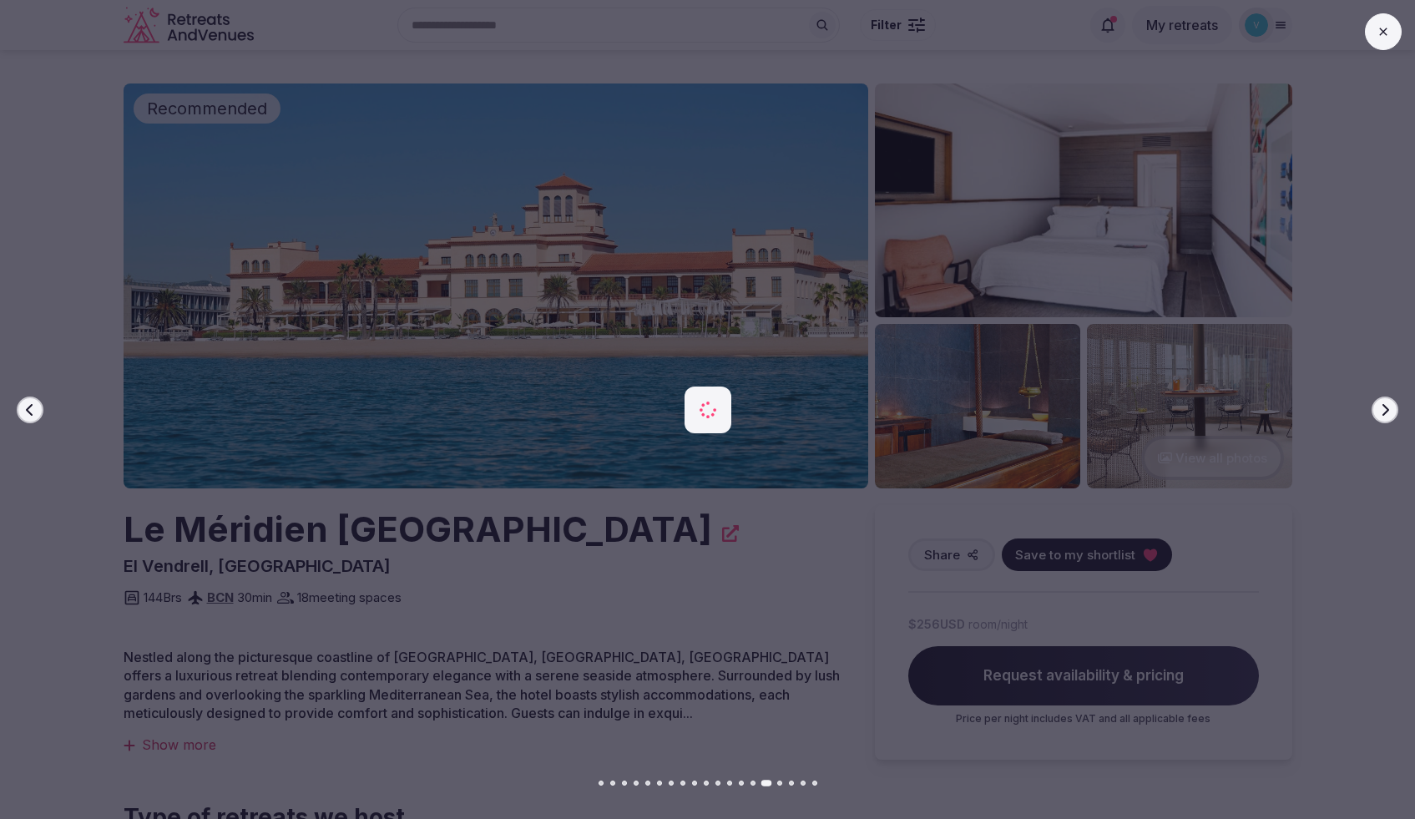
click at [1386, 412] on icon "button" at bounding box center [1385, 409] width 7 height 12
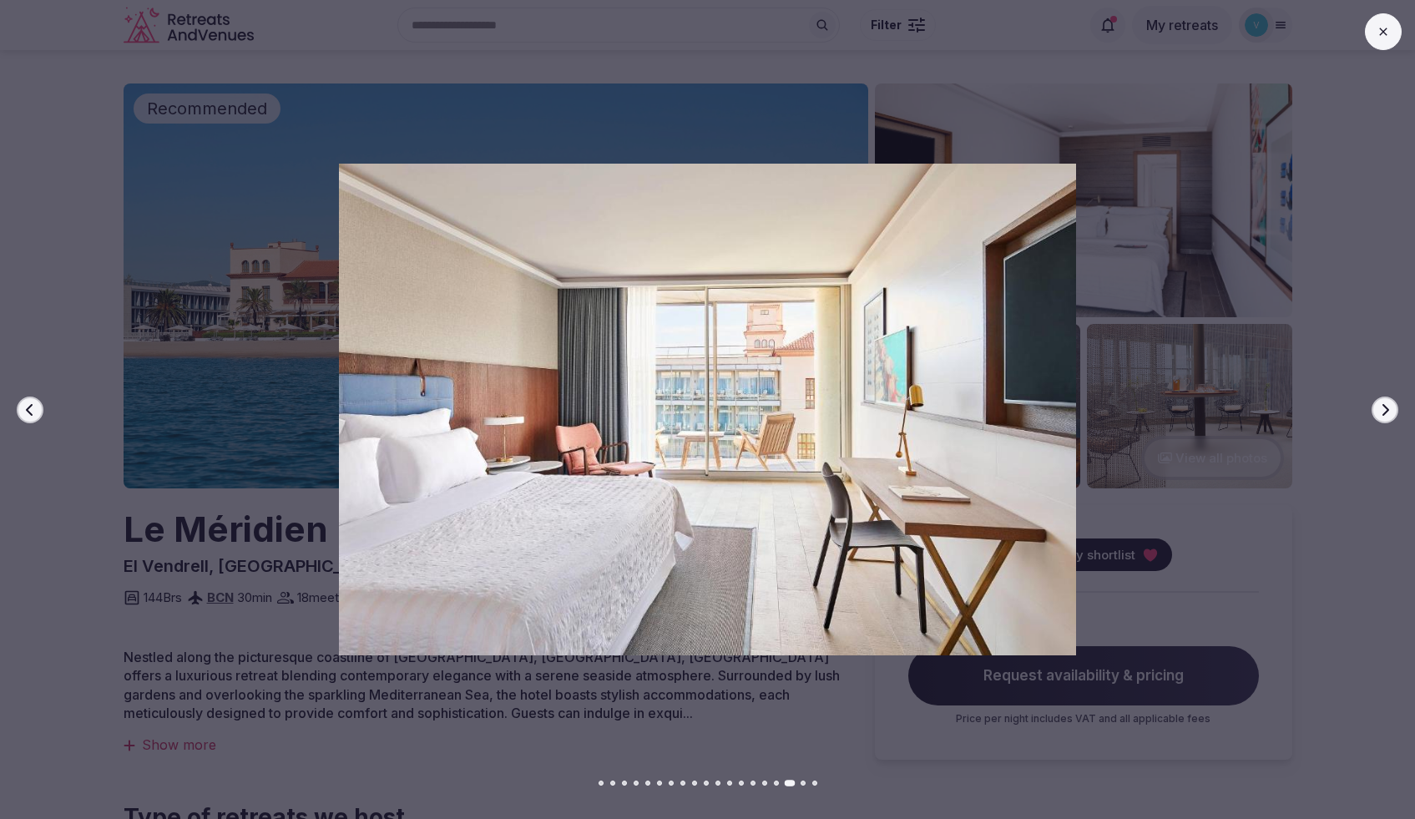
click at [1395, 28] on button at bounding box center [1383, 31] width 37 height 37
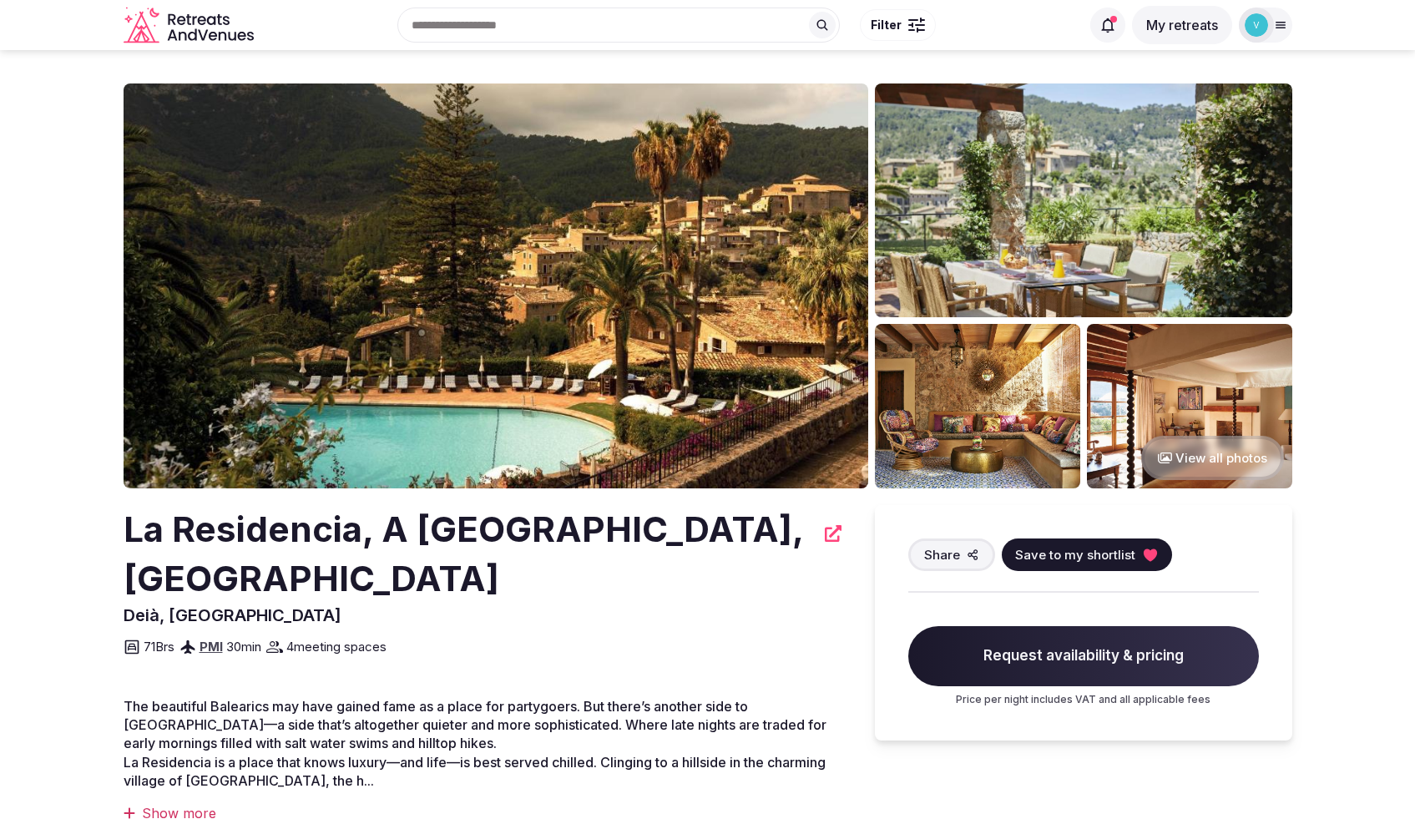
click at [683, 309] on img at bounding box center [496, 285] width 745 height 405
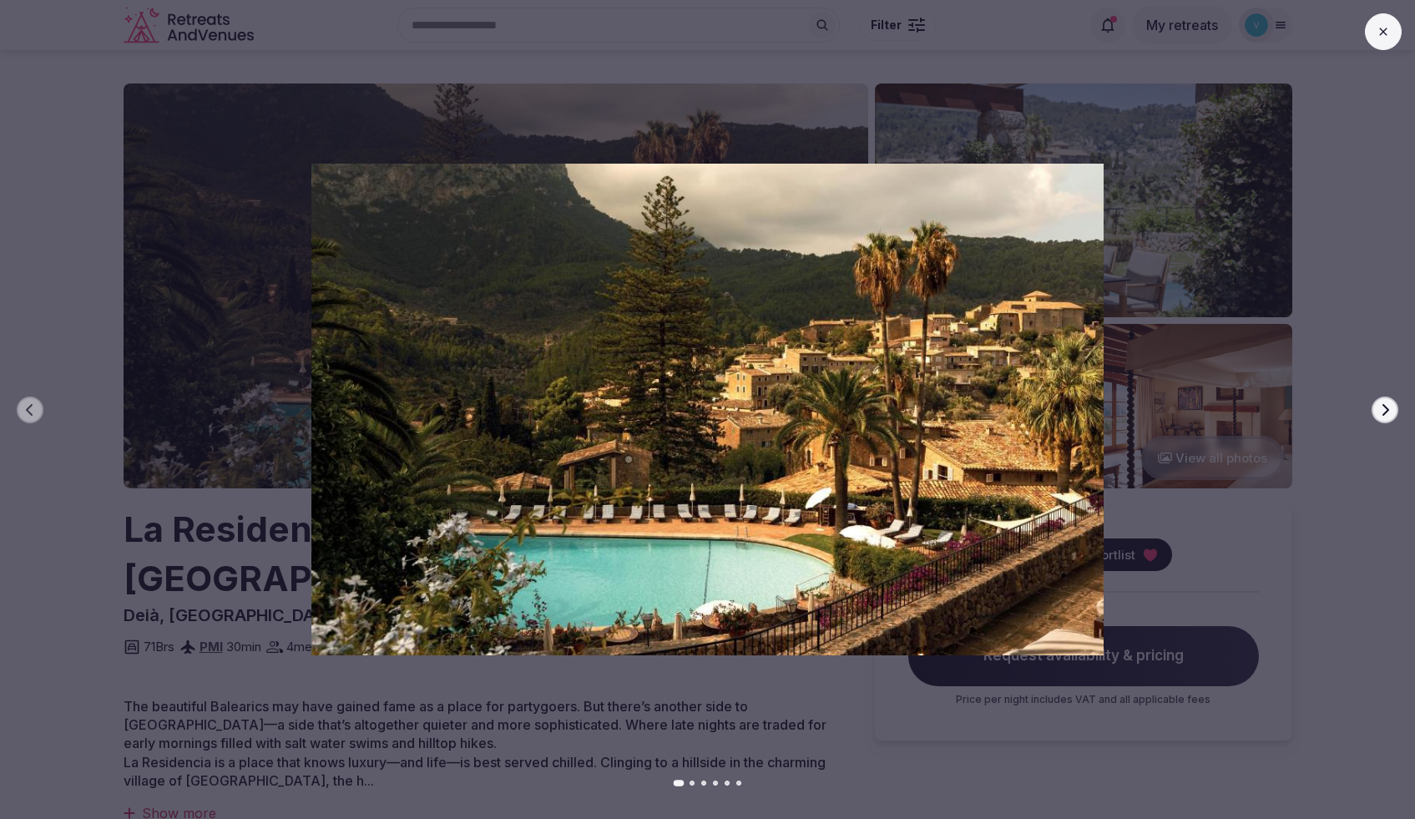
click at [1382, 416] on button "Next slide" at bounding box center [1385, 410] width 27 height 27
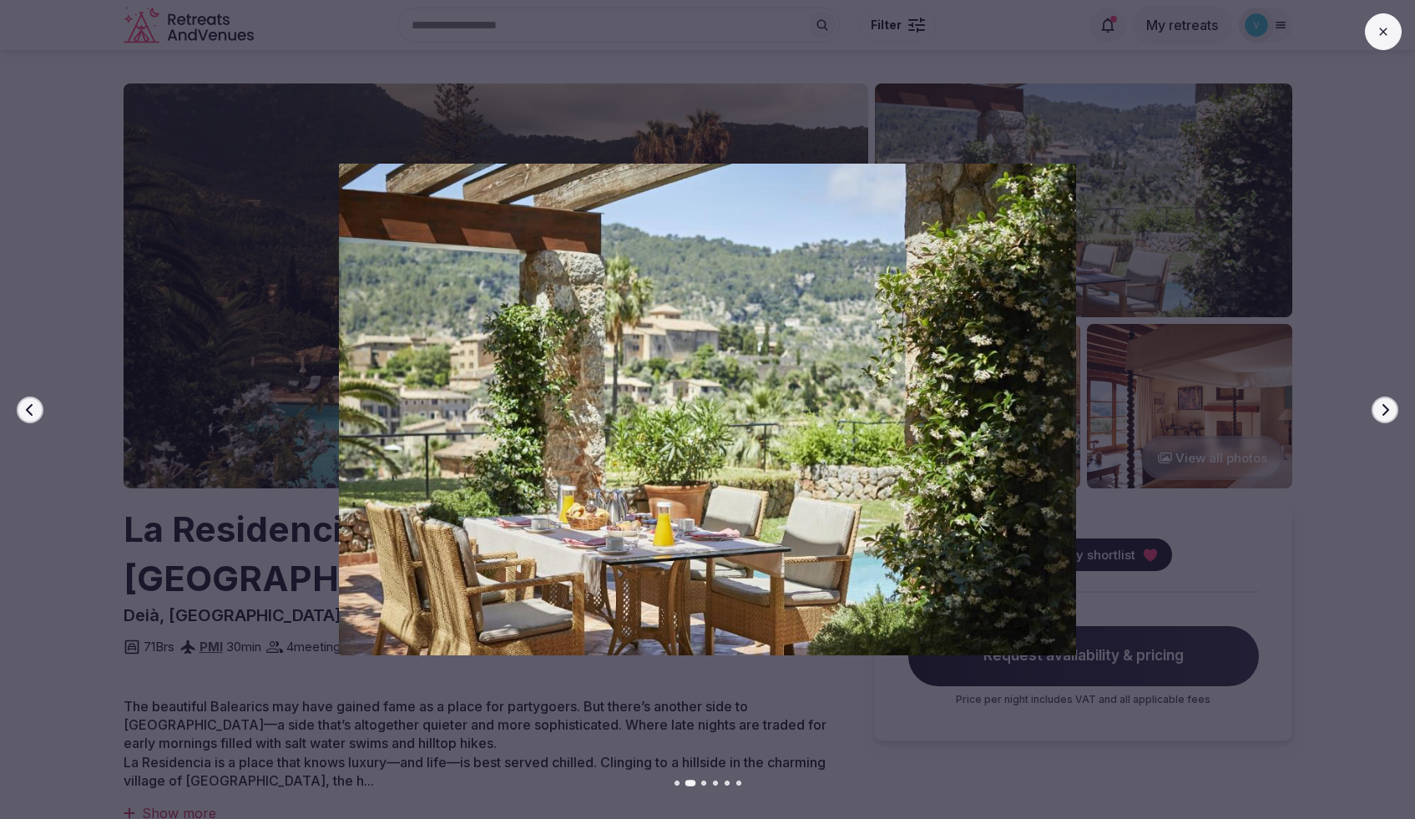
click at [1382, 416] on button "Next slide" at bounding box center [1385, 410] width 27 height 27
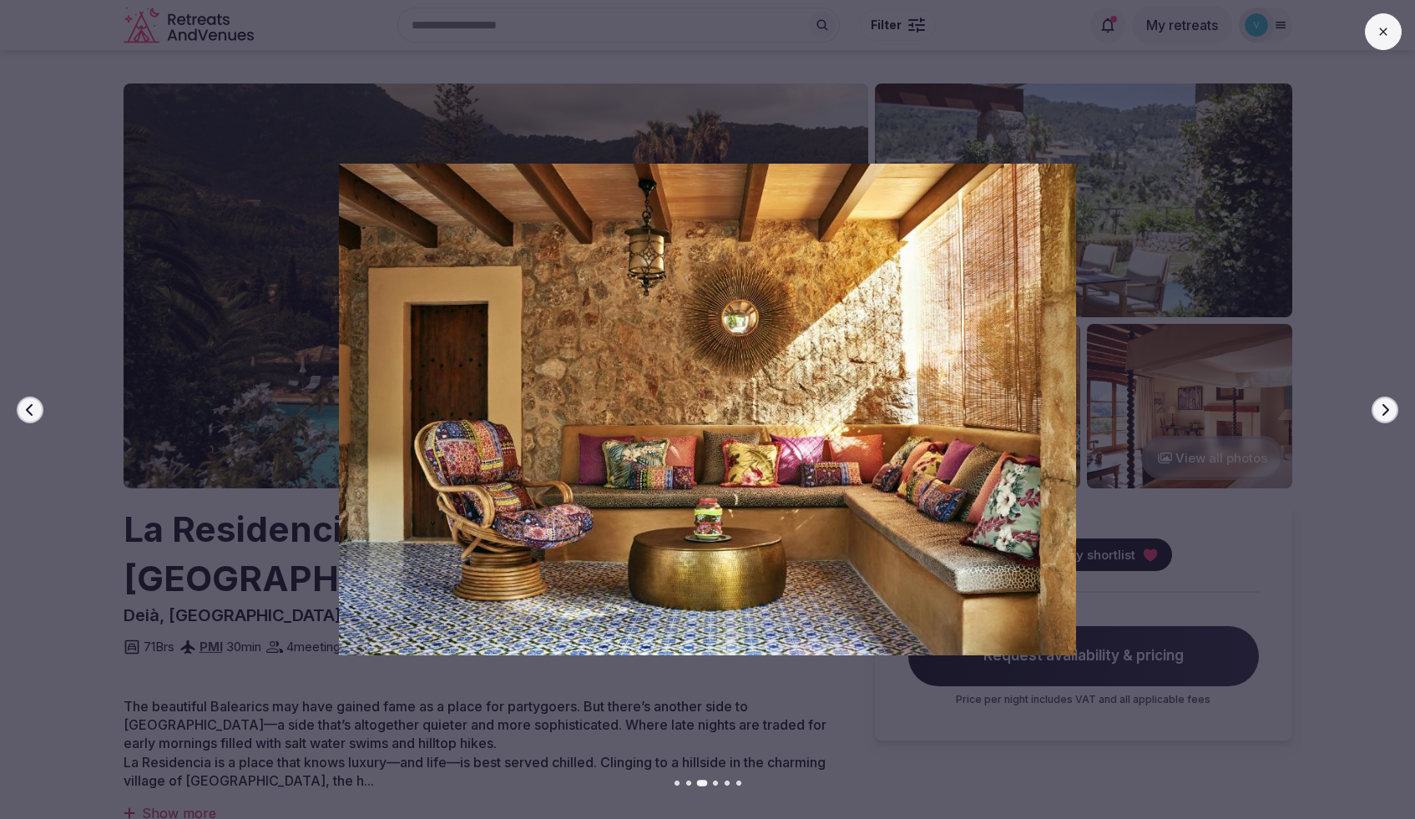
click at [1382, 416] on button "Next slide" at bounding box center [1385, 410] width 27 height 27
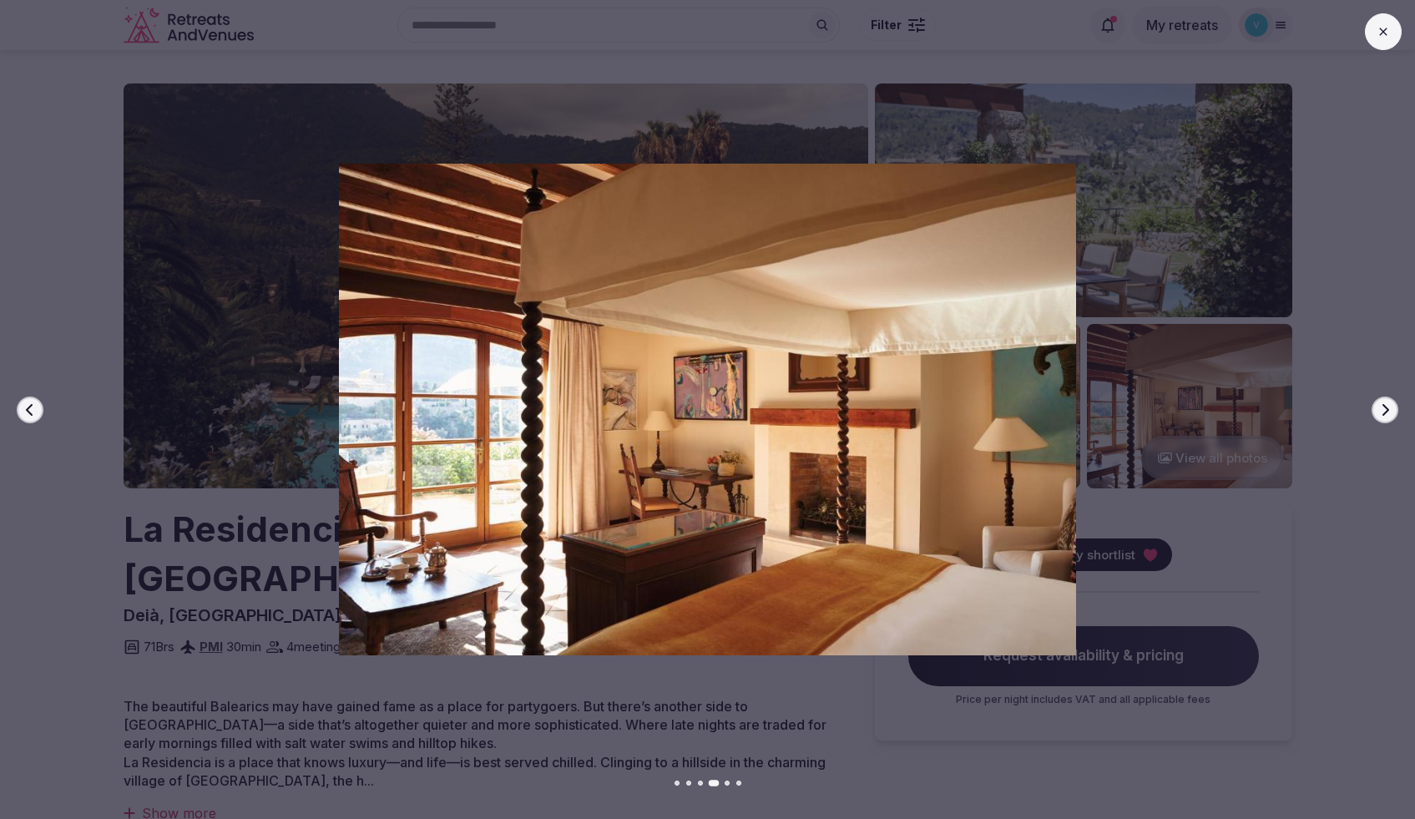
click at [1382, 416] on button "Next slide" at bounding box center [1385, 410] width 27 height 27
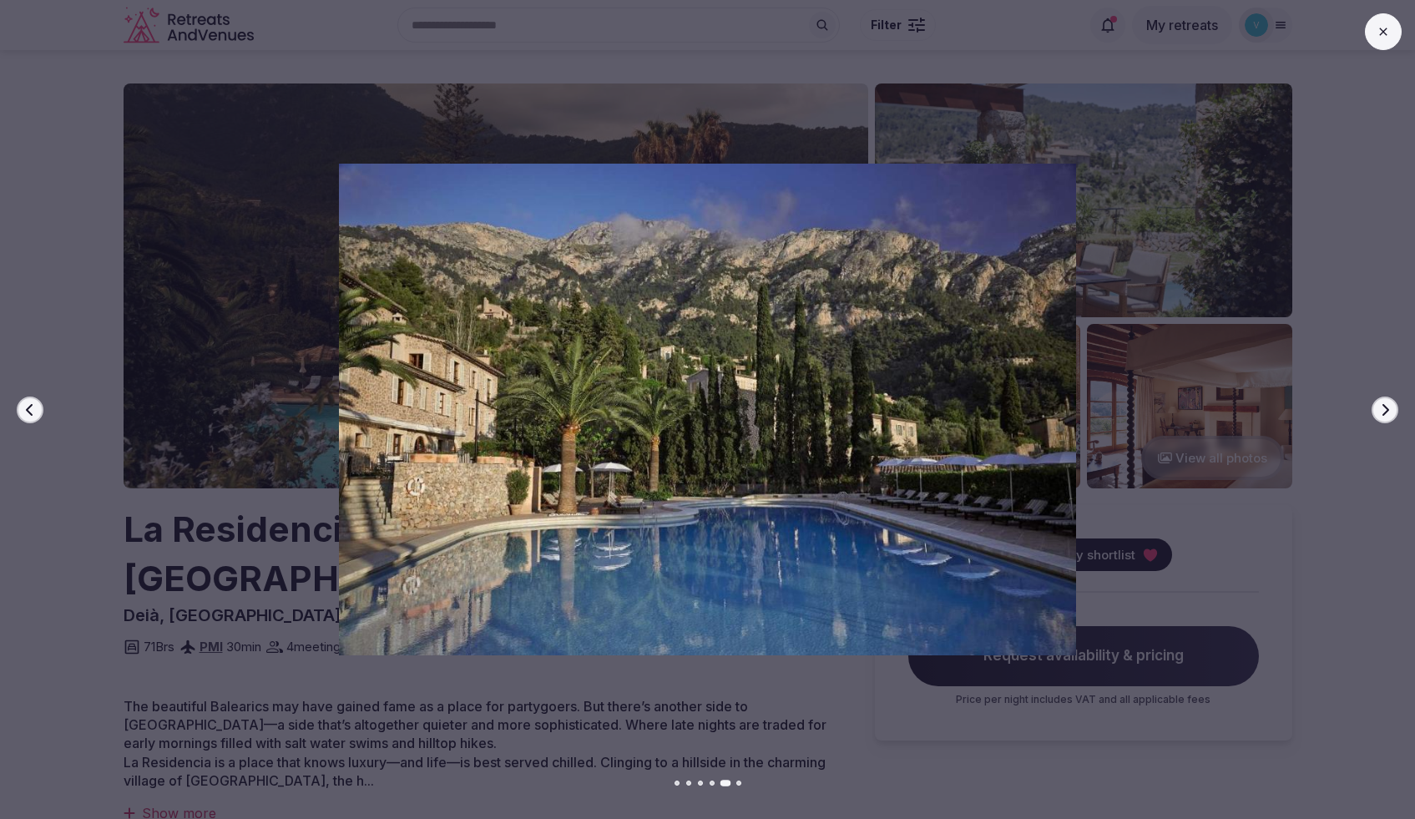
click at [1382, 416] on button "Next slide" at bounding box center [1385, 410] width 27 height 27
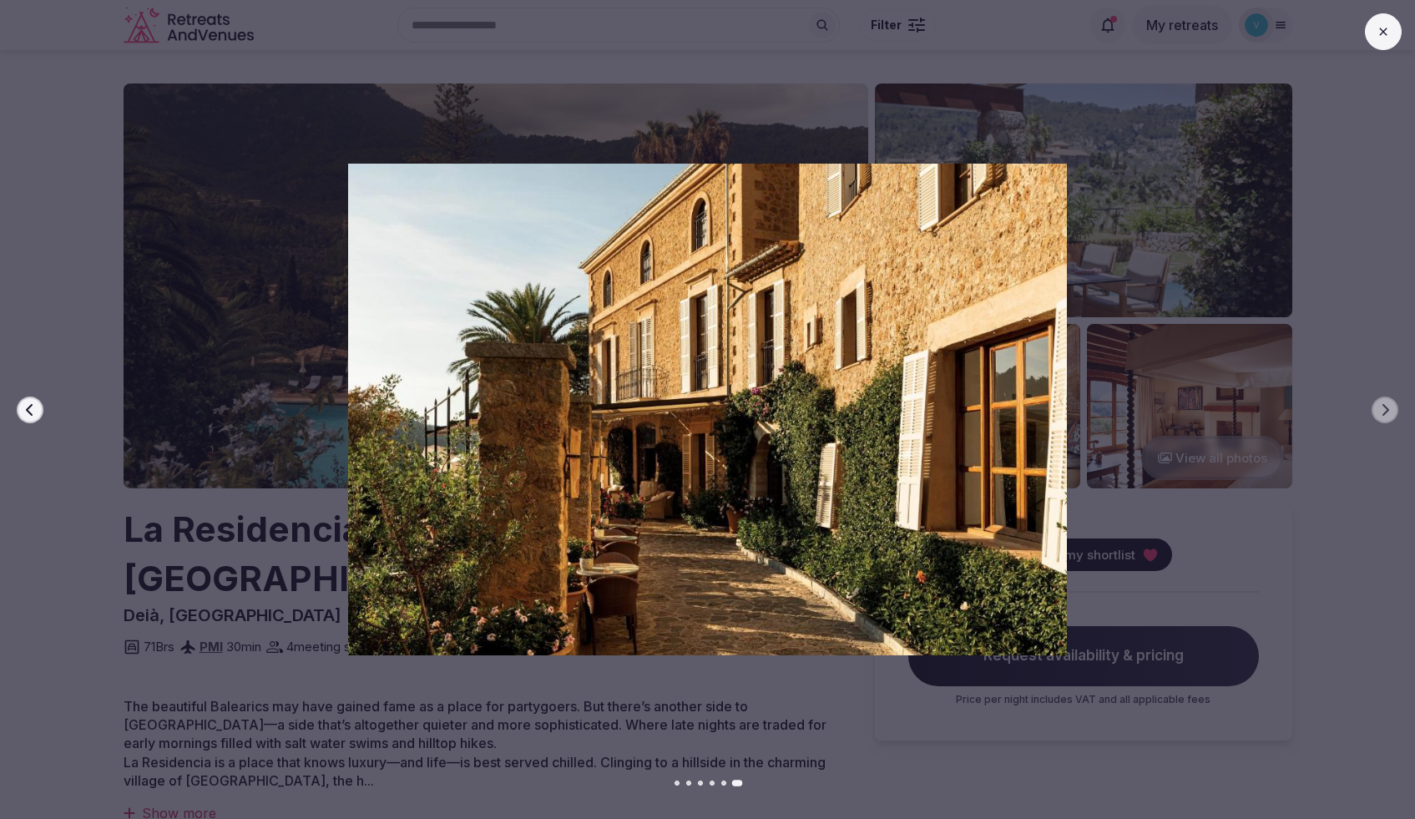
click at [1383, 40] on button at bounding box center [1383, 31] width 37 height 37
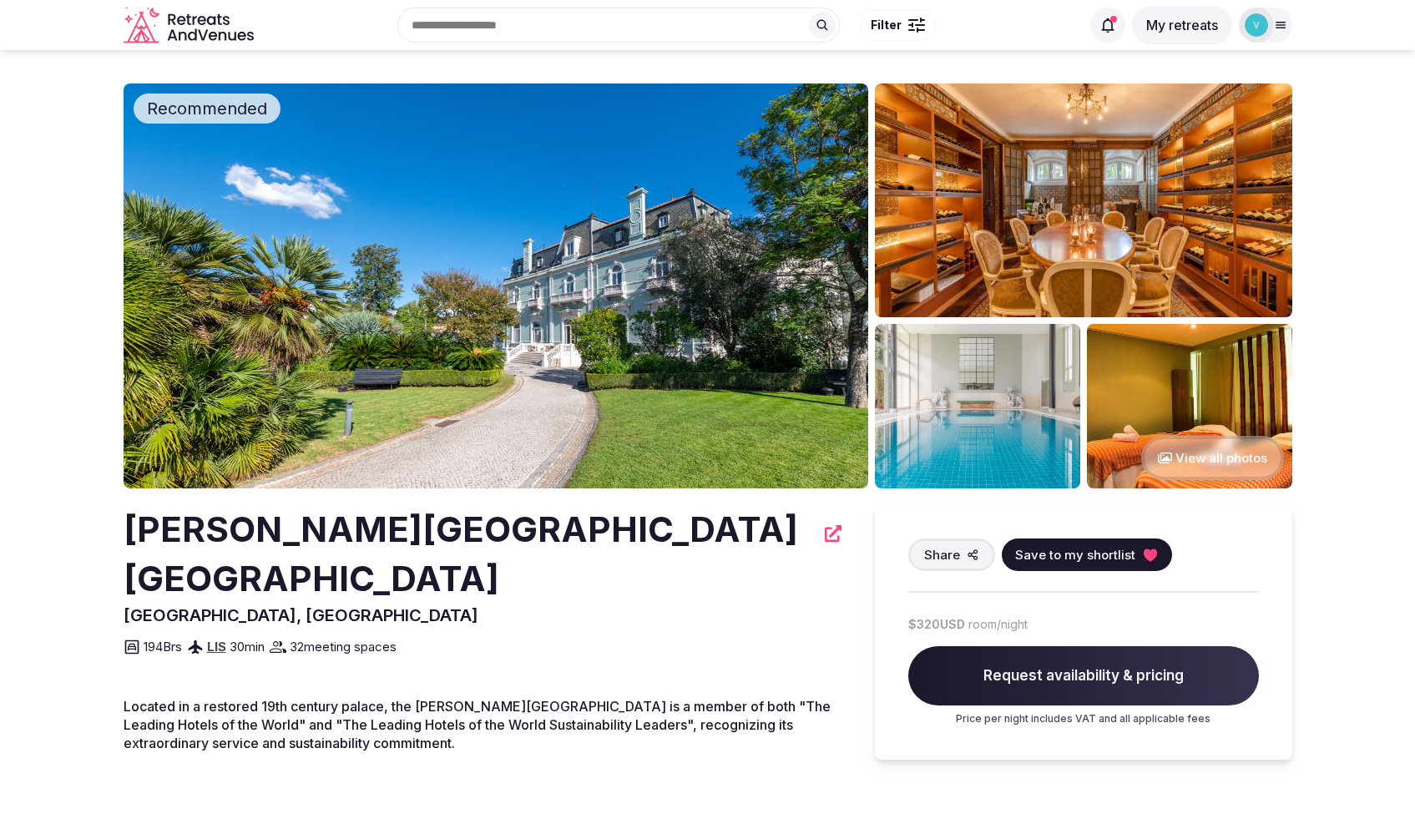
click at [524, 359] on img at bounding box center [496, 285] width 745 height 405
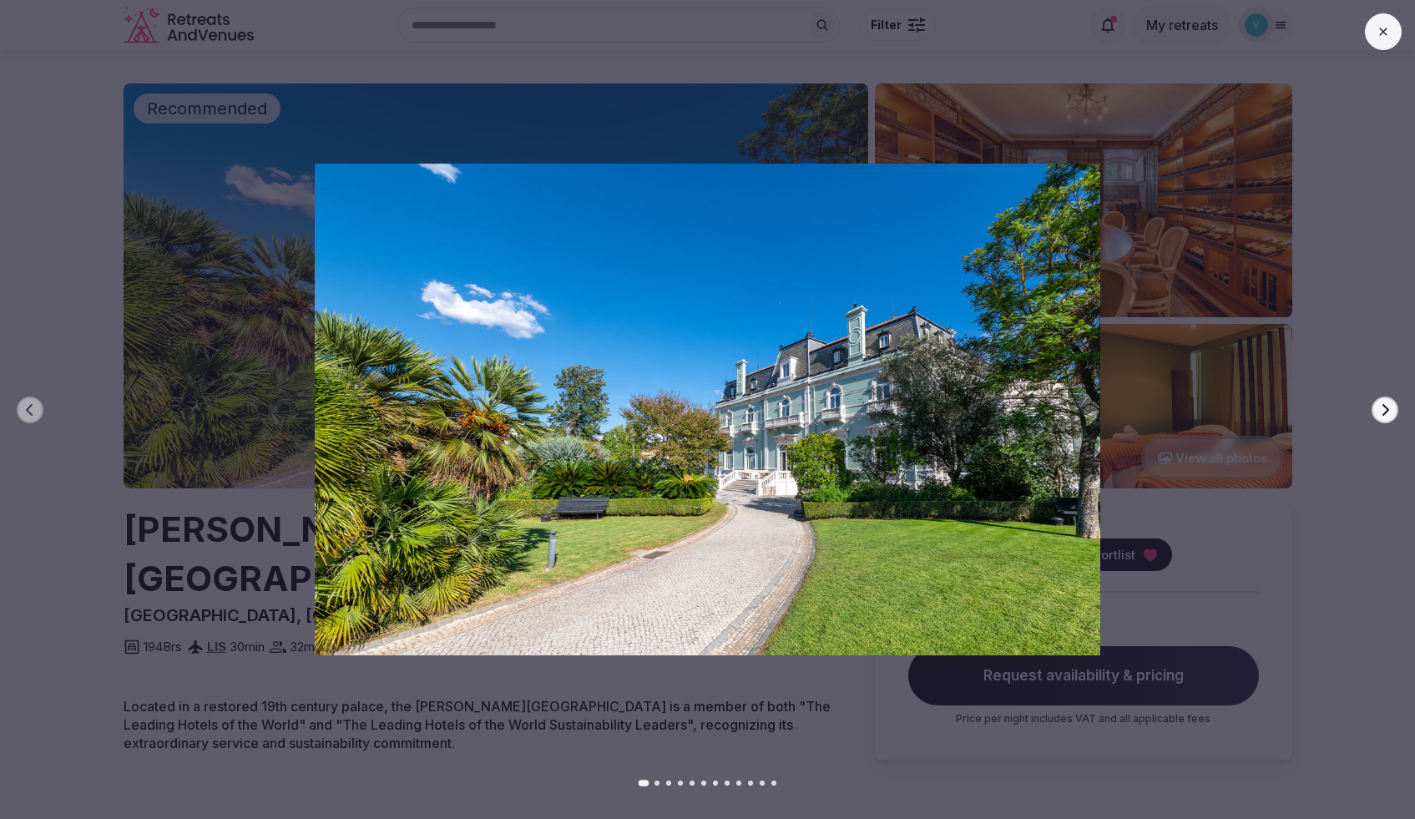
click at [1386, 410] on icon "button" at bounding box center [1385, 409] width 7 height 12
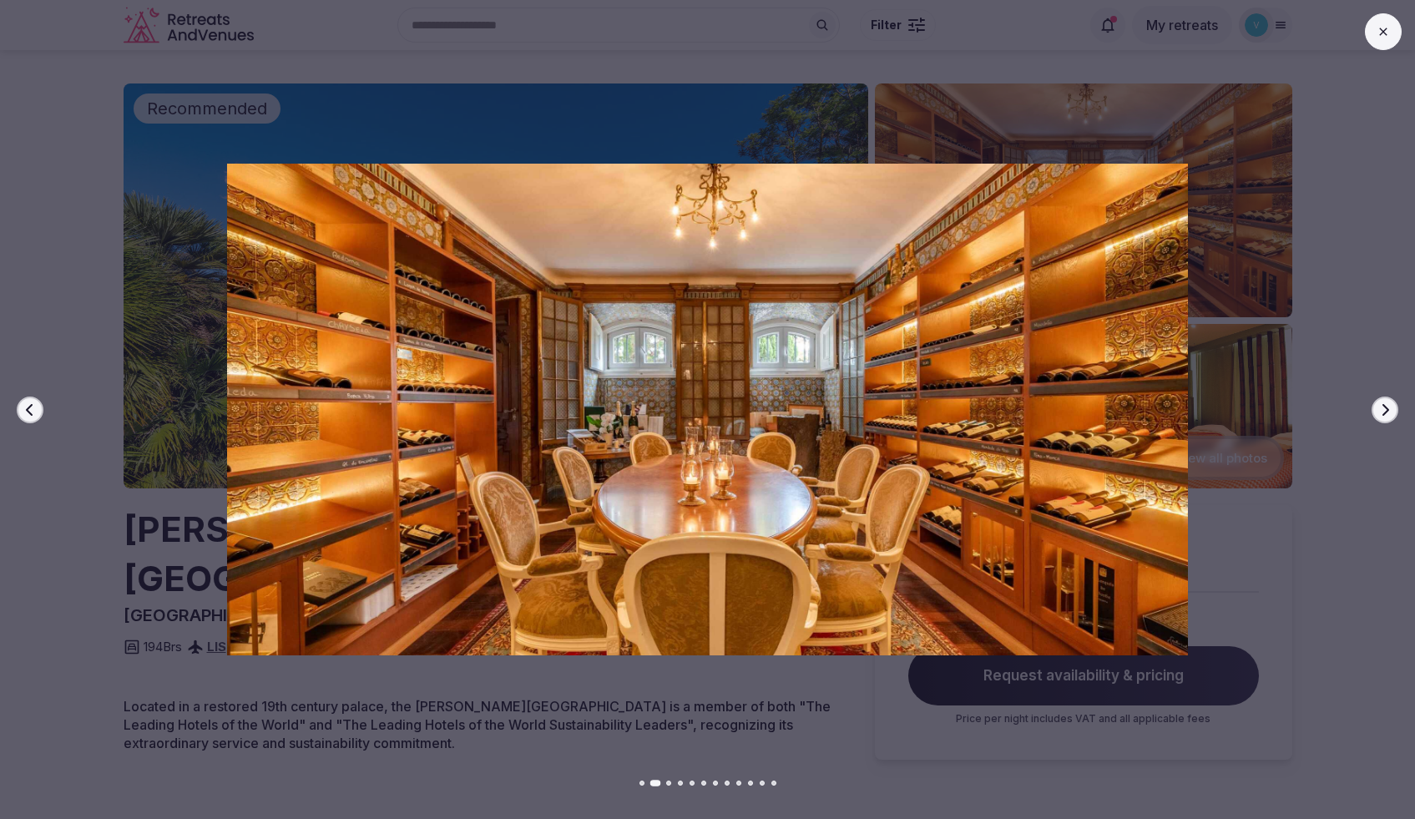
click at [1386, 410] on icon "button" at bounding box center [1385, 409] width 7 height 12
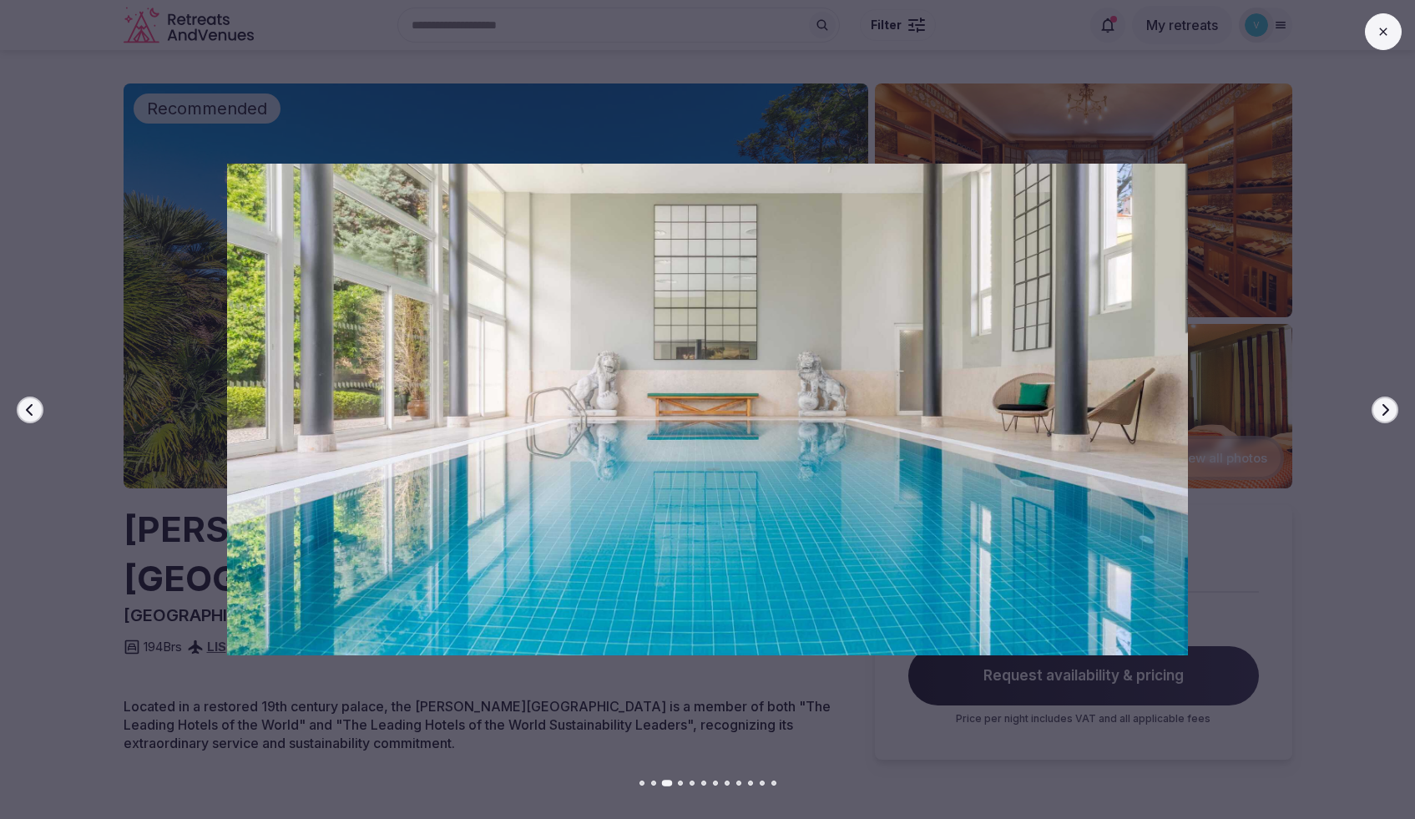
click at [1386, 410] on icon "button" at bounding box center [1385, 409] width 7 height 12
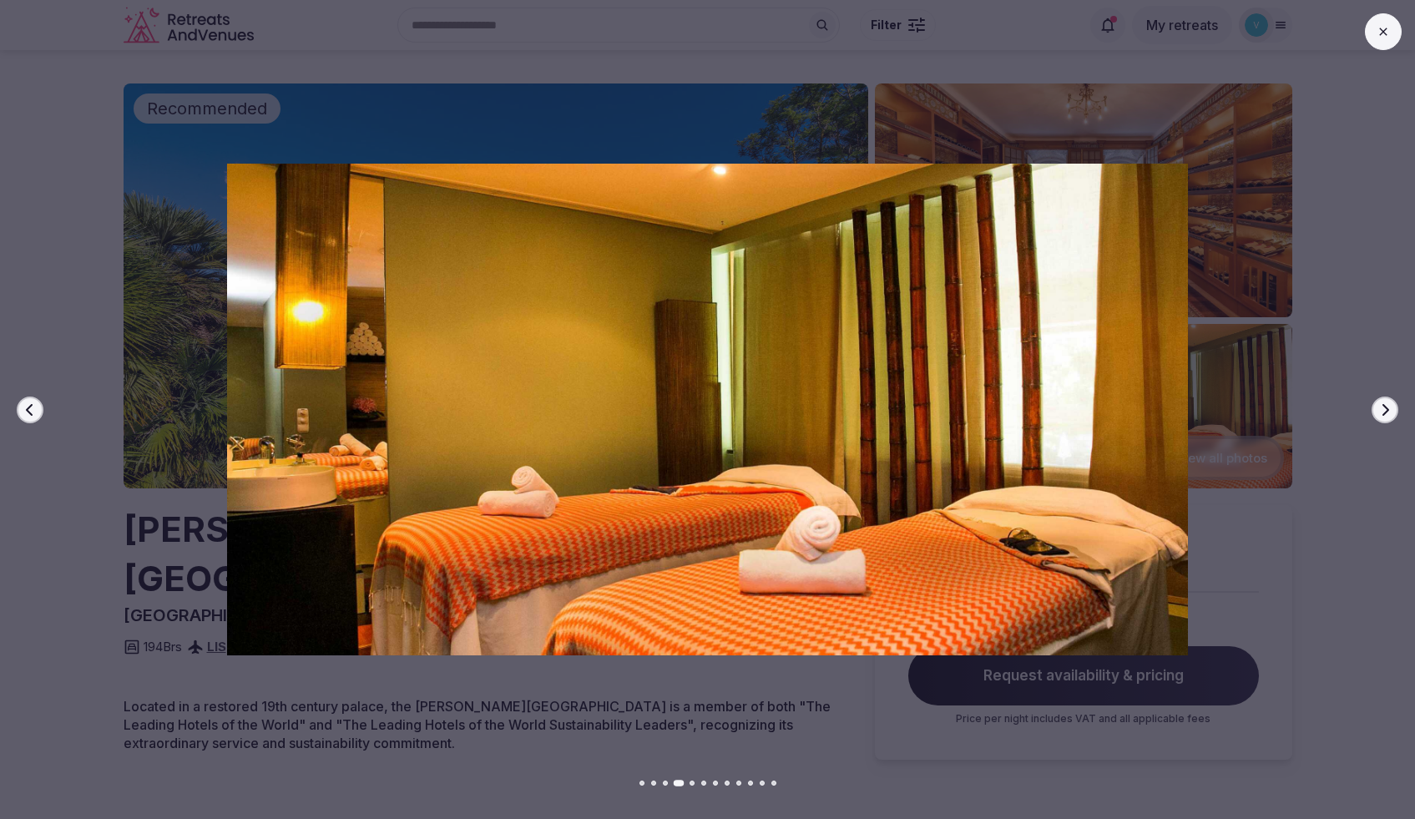
click at [1386, 410] on icon "button" at bounding box center [1385, 409] width 7 height 12
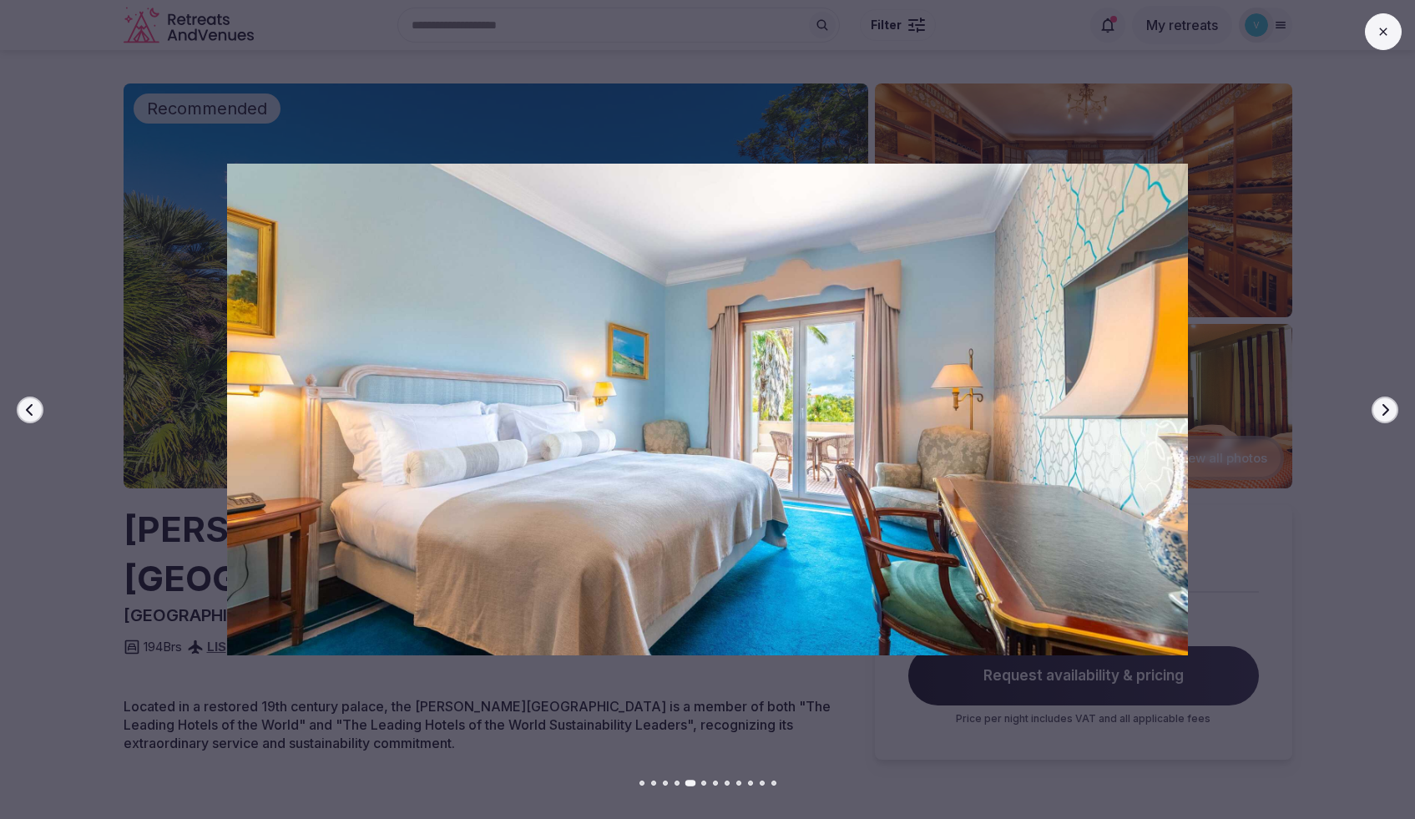
click at [1386, 410] on icon "button" at bounding box center [1385, 409] width 7 height 12
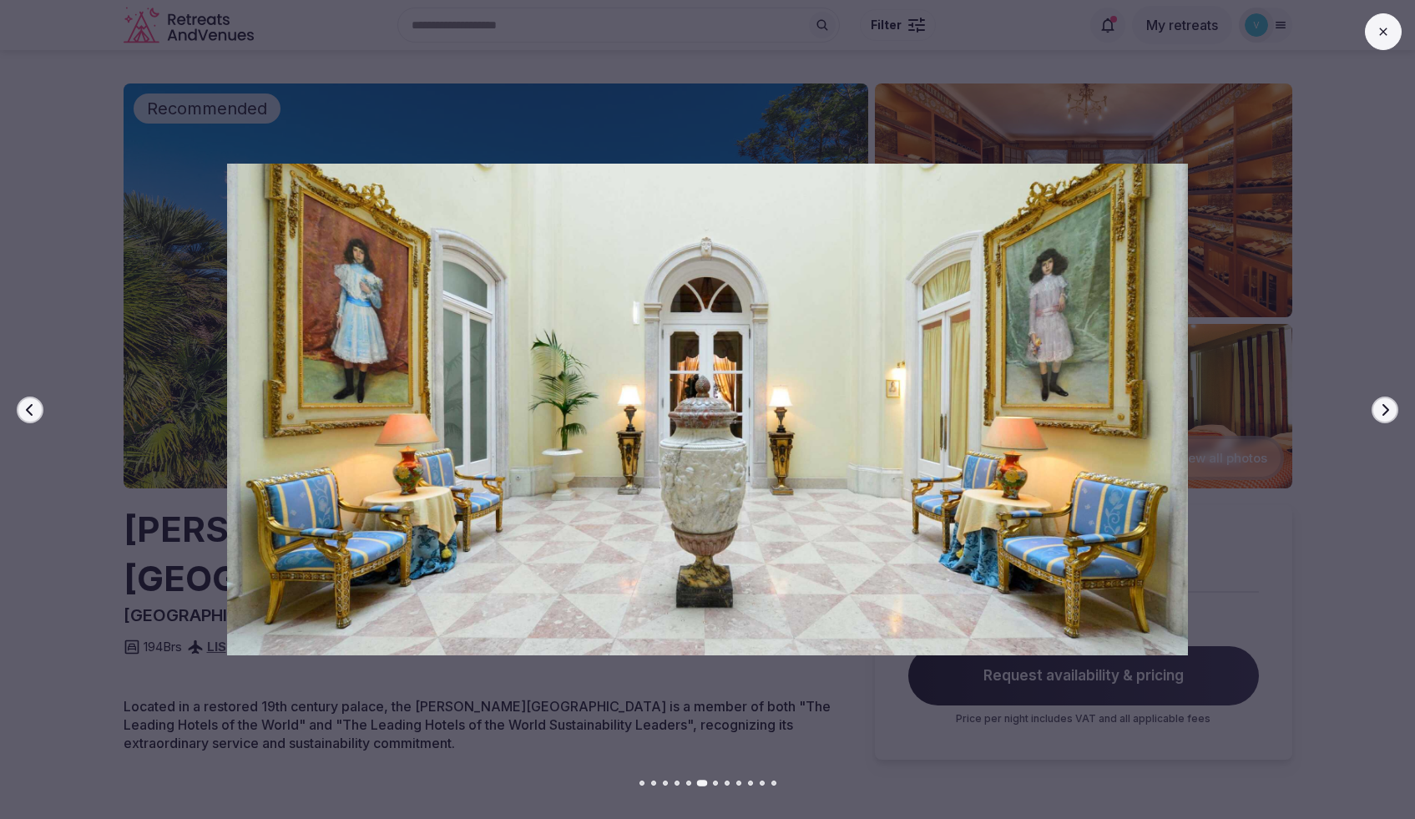
click at [1386, 410] on icon "button" at bounding box center [1385, 409] width 7 height 12
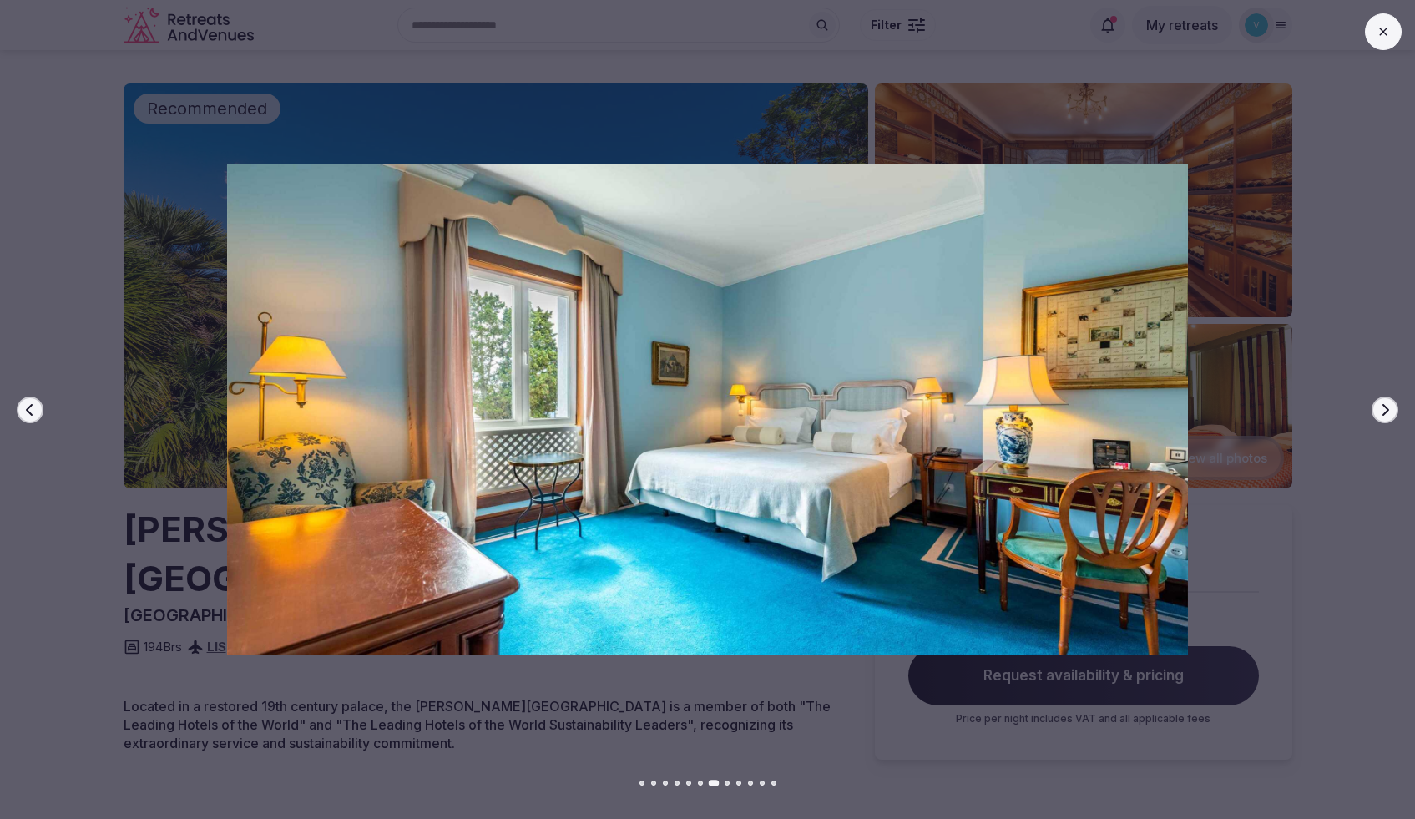
click at [1386, 410] on icon "button" at bounding box center [1385, 409] width 7 height 12
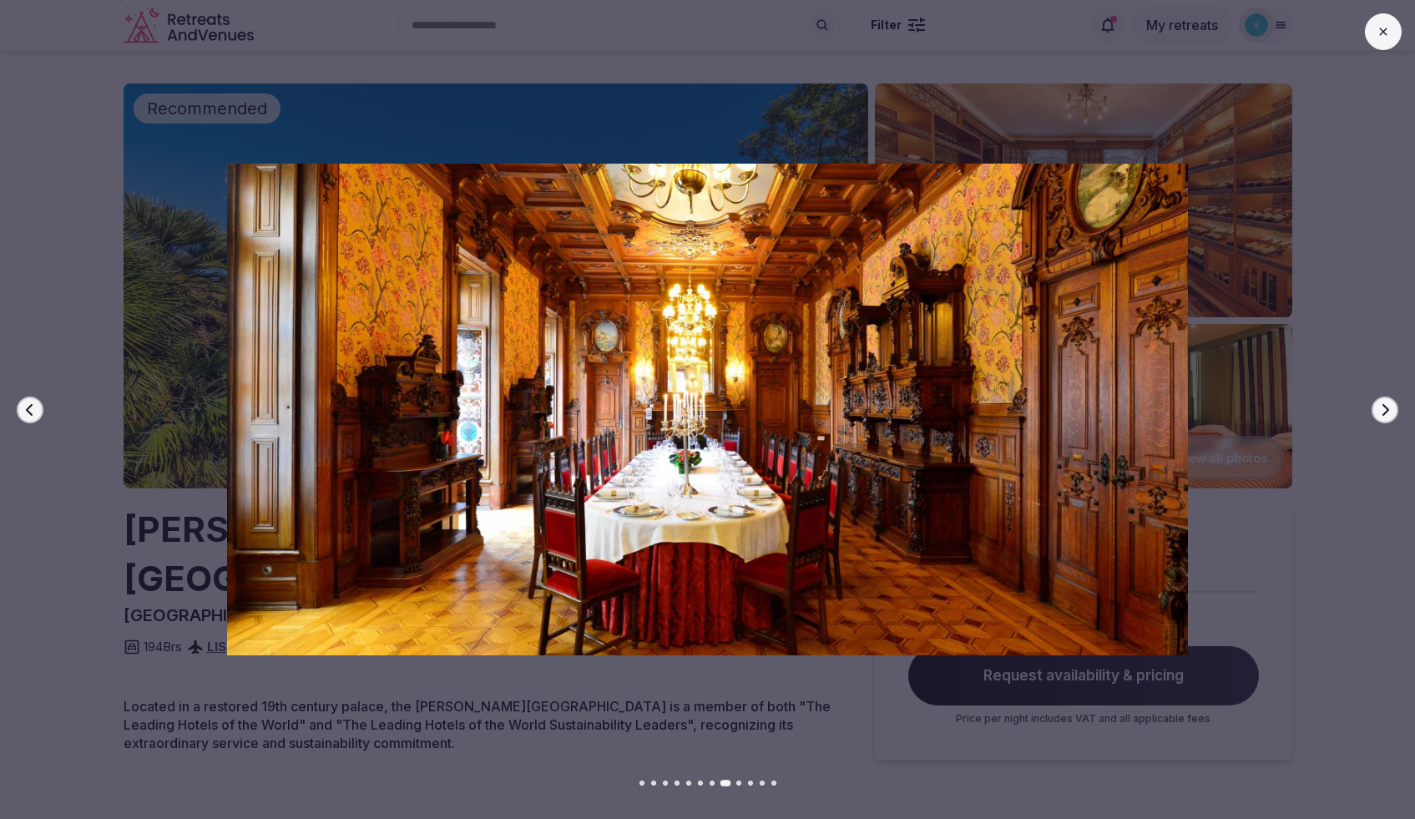
click at [1386, 410] on icon "button" at bounding box center [1385, 409] width 7 height 12
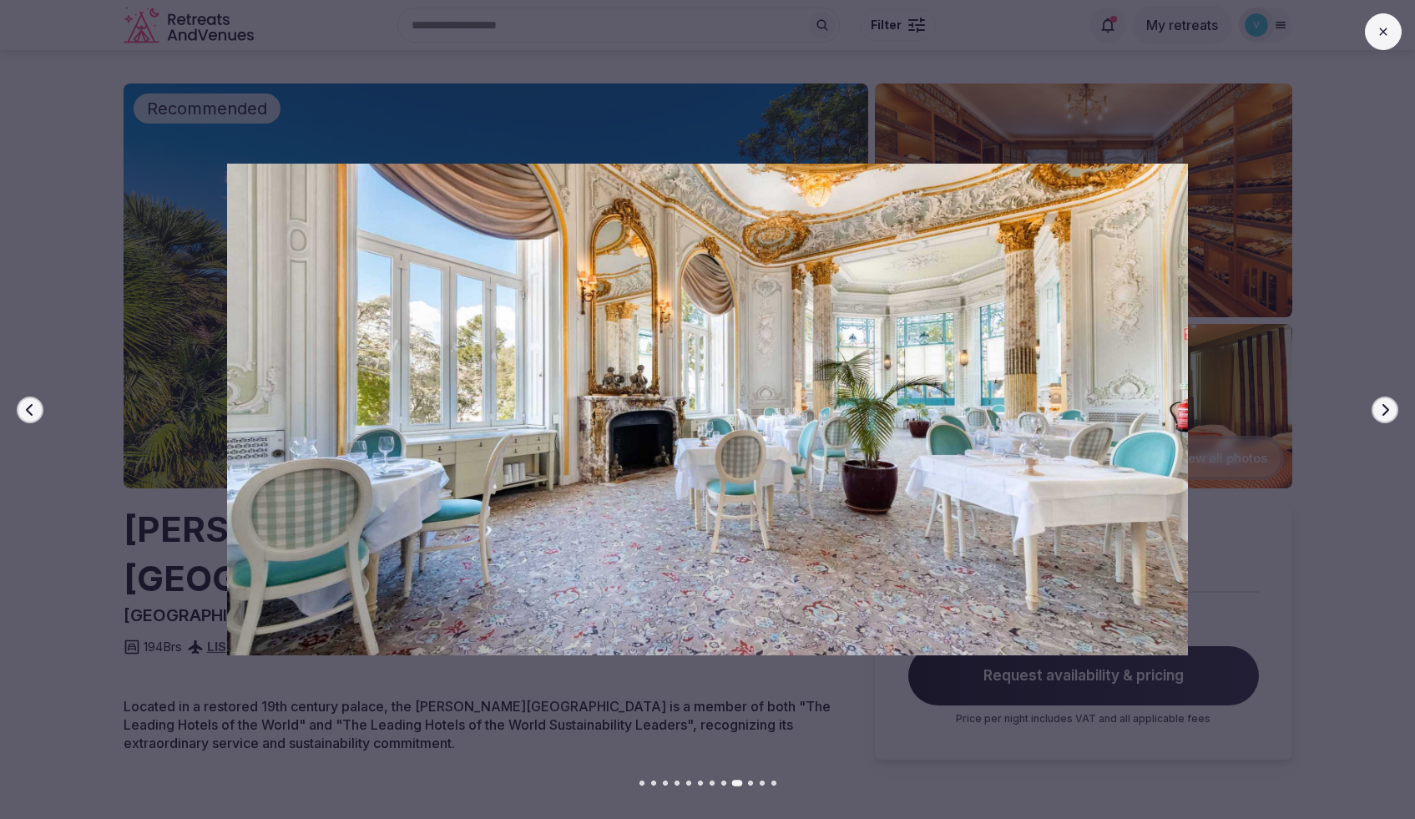
click at [1386, 410] on icon "button" at bounding box center [1385, 409] width 7 height 12
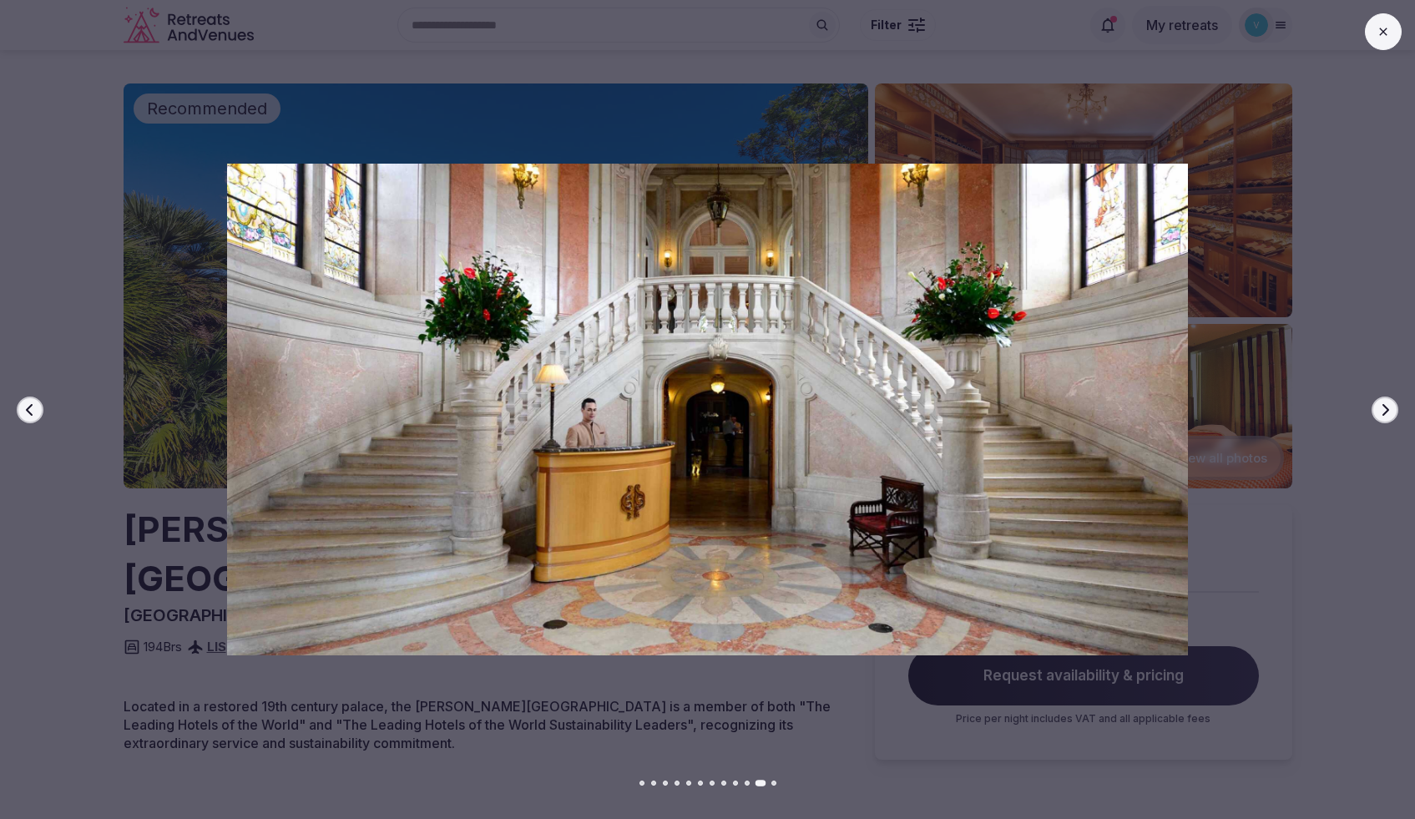
click at [1386, 410] on icon "button" at bounding box center [1385, 409] width 7 height 12
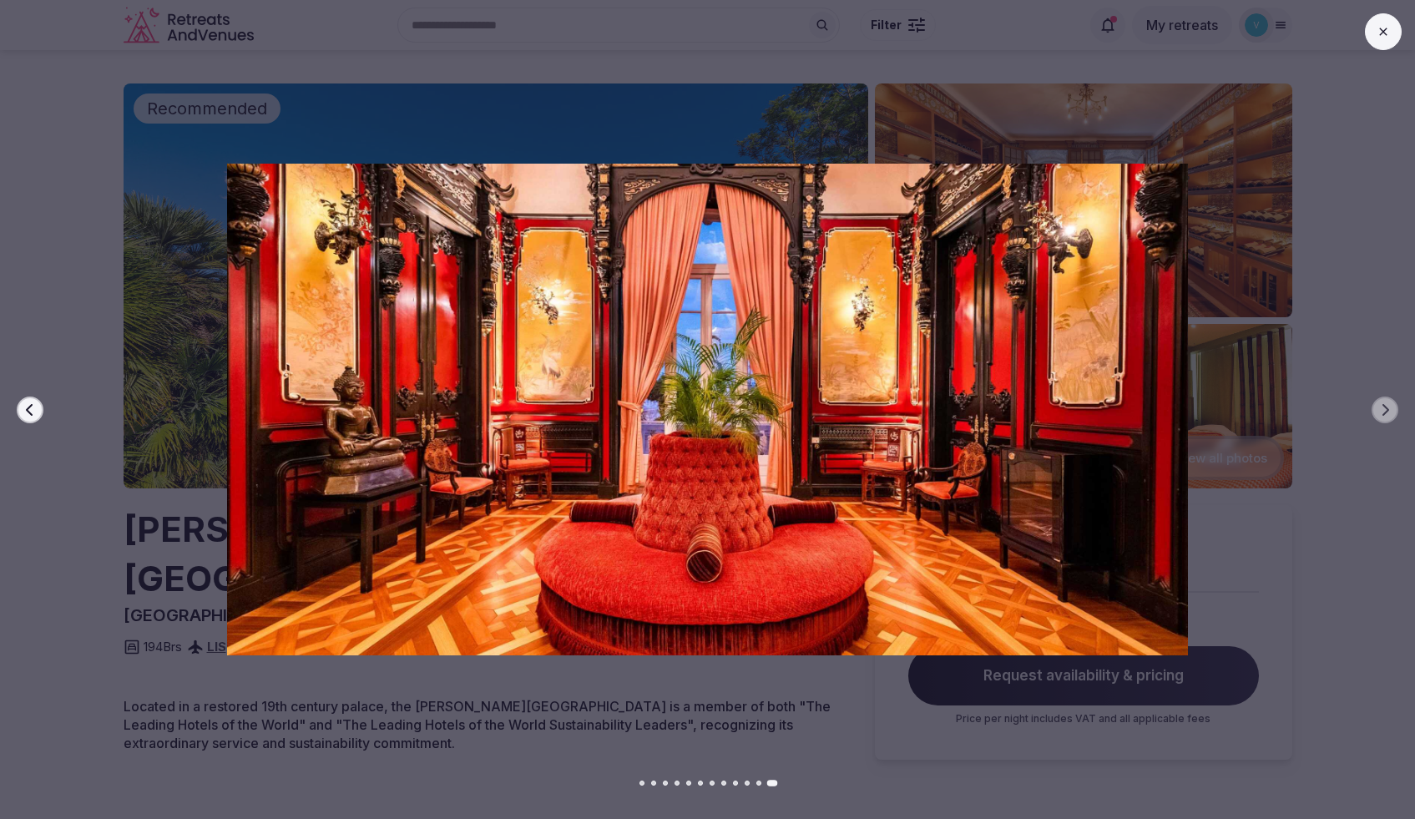
click at [1382, 34] on icon at bounding box center [1383, 31] width 13 height 13
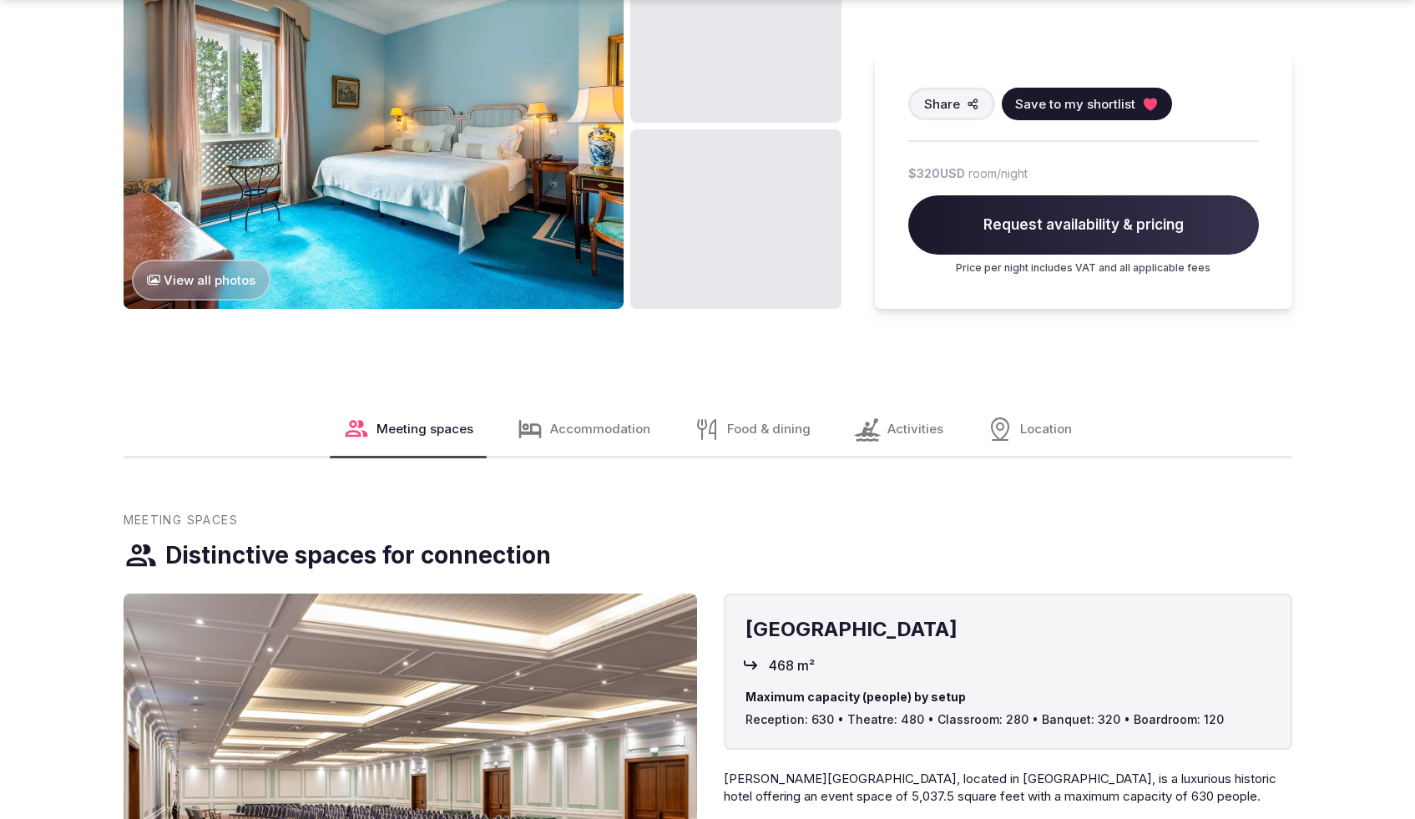
scroll to position [1456, 0]
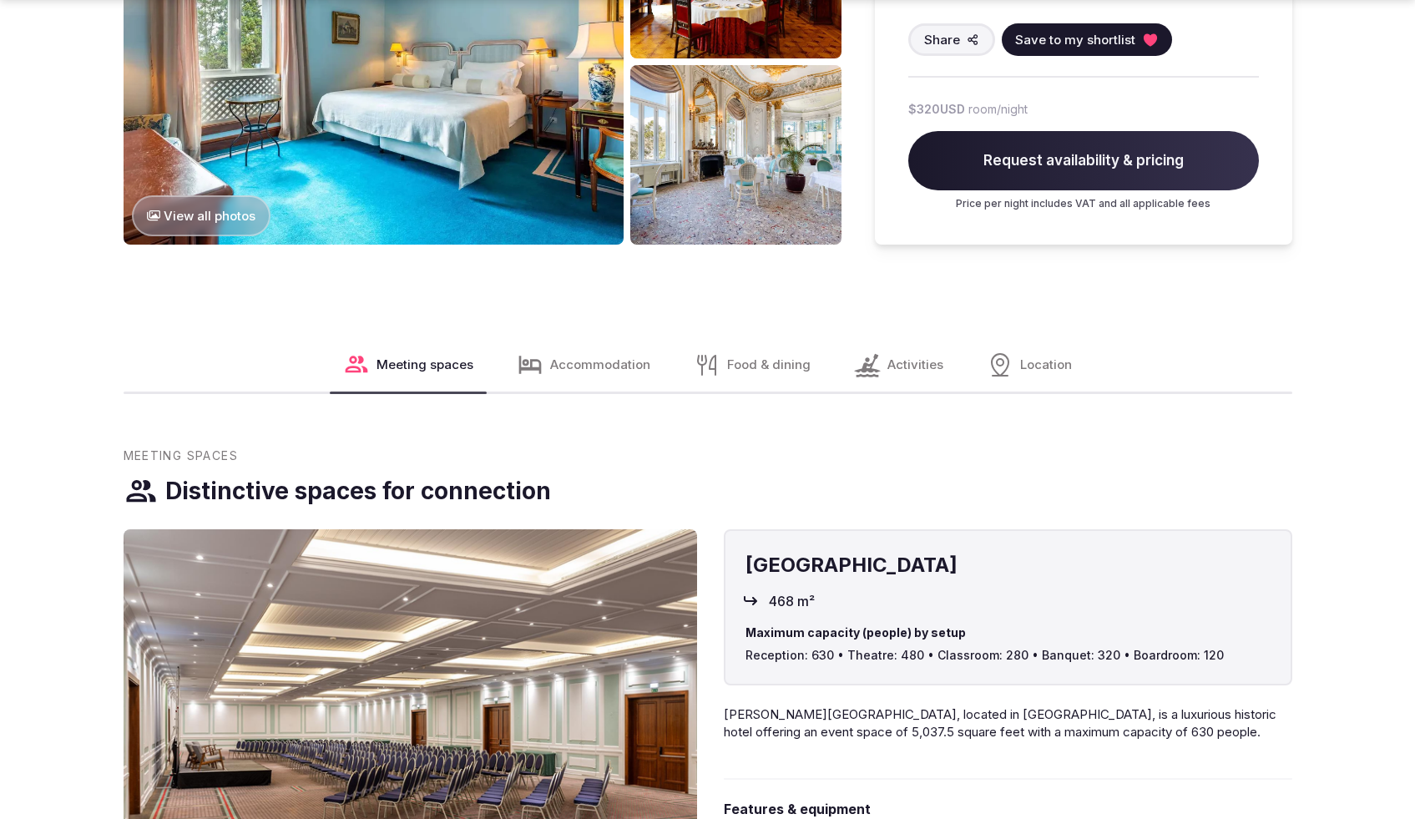
click at [743, 356] on span "Food & dining" at bounding box center [768, 365] width 83 height 18
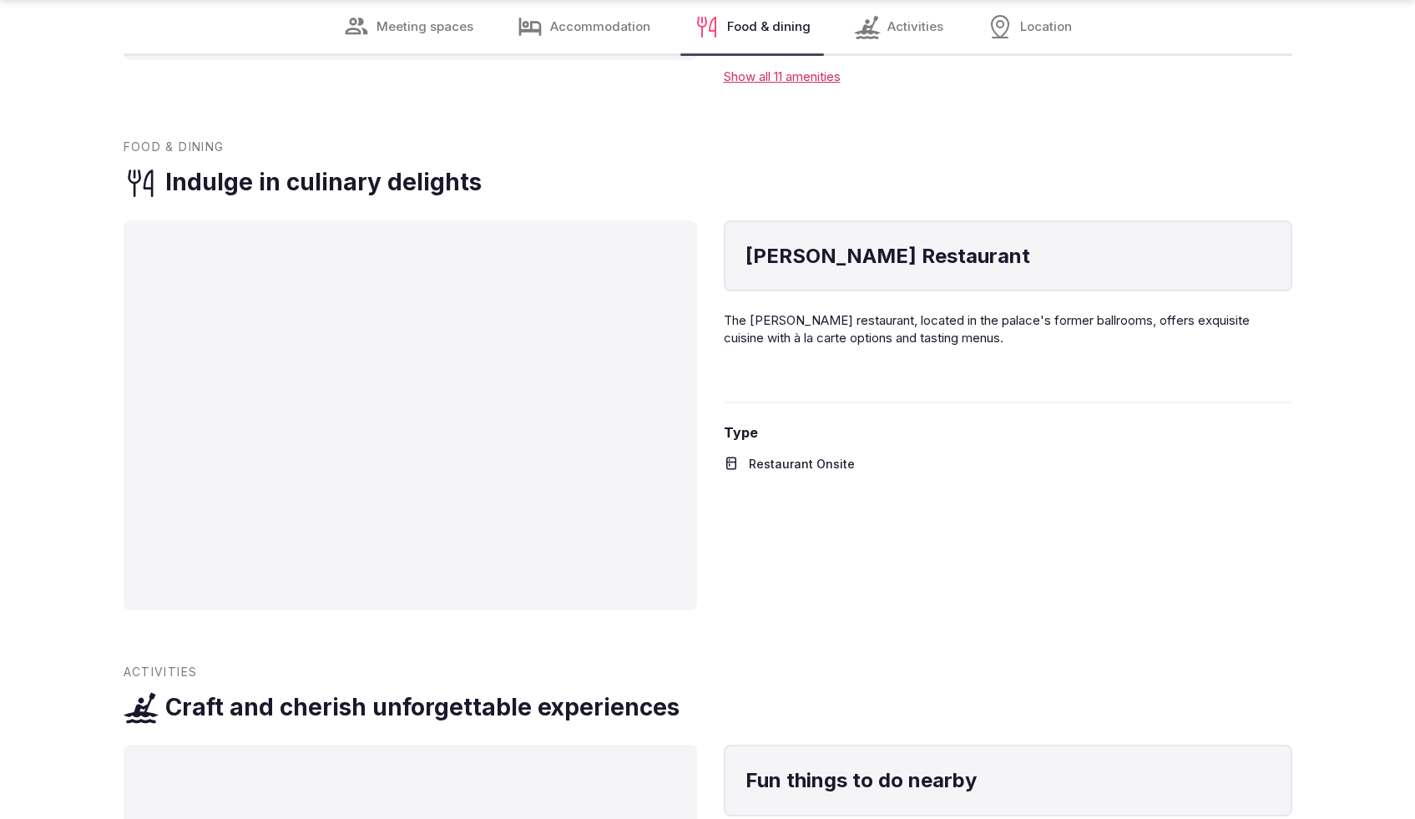
scroll to position [2925, 0]
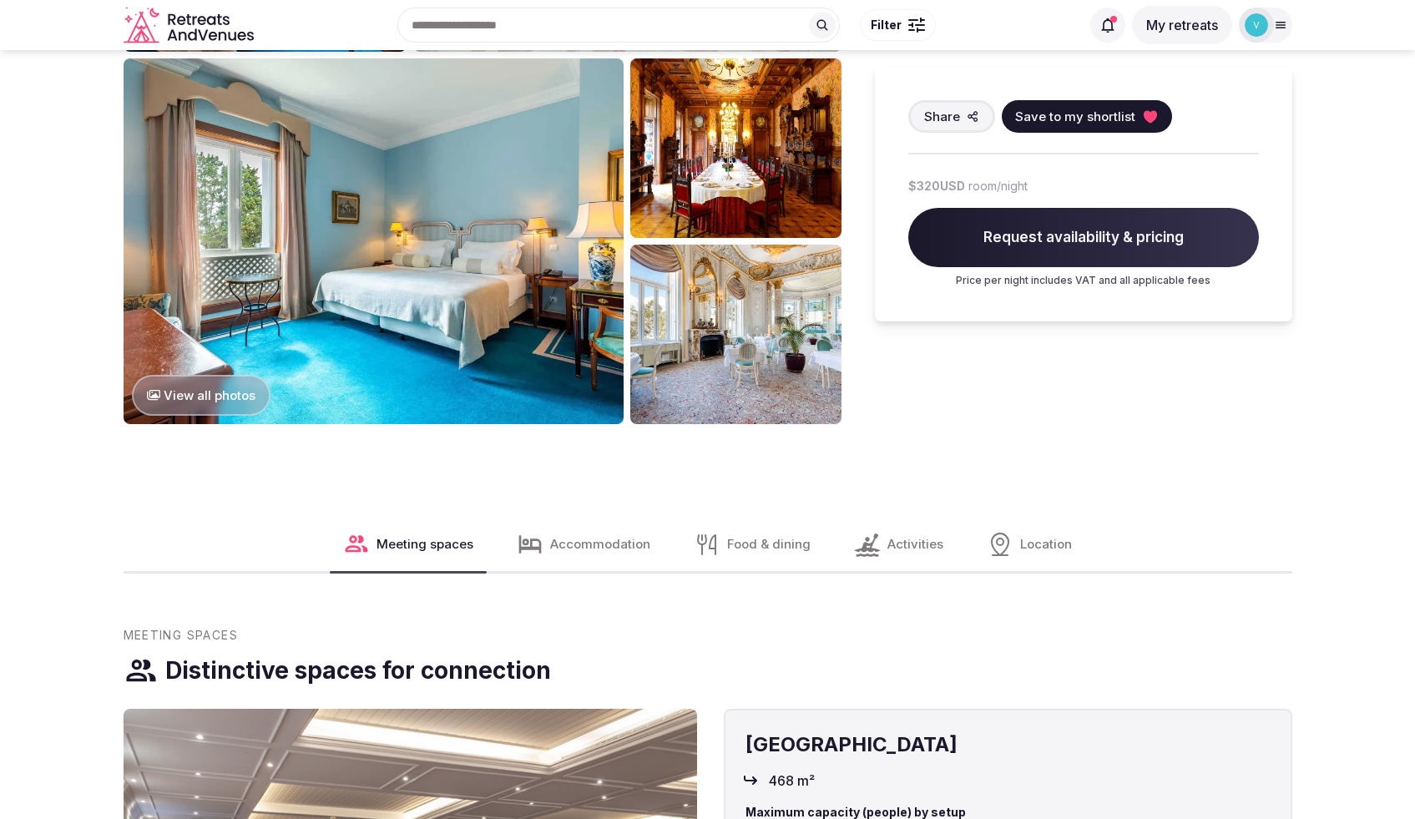
click at [746, 535] on span "Food & dining" at bounding box center [768, 544] width 83 height 18
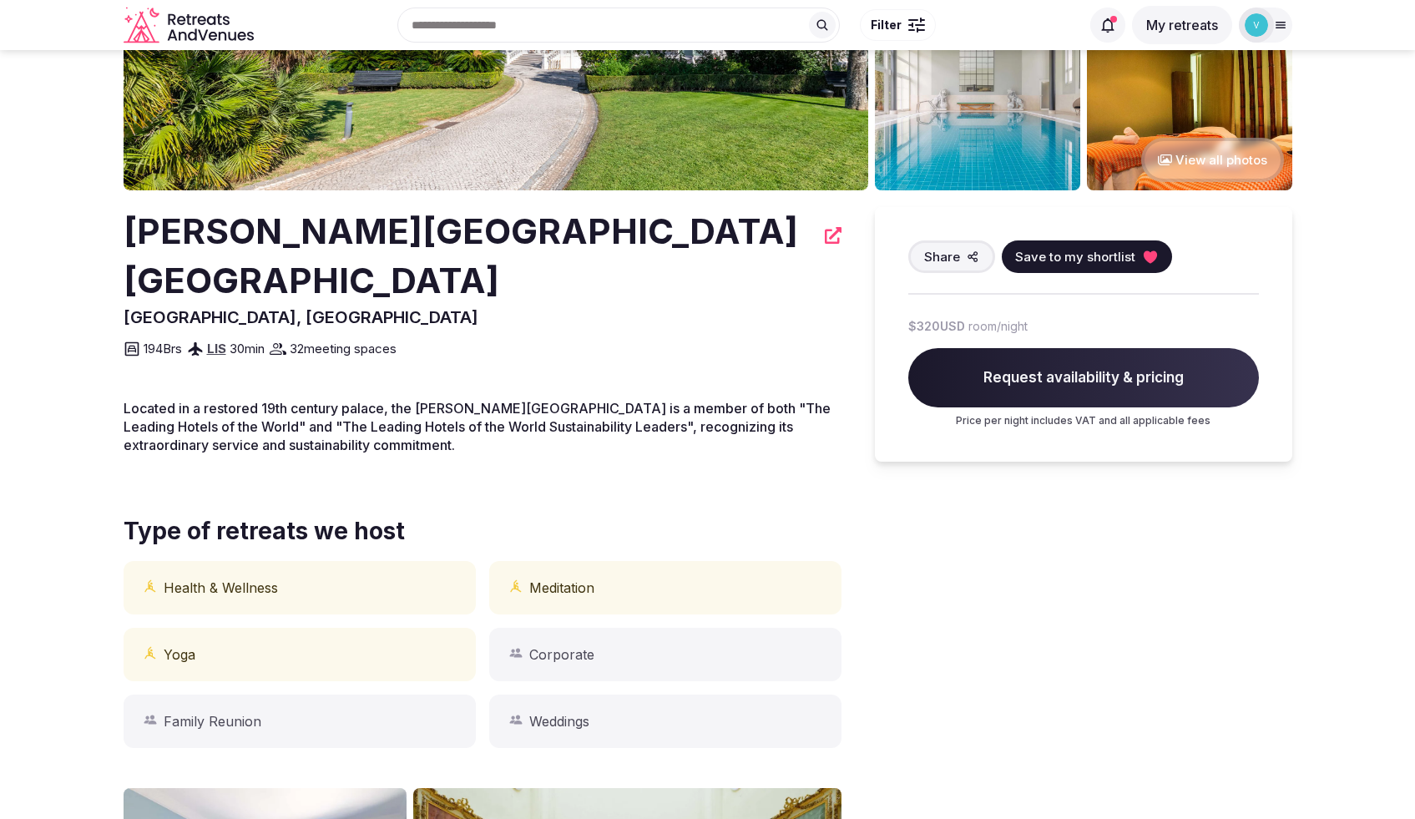
scroll to position [0, 0]
